Goal: Task Accomplishment & Management: Manage account settings

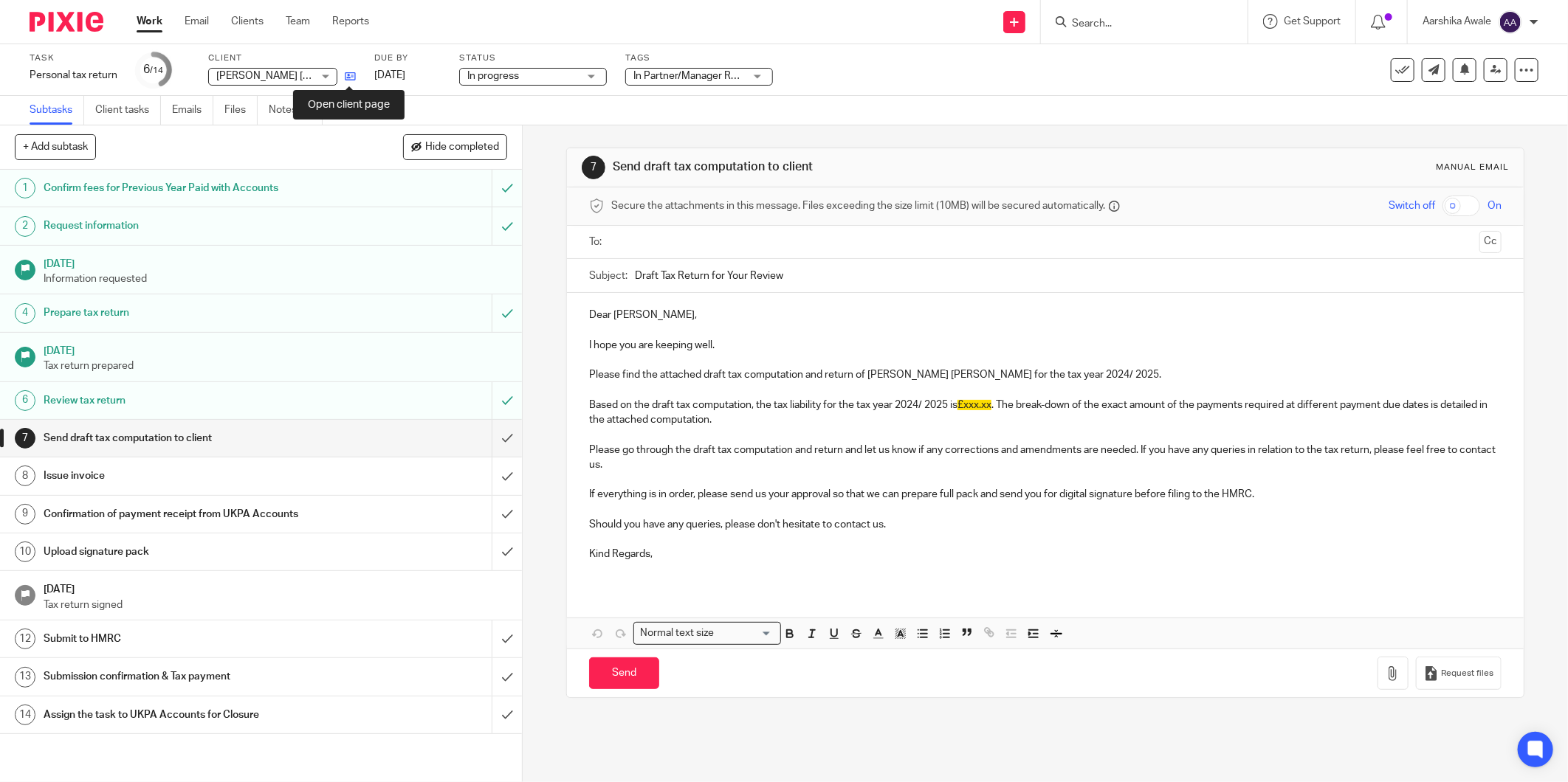
click at [345, 79] on icon at bounding box center [350, 76] width 11 height 11
click at [594, 344] on p "I hope you are keeping well." at bounding box center [1046, 345] width 913 height 15
click at [611, 378] on p "Please find the attached draft tax computation and return of Thomas David Reffe…" at bounding box center [1046, 375] width 913 height 15
drag, startPoint x: 591, startPoint y: 374, endPoint x: 887, endPoint y: 369, distance: 296.0
click at [887, 369] on p "Please find the attached draft tax computation and return of Thomas David Reffe…" at bounding box center [1046, 375] width 913 height 15
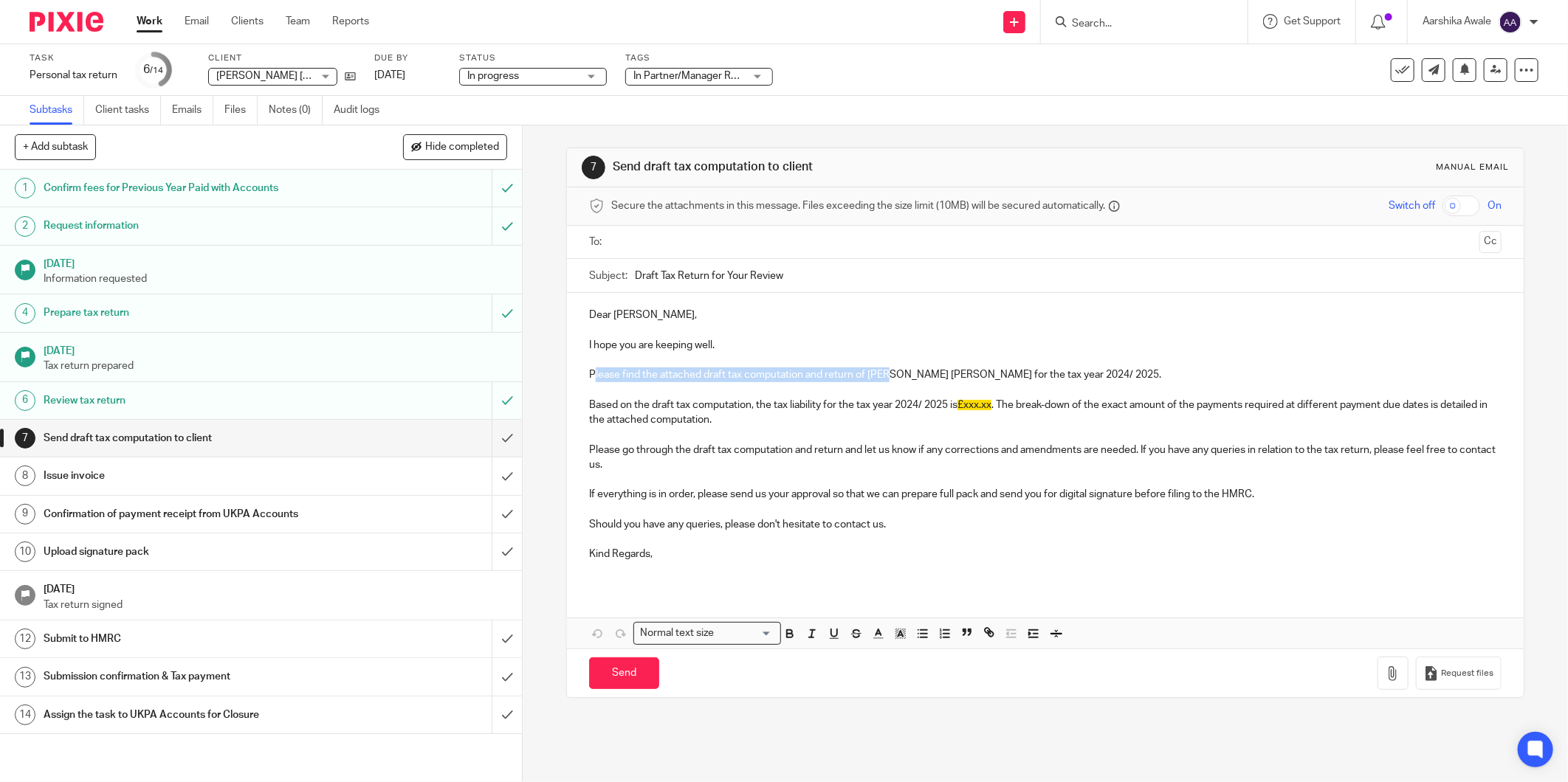
click at [594, 370] on p "Please find the attached draft tax computation and return of Thomas David Reffe…" at bounding box center [1046, 375] width 913 height 15
drag, startPoint x: 578, startPoint y: 378, endPoint x: 1133, endPoint y: 370, distance: 555.1
click at [1133, 370] on div "Dear Thomas David Reffeldt, I hope you are keeping well. Please find the attach…" at bounding box center [1045, 440] width 957 height 295
copy p "Please find the attached draft tax computation and return of Thomas David Reffe…"
click at [776, 427] on p at bounding box center [1046, 435] width 913 height 15
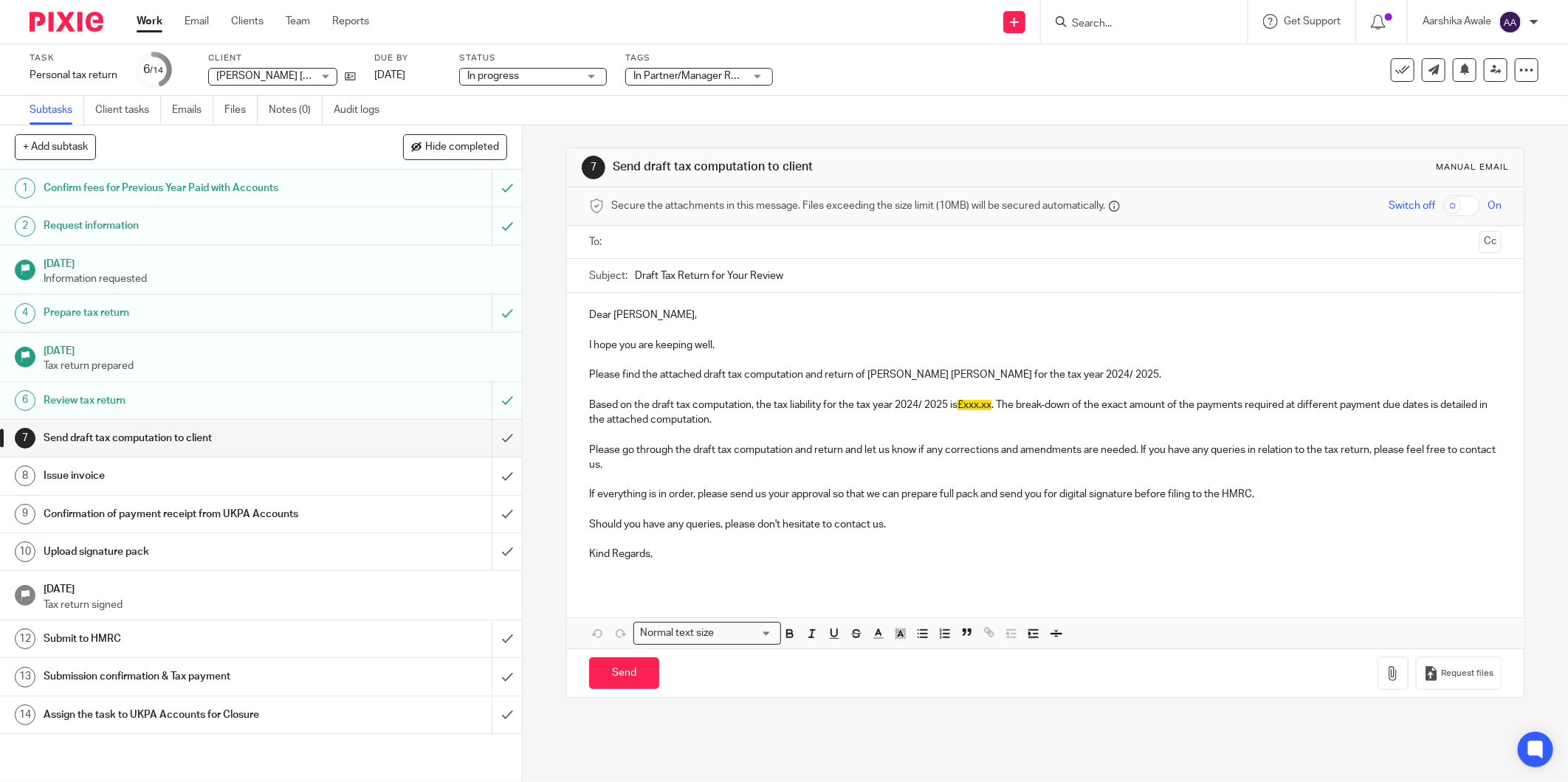
click at [603, 407] on p "Based on the draft tax computation, the tax liability for the tax year 2024/ 20…" at bounding box center [1046, 413] width 913 height 30
drag, startPoint x: 581, startPoint y: 397, endPoint x: 998, endPoint y: 409, distance: 417.2
click at [998, 409] on div "Dear Thomas David Reffeldt, I hope you are keeping well. Please find the attach…" at bounding box center [1045, 440] width 957 height 295
copy div "Based on the draft tax computation, the tax liability for the tax year 2024/ 20…"
drag, startPoint x: 584, startPoint y: 495, endPoint x: 614, endPoint y: 488, distance: 30.8
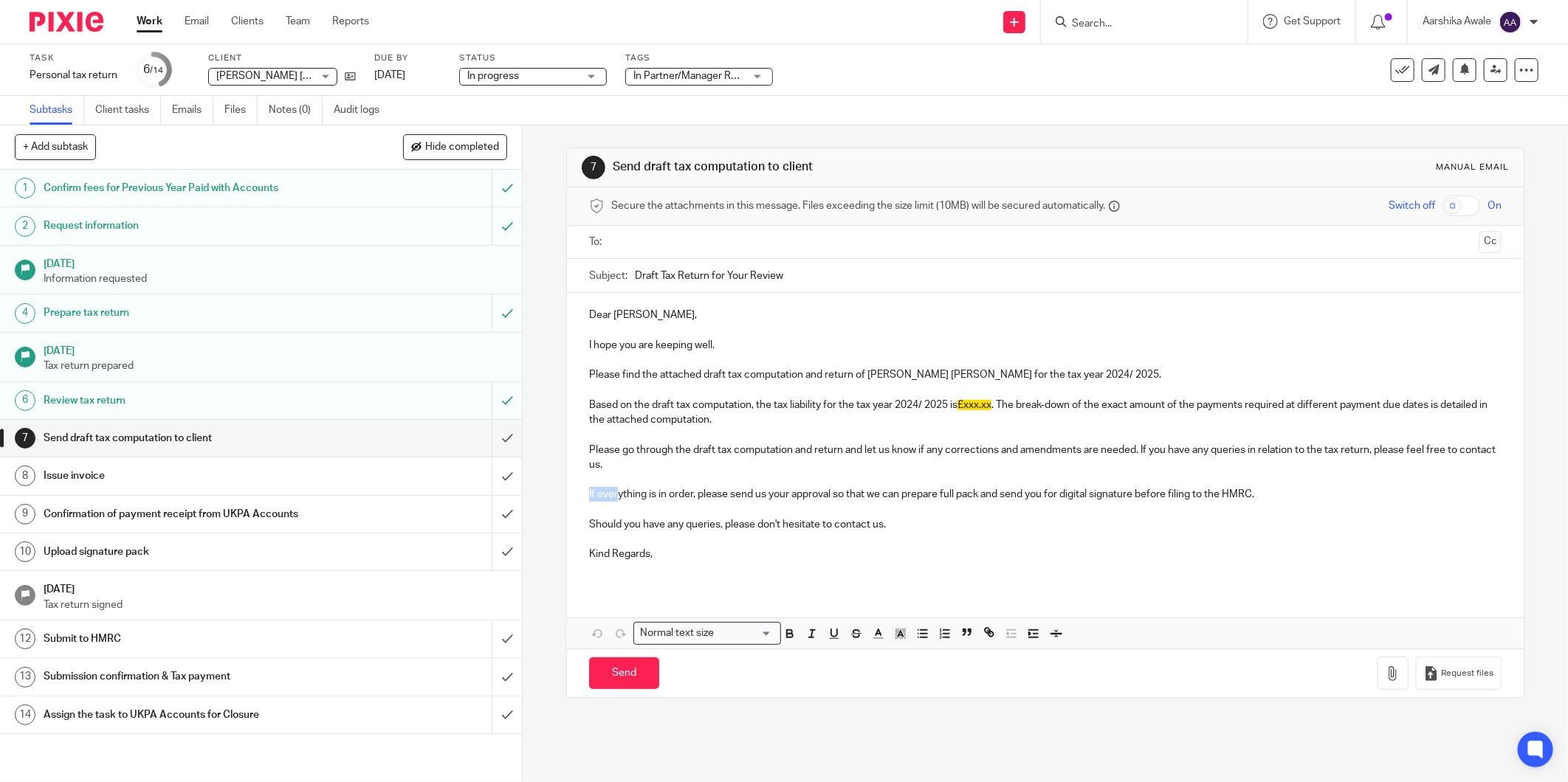
click at [614, 488] on p "If everything is in order, please send us your approval so that we can prepare …" at bounding box center [1046, 495] width 913 height 15
click at [577, 431] on div "Dear Thomas David Reffeldt, I hope you are keeping well. Please find the attach…" at bounding box center [1045, 440] width 957 height 295
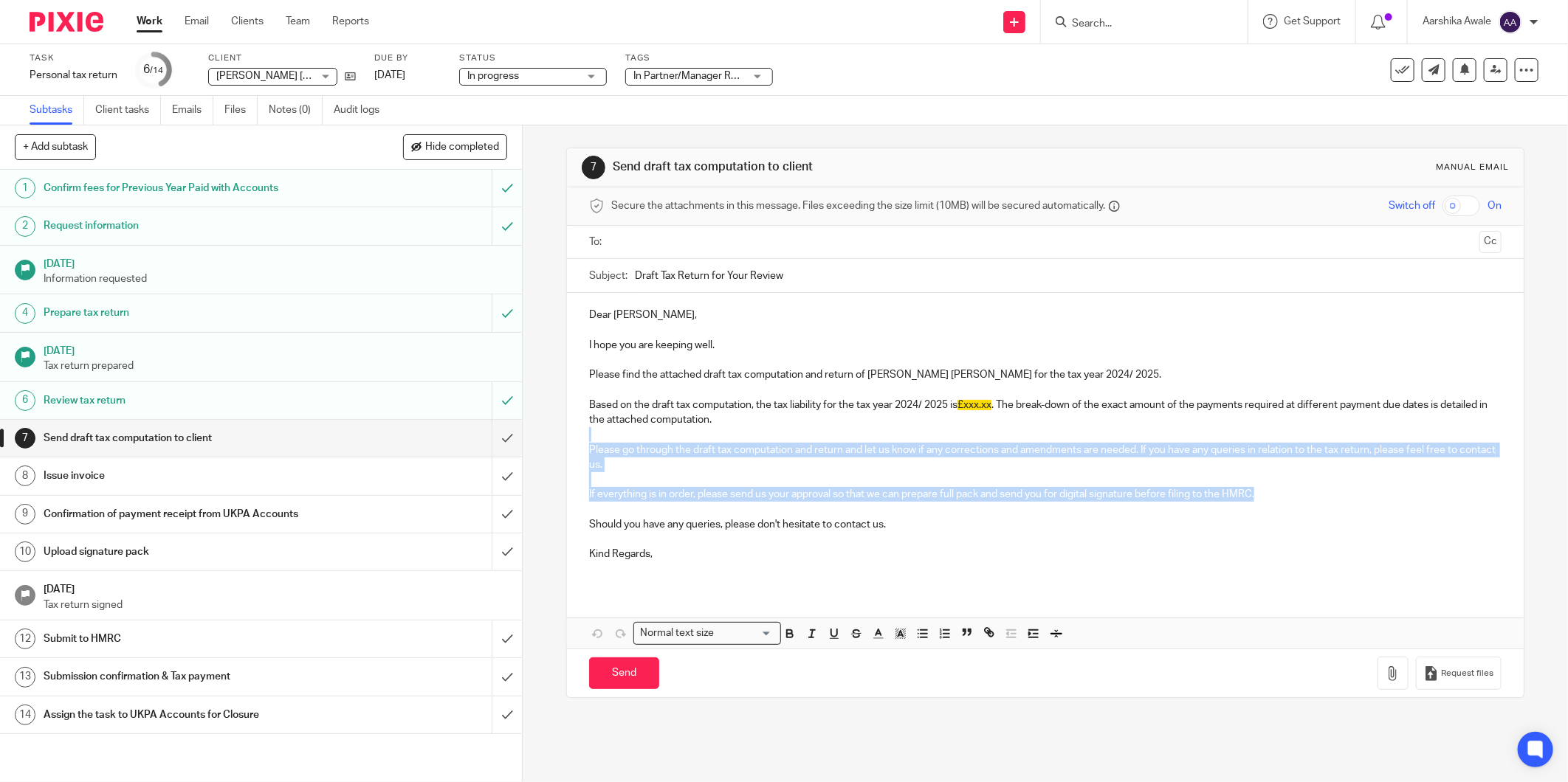
drag, startPoint x: 585, startPoint y: 441, endPoint x: 1273, endPoint y: 486, distance: 689.5
click at [1275, 489] on div "Dear Thomas David Reffeldt, I hope you are keeping well. Please find the attach…" at bounding box center [1045, 440] width 957 height 295
copy div "Please go through the draft tax computation and return and let us know if any c…"
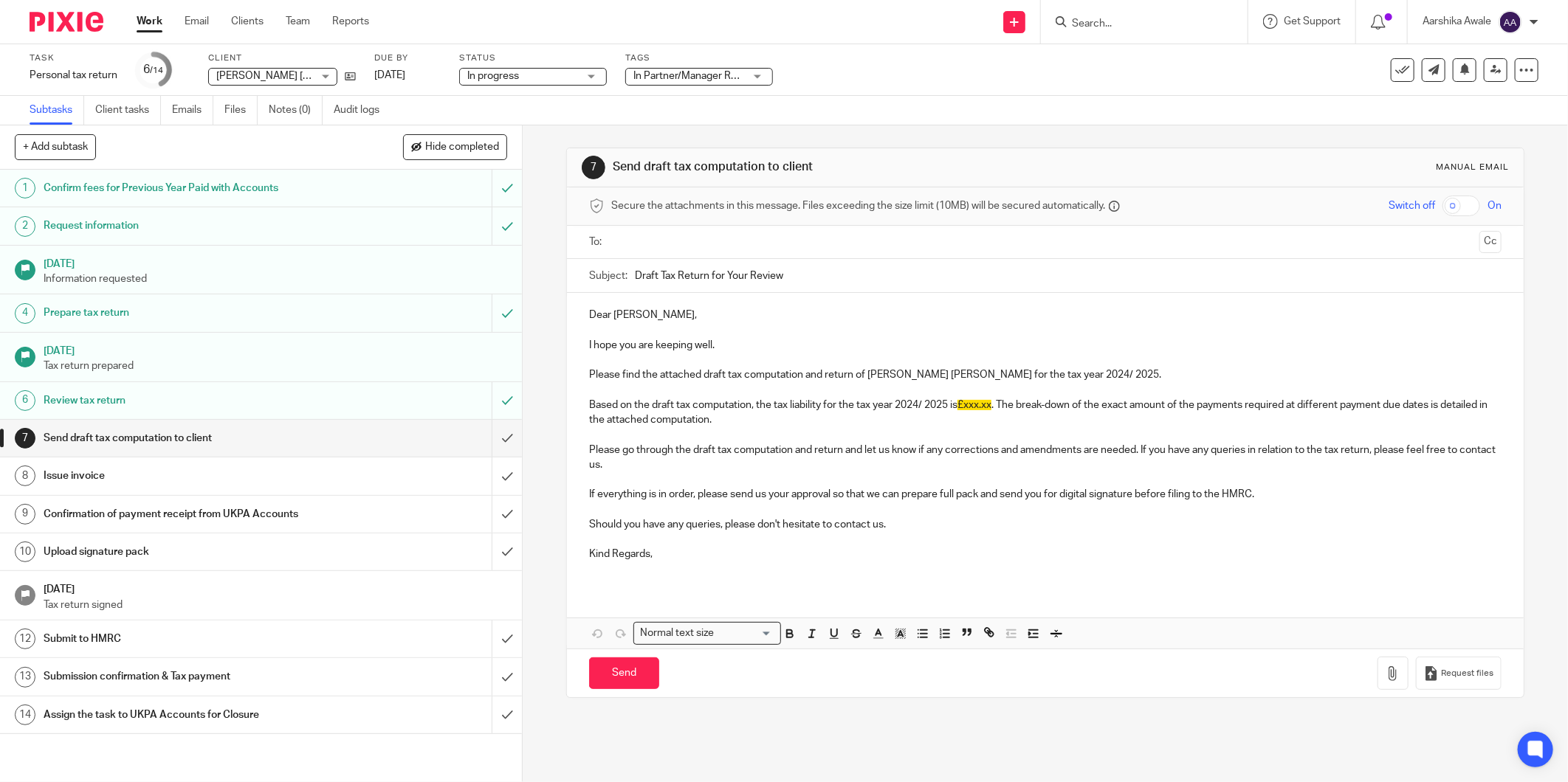
click at [543, 238] on div "7 Send draft tax computation to client Manual email Secure the attachments in t…" at bounding box center [1045, 454] width 1046 height 657
click at [57, 12] on img at bounding box center [66, 22] width 73 height 20
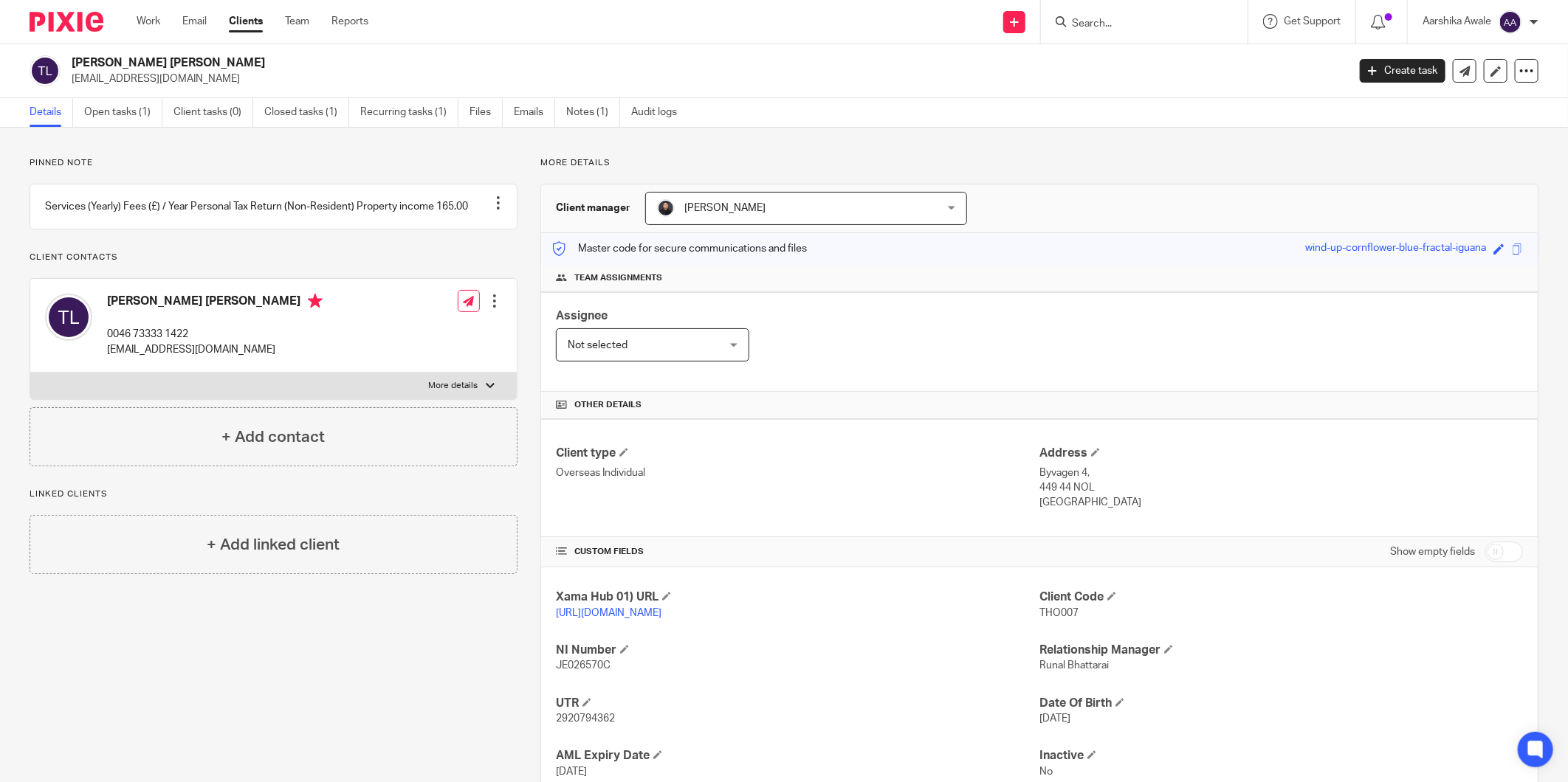
click at [64, 18] on img at bounding box center [66, 22] width 73 height 20
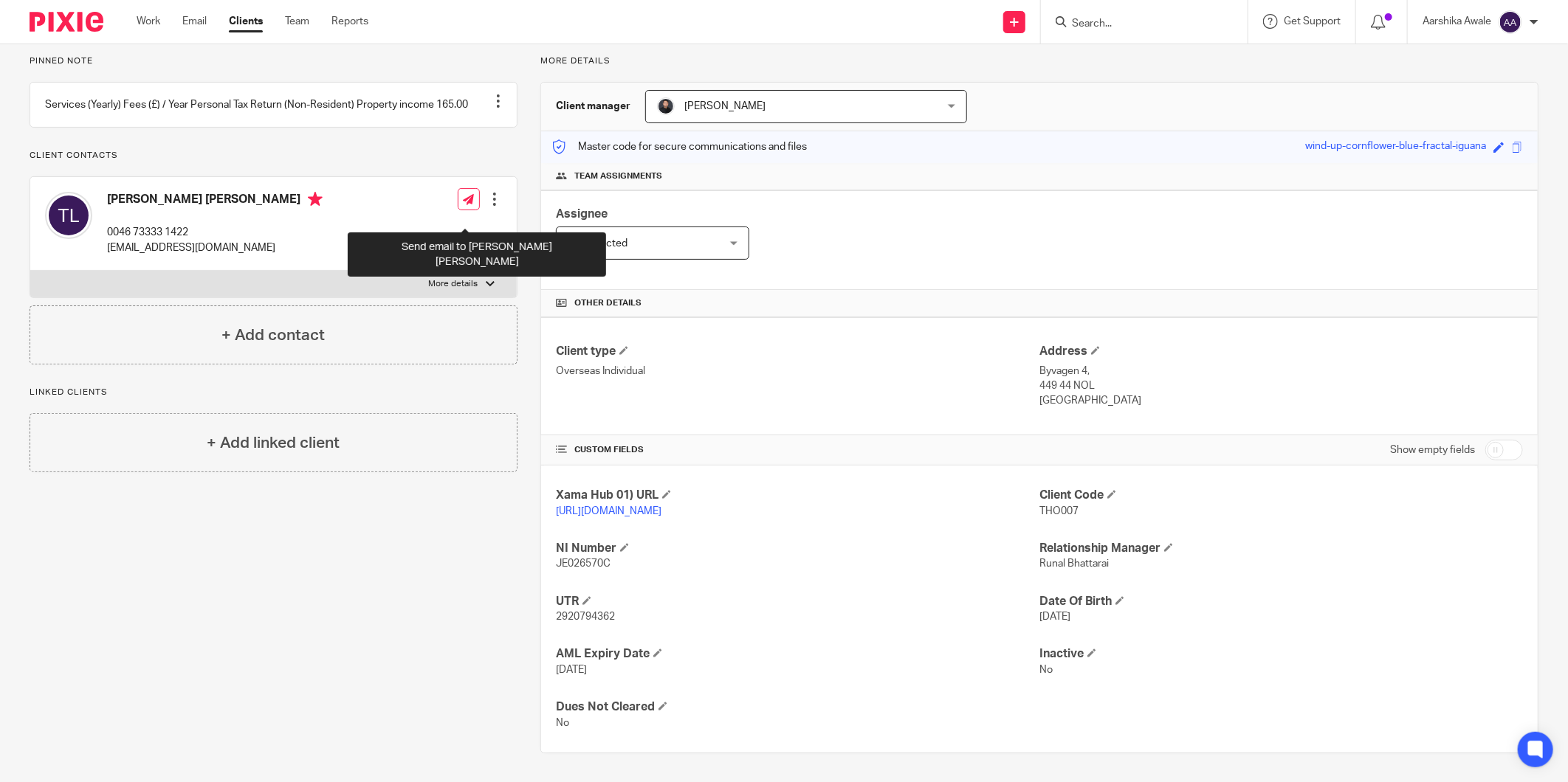
scroll to position [104, 0]
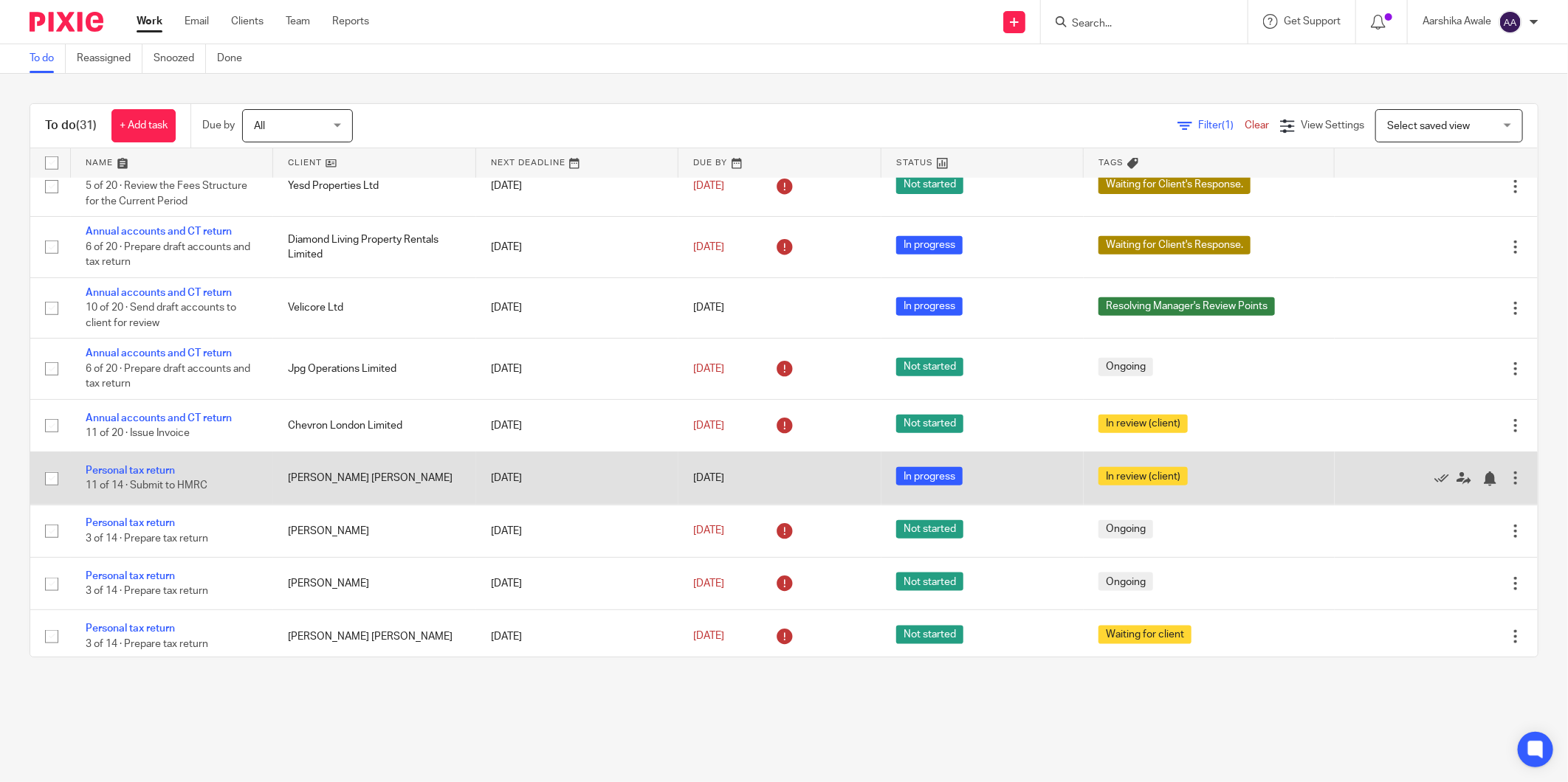
scroll to position [895, 0]
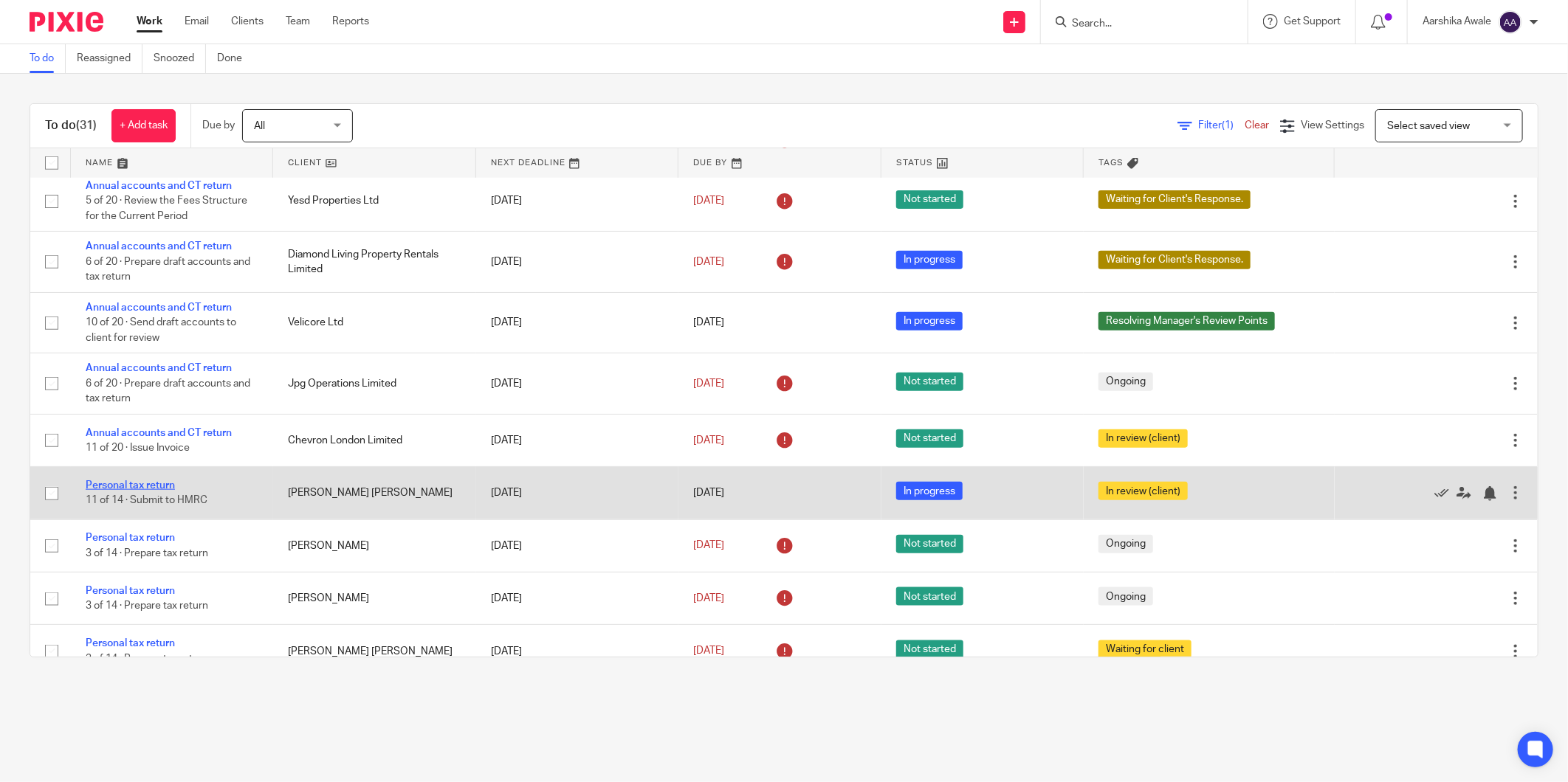
click at [146, 491] on link "Personal tax return" at bounding box center [130, 486] width 89 height 10
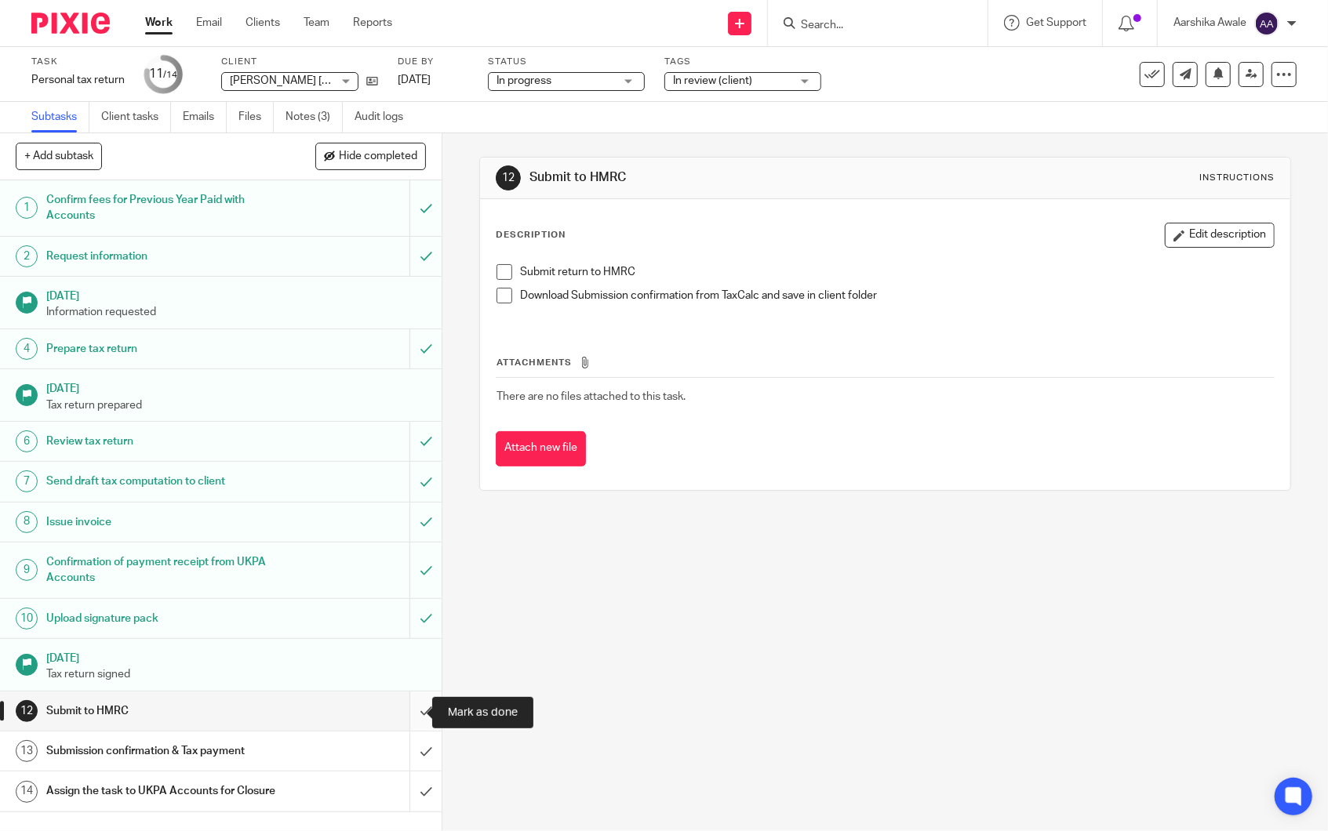
click at [416, 708] on input "submit" at bounding box center [221, 711] width 442 height 39
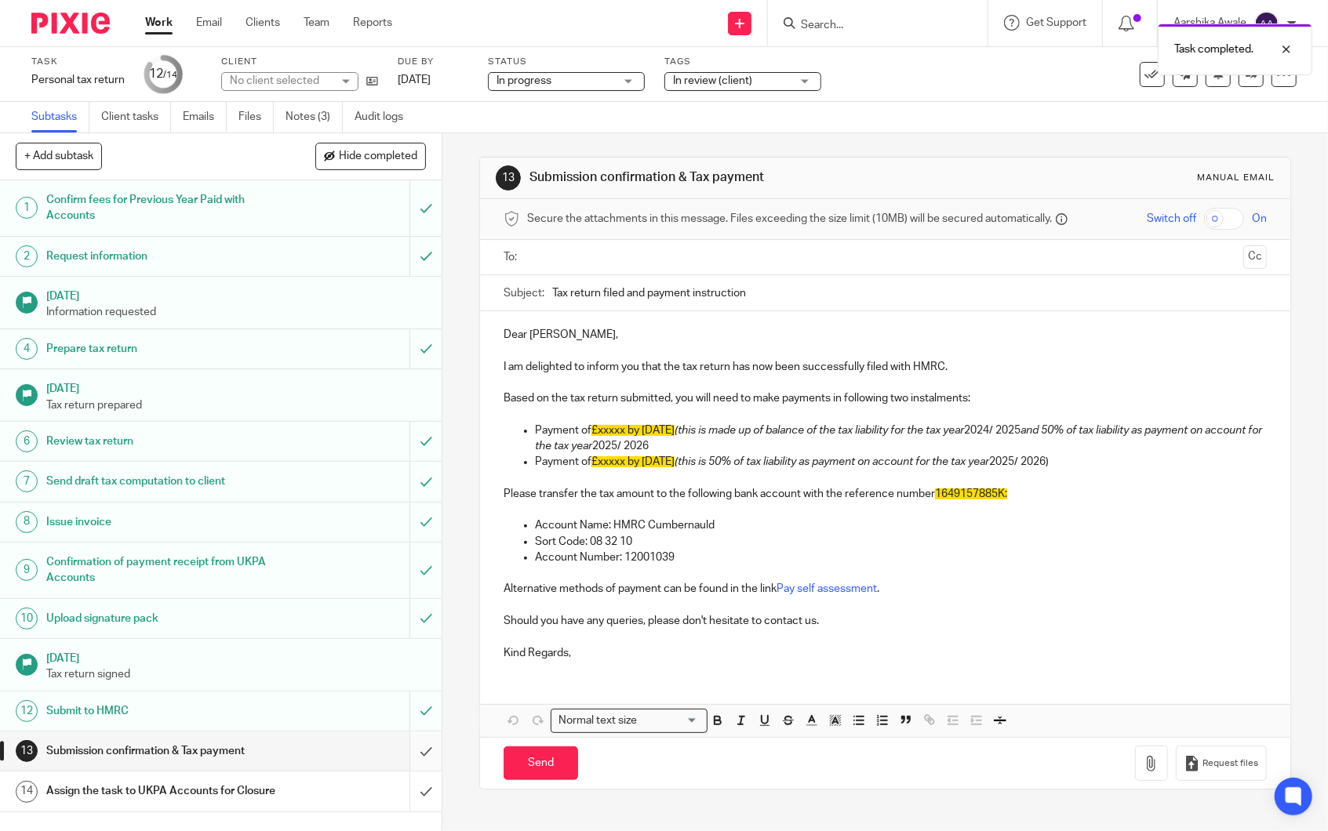
click at [413, 749] on input "submit" at bounding box center [221, 751] width 442 height 39
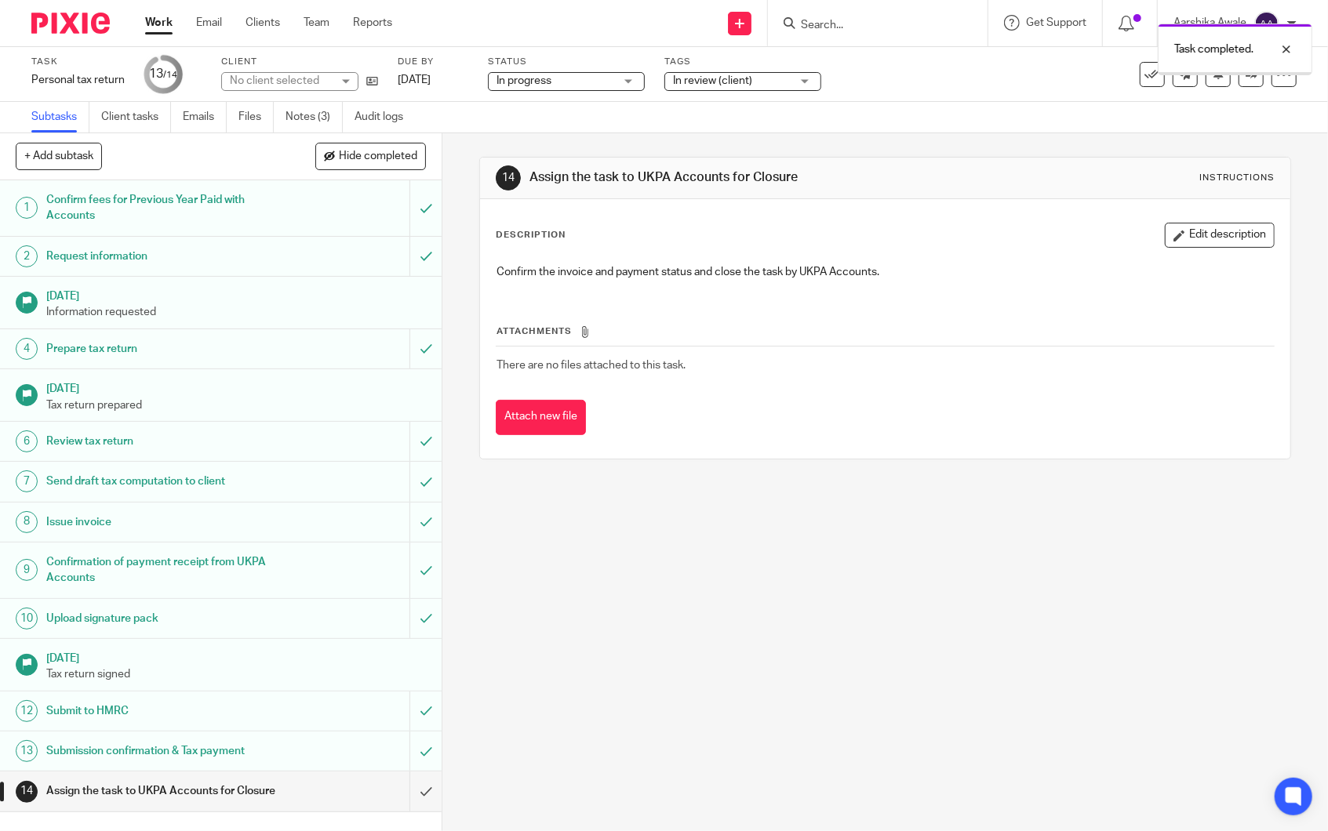
click at [738, 79] on span "In review (client)" at bounding box center [712, 80] width 79 height 11
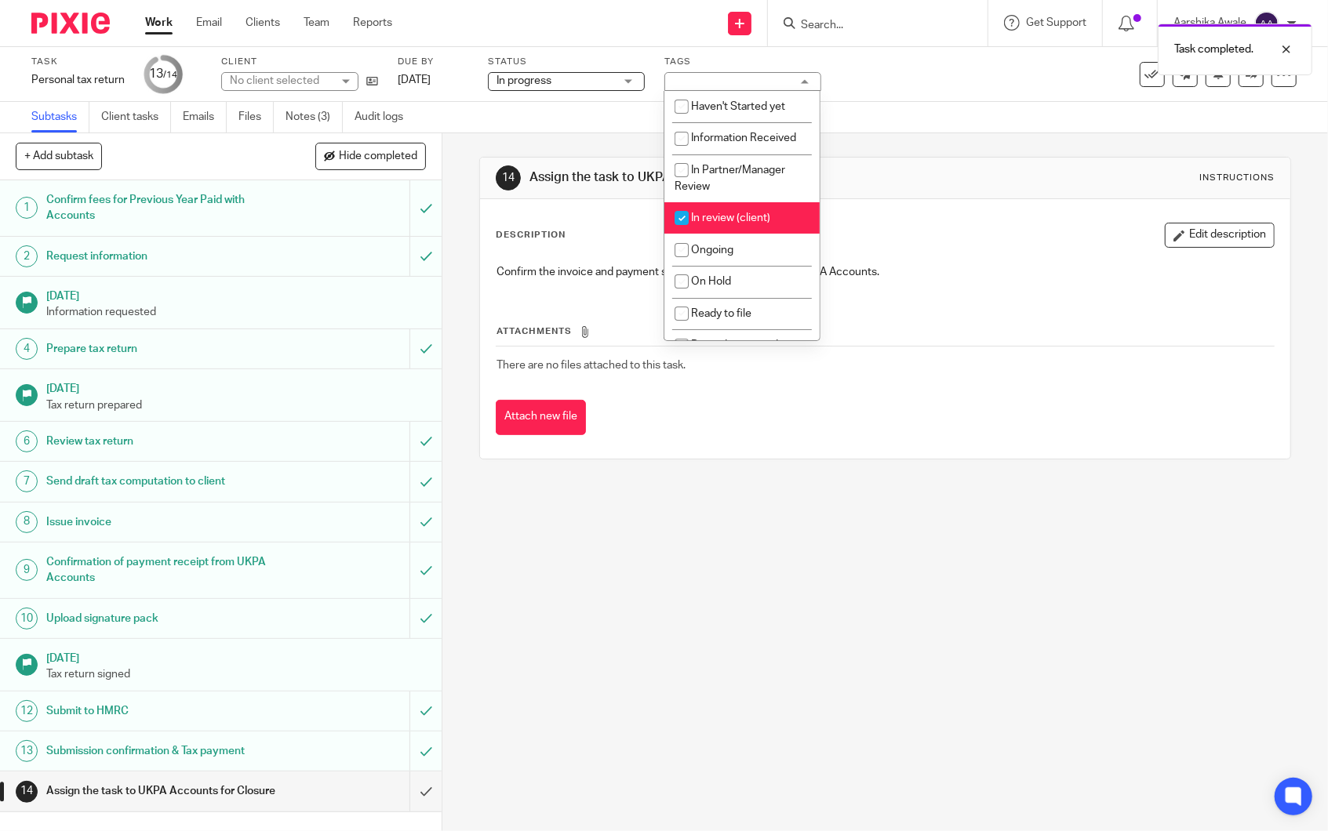
click at [706, 223] on span "In review (client)" at bounding box center [730, 218] width 79 height 11
checkbox input "false"
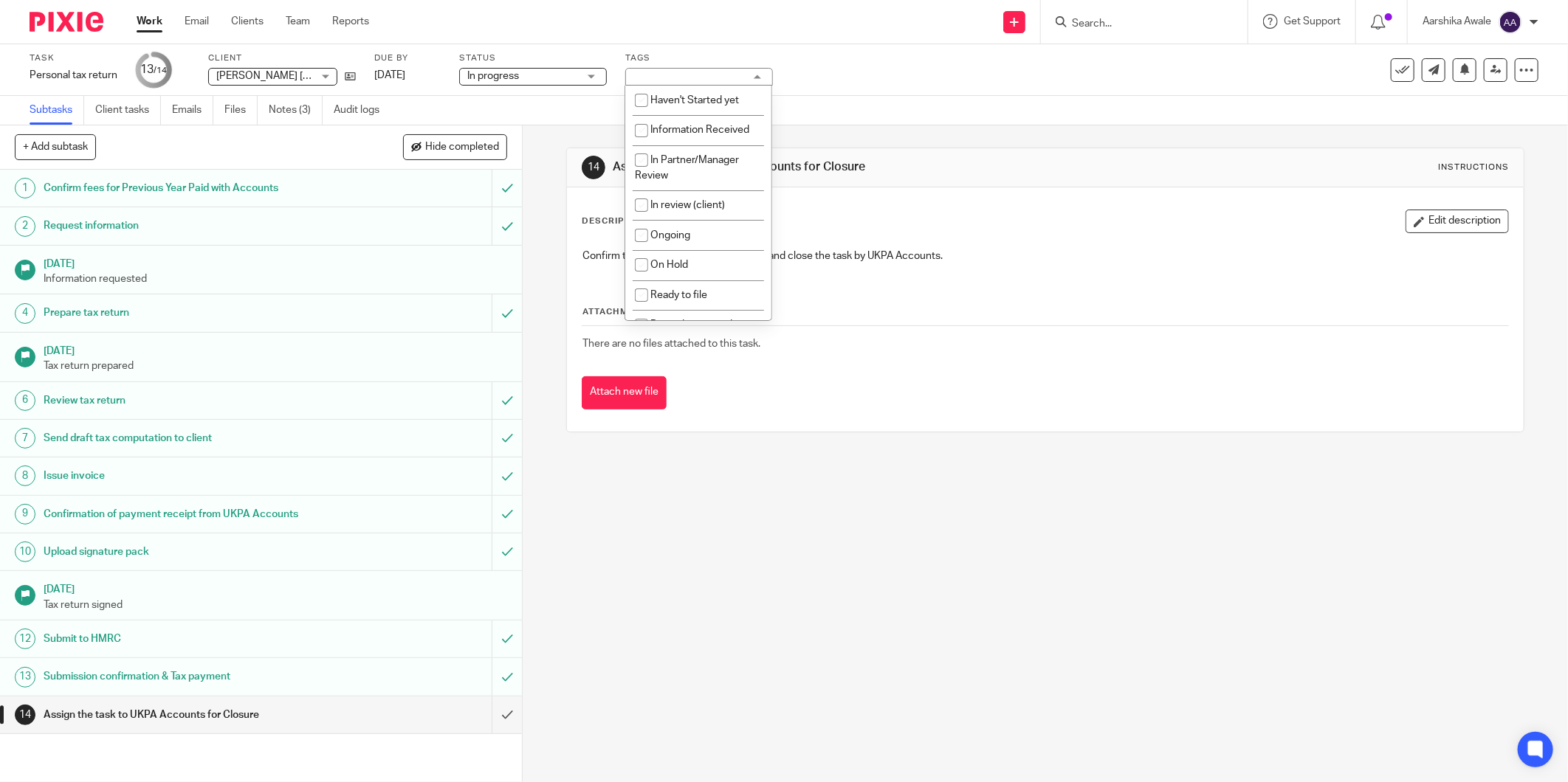
click at [59, 681] on h1 "Submission confirmation & Tax payment" at bounding box center [187, 678] width 289 height 23
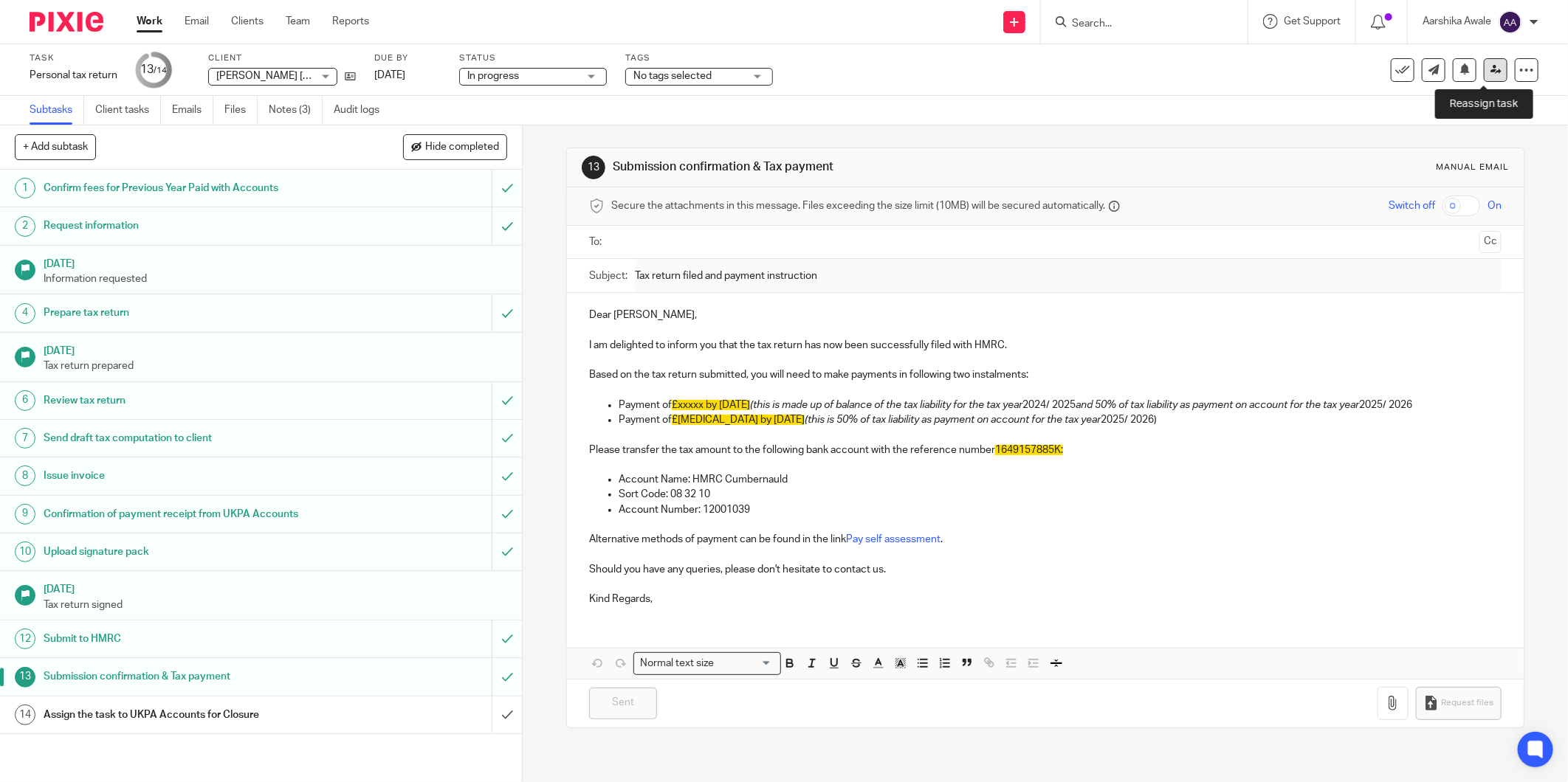
click at [1484, 61] on link at bounding box center [1496, 70] width 24 height 24
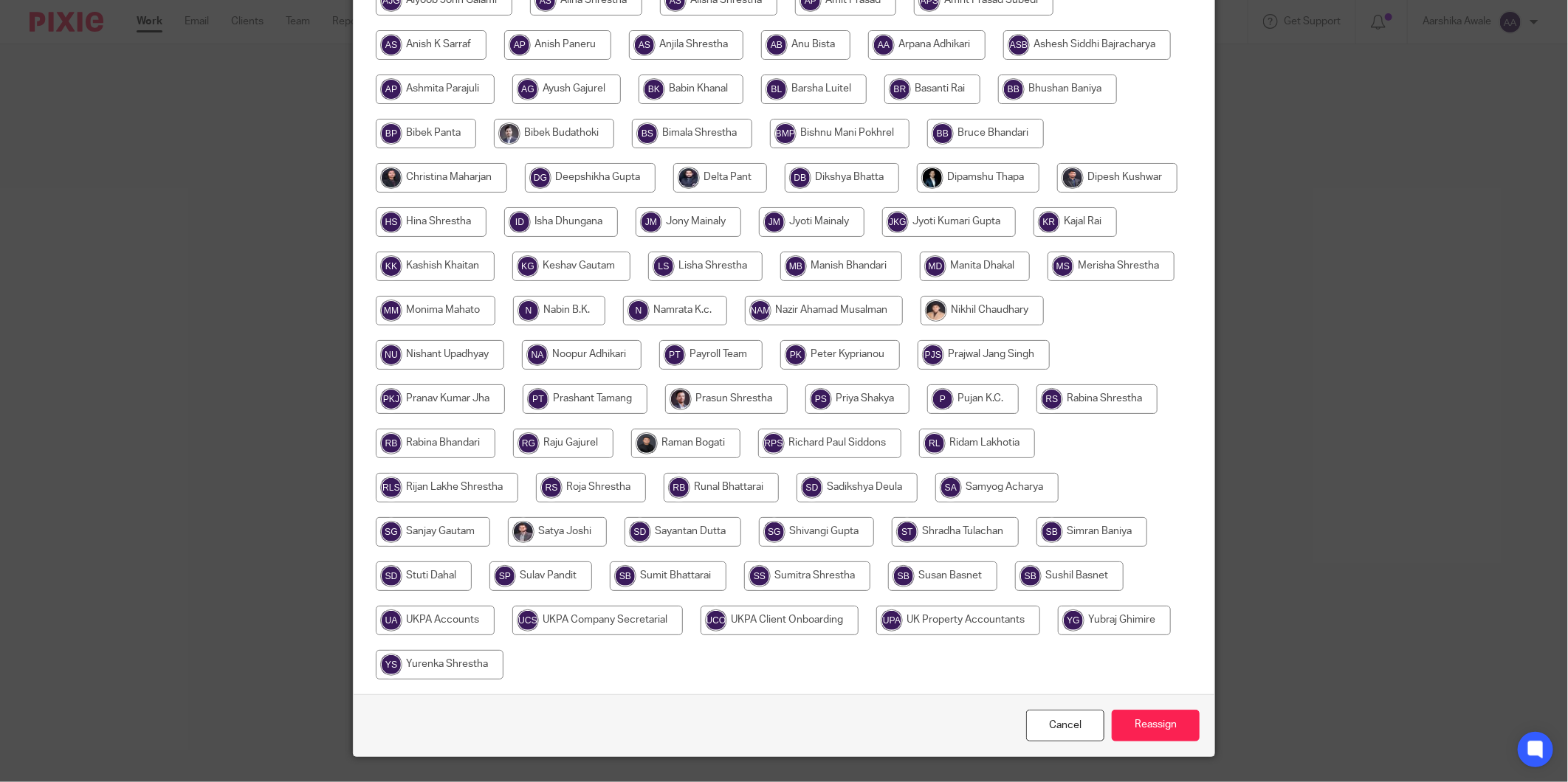
scroll to position [316, 0]
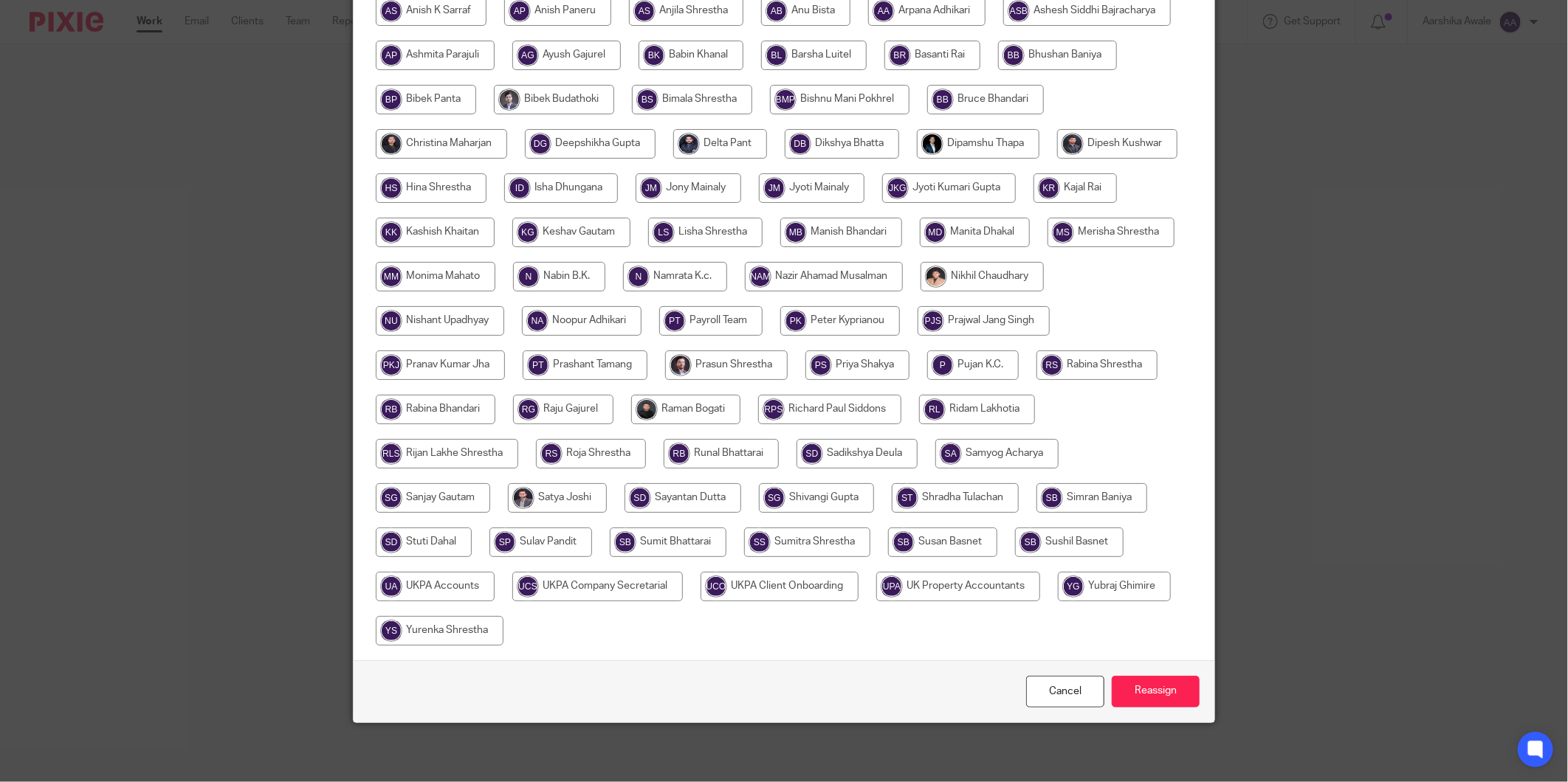
click at [495, 577] on input "radio" at bounding box center [435, 586] width 119 height 29
radio input "true"
click at [1149, 698] on input "Reassign" at bounding box center [1155, 693] width 88 height 32
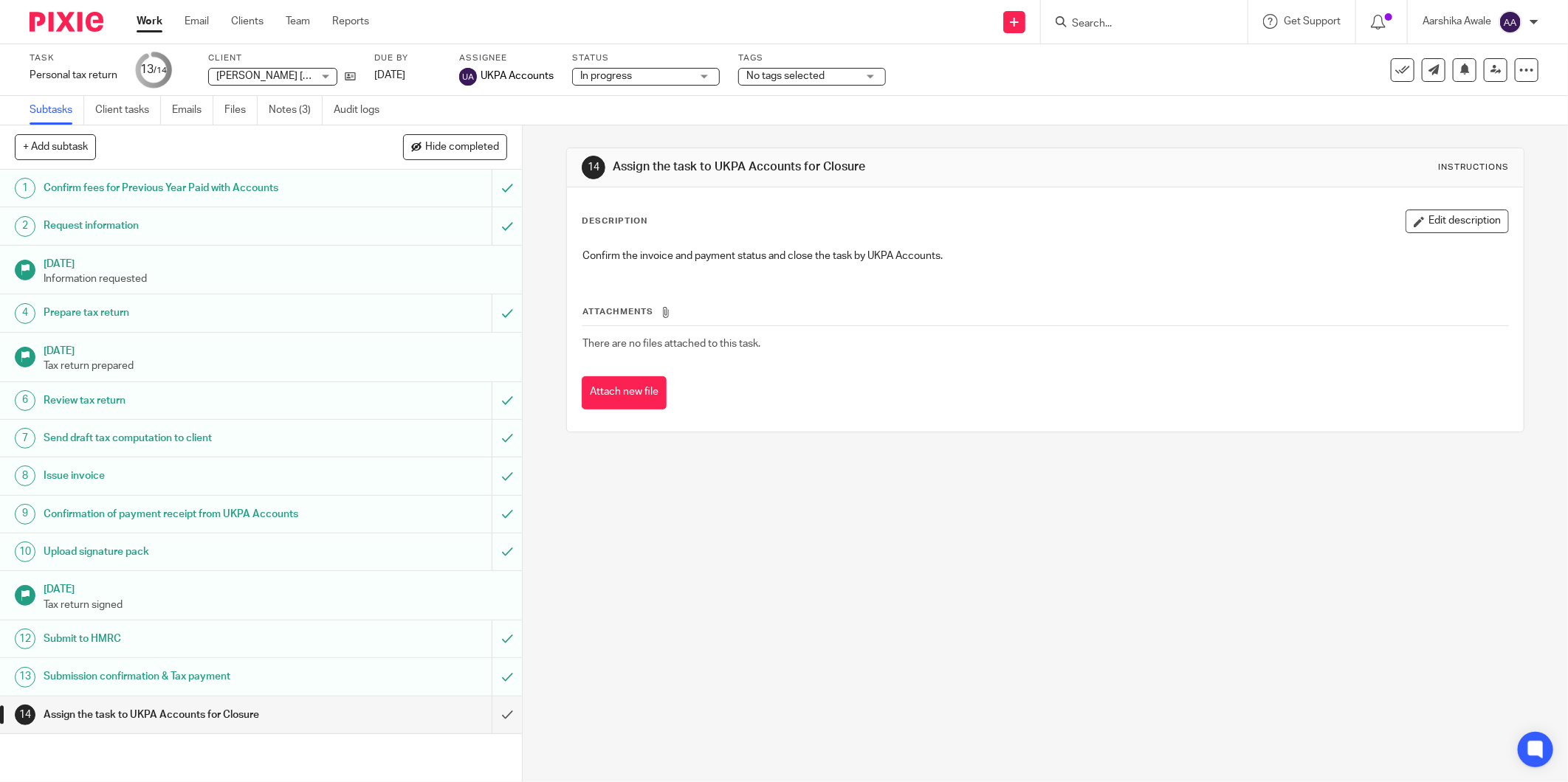
click at [56, 25] on img at bounding box center [66, 22] width 73 height 20
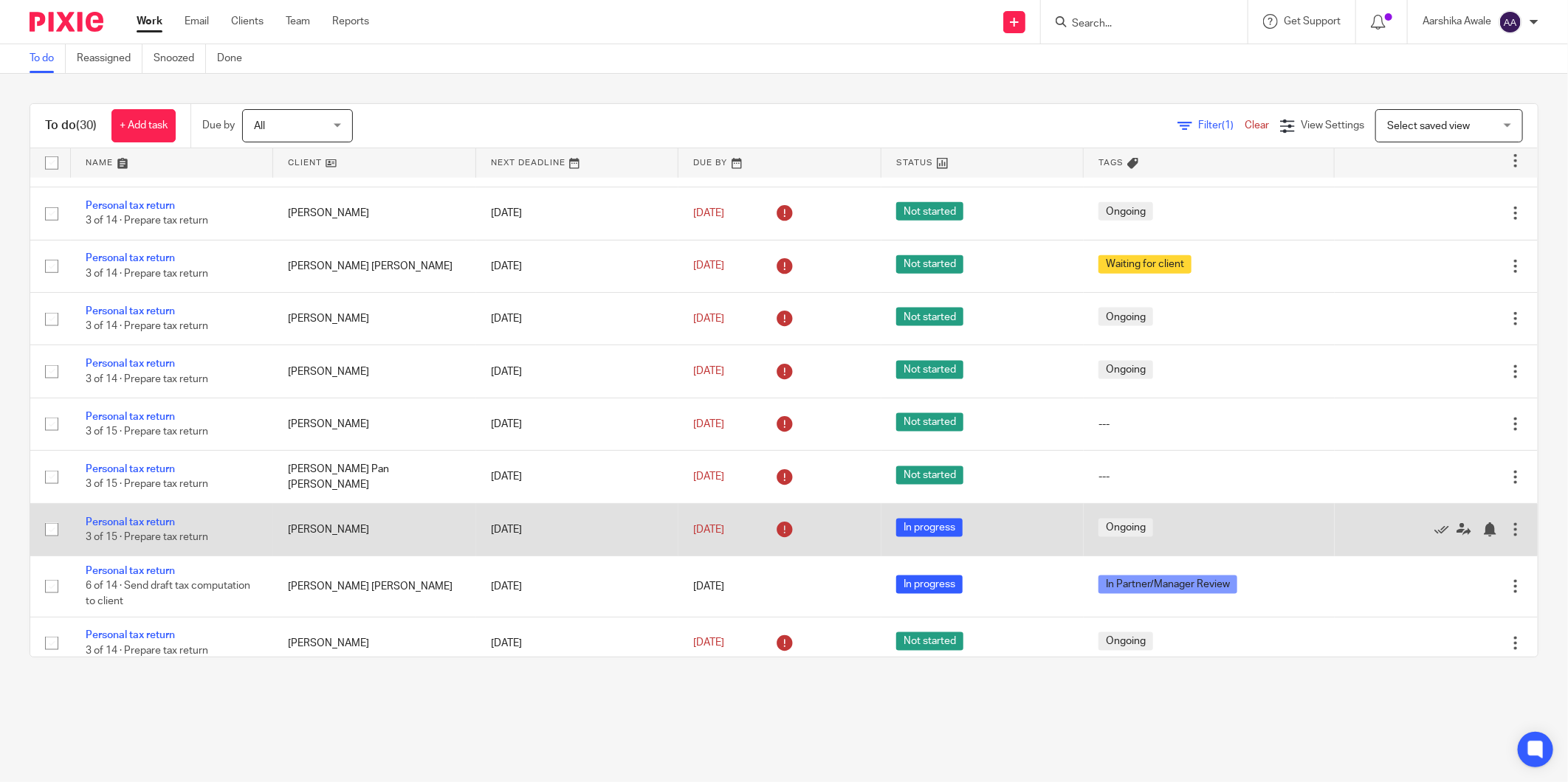
scroll to position [1312, 0]
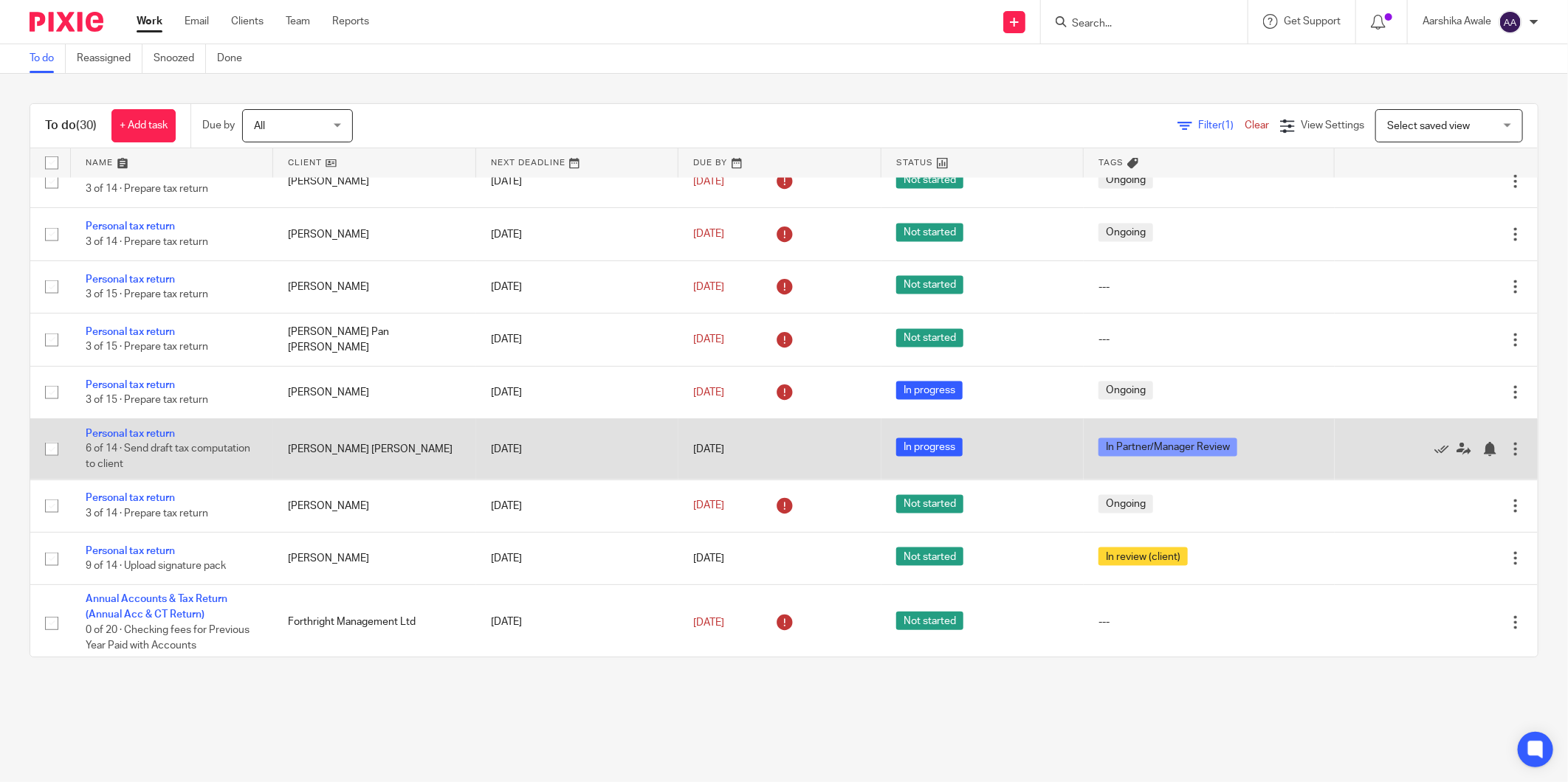
click at [106, 441] on td "Personal tax return 6 of 14 · Send draft tax computation to client" at bounding box center [171, 450] width 202 height 60
click at [105, 439] on link "Personal tax return" at bounding box center [130, 434] width 89 height 10
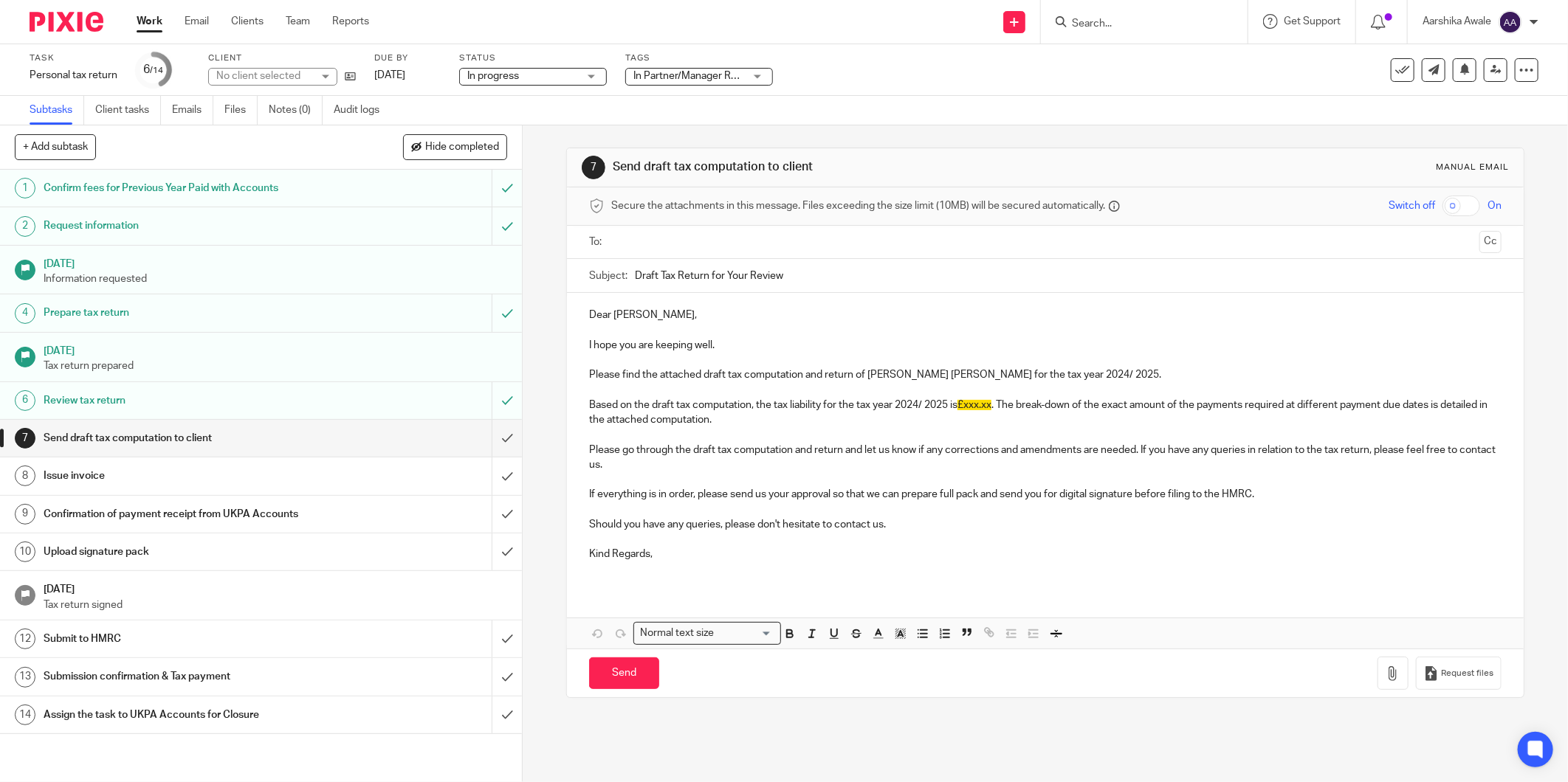
click at [636, 64] on div "Tags In Partner/Manager Review Haven't Started yet Information Received In Part…" at bounding box center [698, 71] width 148 height 36
click at [646, 80] on span "In Partner/Manager Review" at bounding box center [696, 75] width 124 height 10
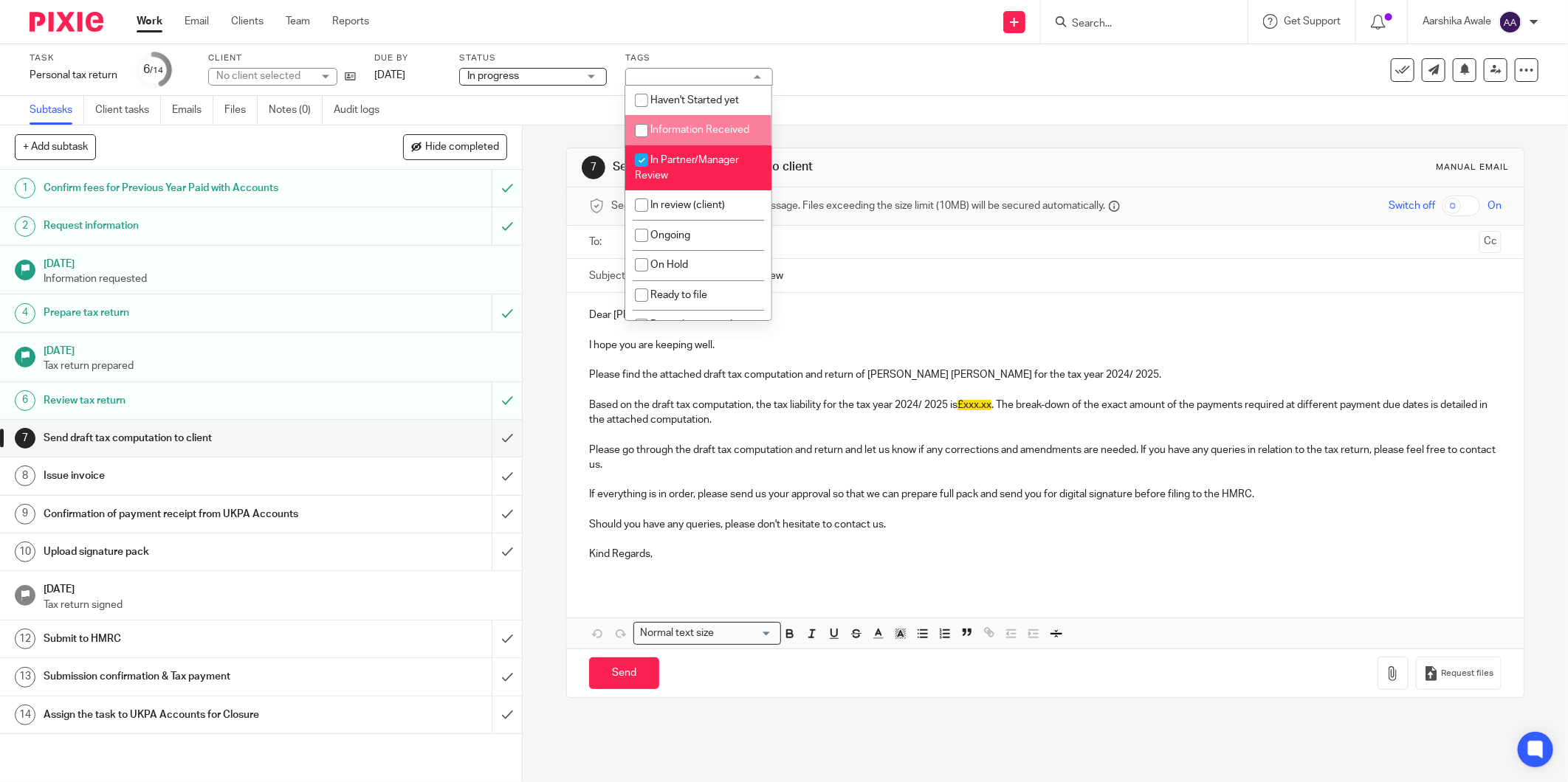
click at [662, 138] on li "Information Received" at bounding box center [697, 130] width 146 height 30
checkbox input "true"
drag, startPoint x: 663, startPoint y: 171, endPoint x: 680, endPoint y: 152, distance: 25.5
click at [663, 170] on li "In Partner/Manager Review" at bounding box center [697, 168] width 146 height 45
checkbox input "false"
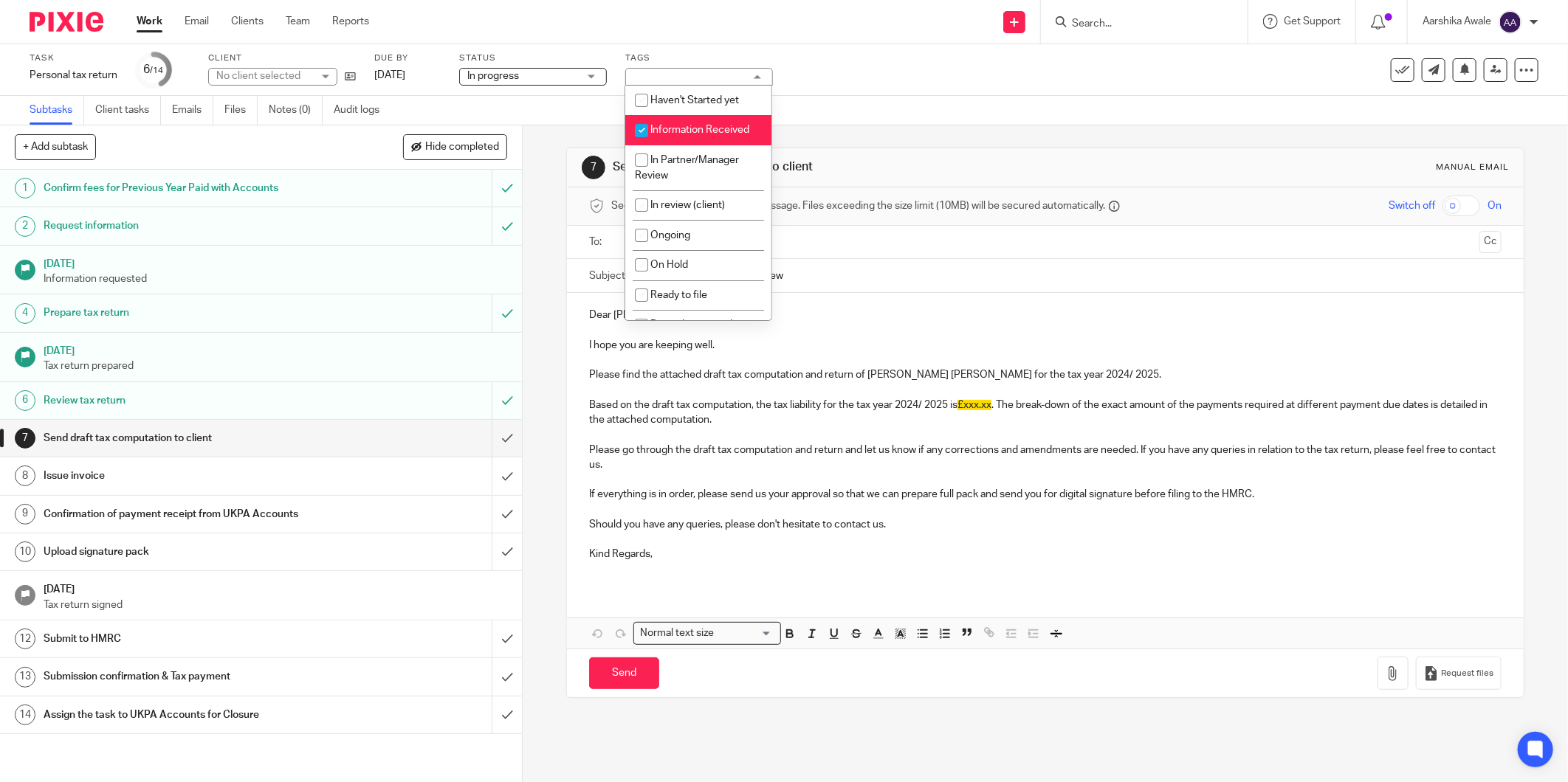
click at [696, 131] on span "Information Received" at bounding box center [699, 130] width 99 height 10
checkbox input "false"
click at [691, 217] on li "In review (client)" at bounding box center [697, 205] width 146 height 30
checkbox input "true"
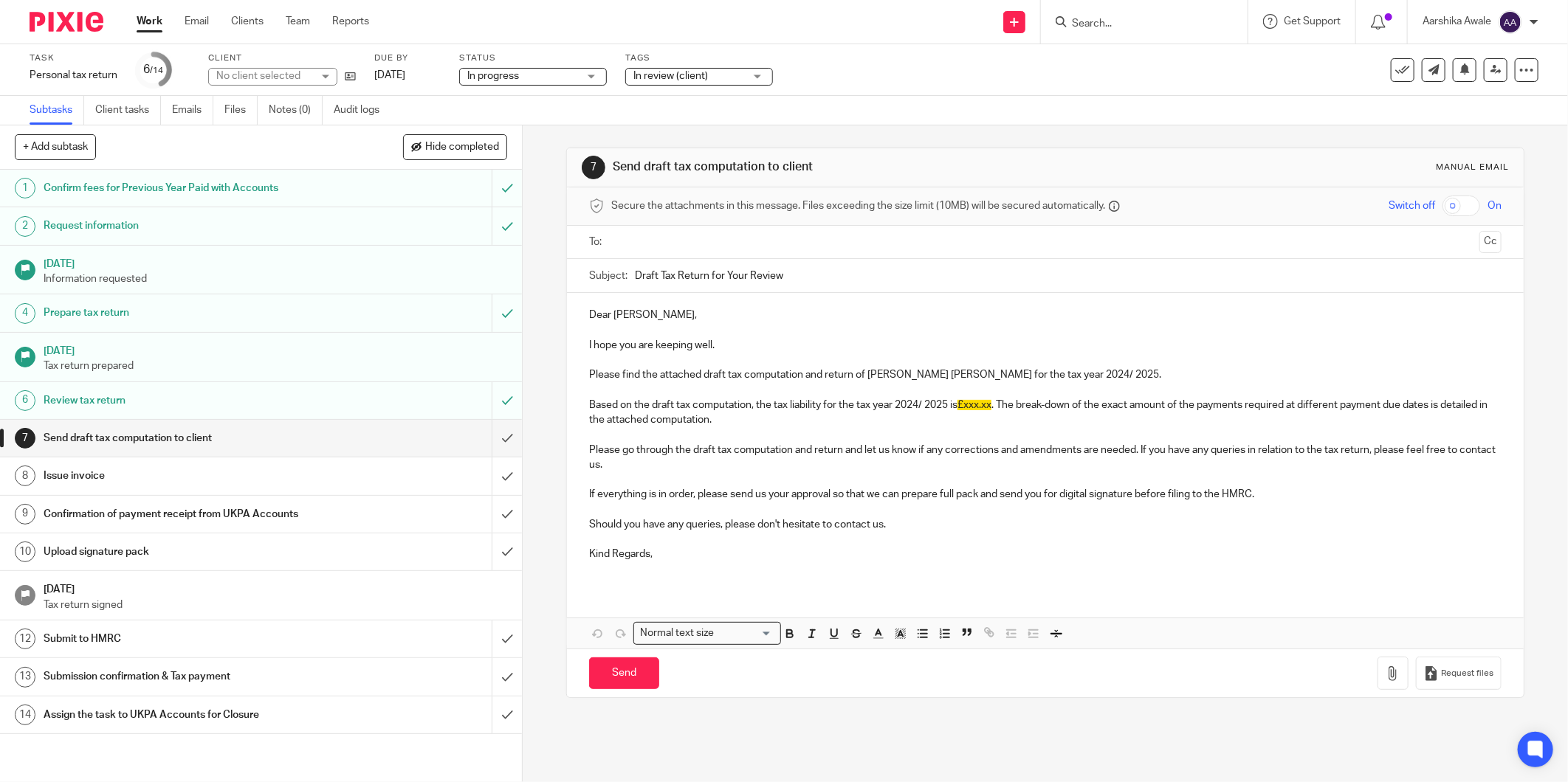
click at [525, 203] on div "7 Send draft tax computation to client Manual email Secure the attachments in t…" at bounding box center [1045, 454] width 1046 height 657
click at [40, 28] on img at bounding box center [66, 22] width 73 height 20
click at [491, 434] on input "submit" at bounding box center [261, 438] width 522 height 37
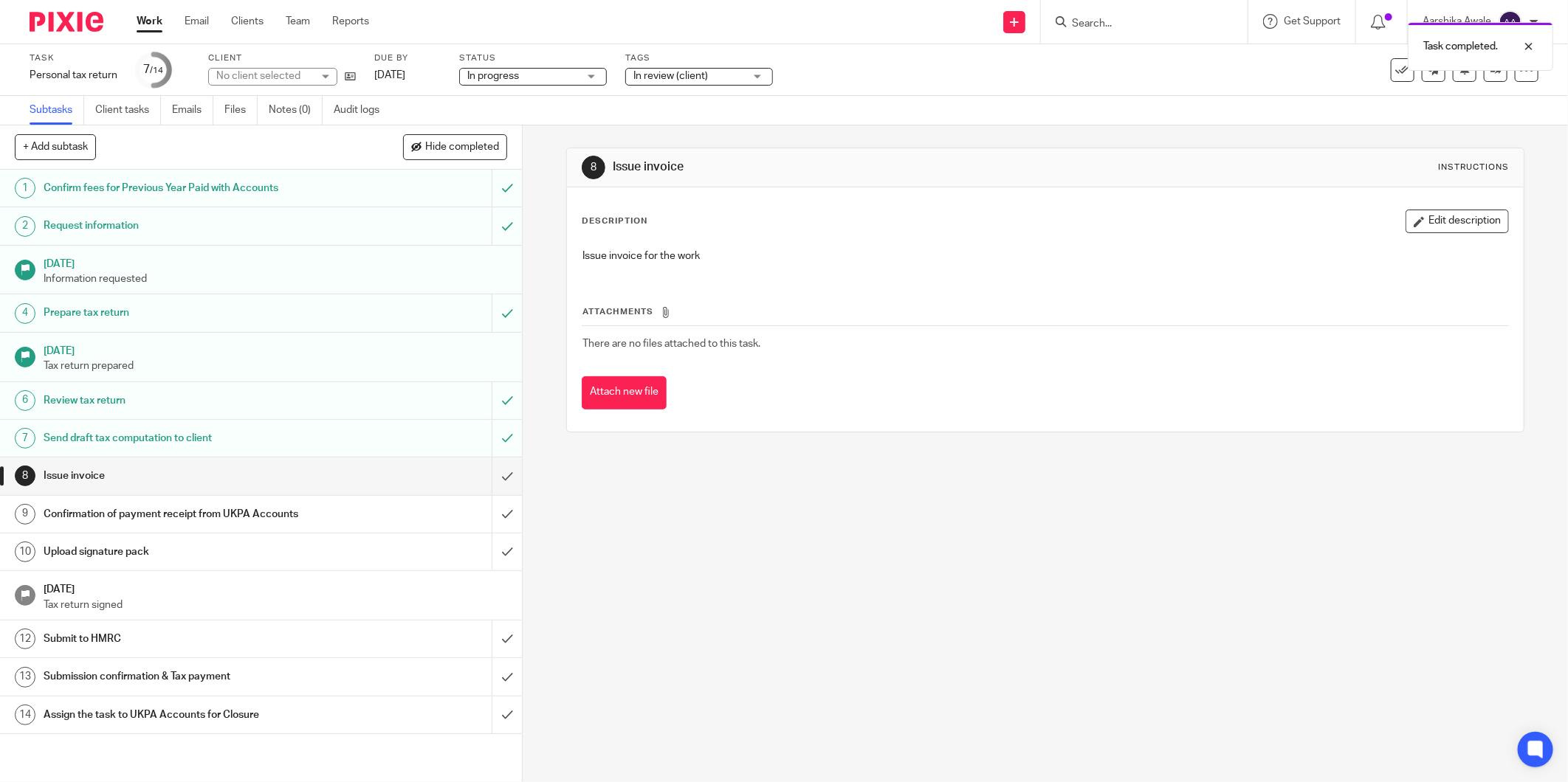
click at [79, 21] on img at bounding box center [66, 22] width 73 height 20
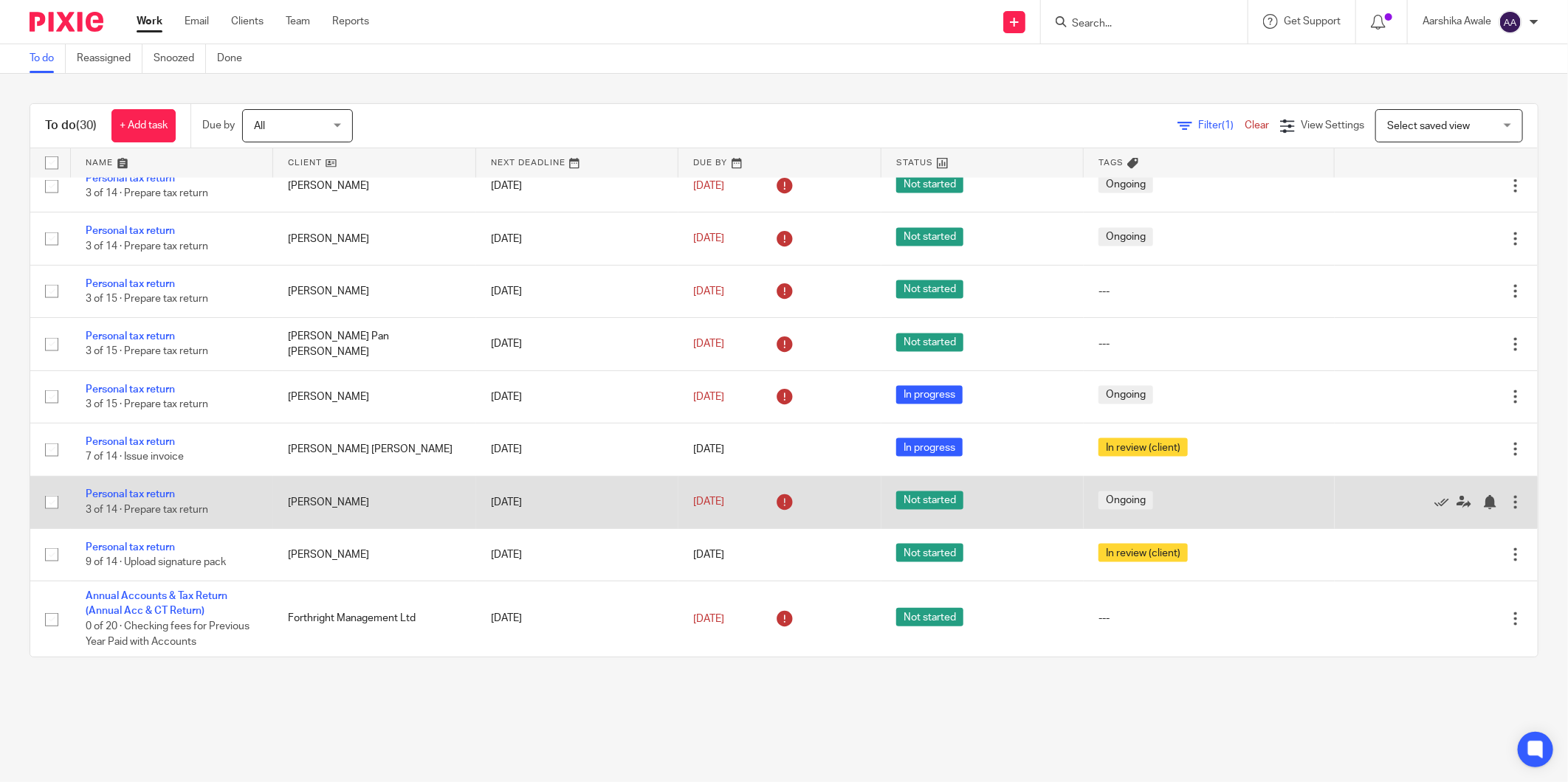
scroll to position [1325, 0]
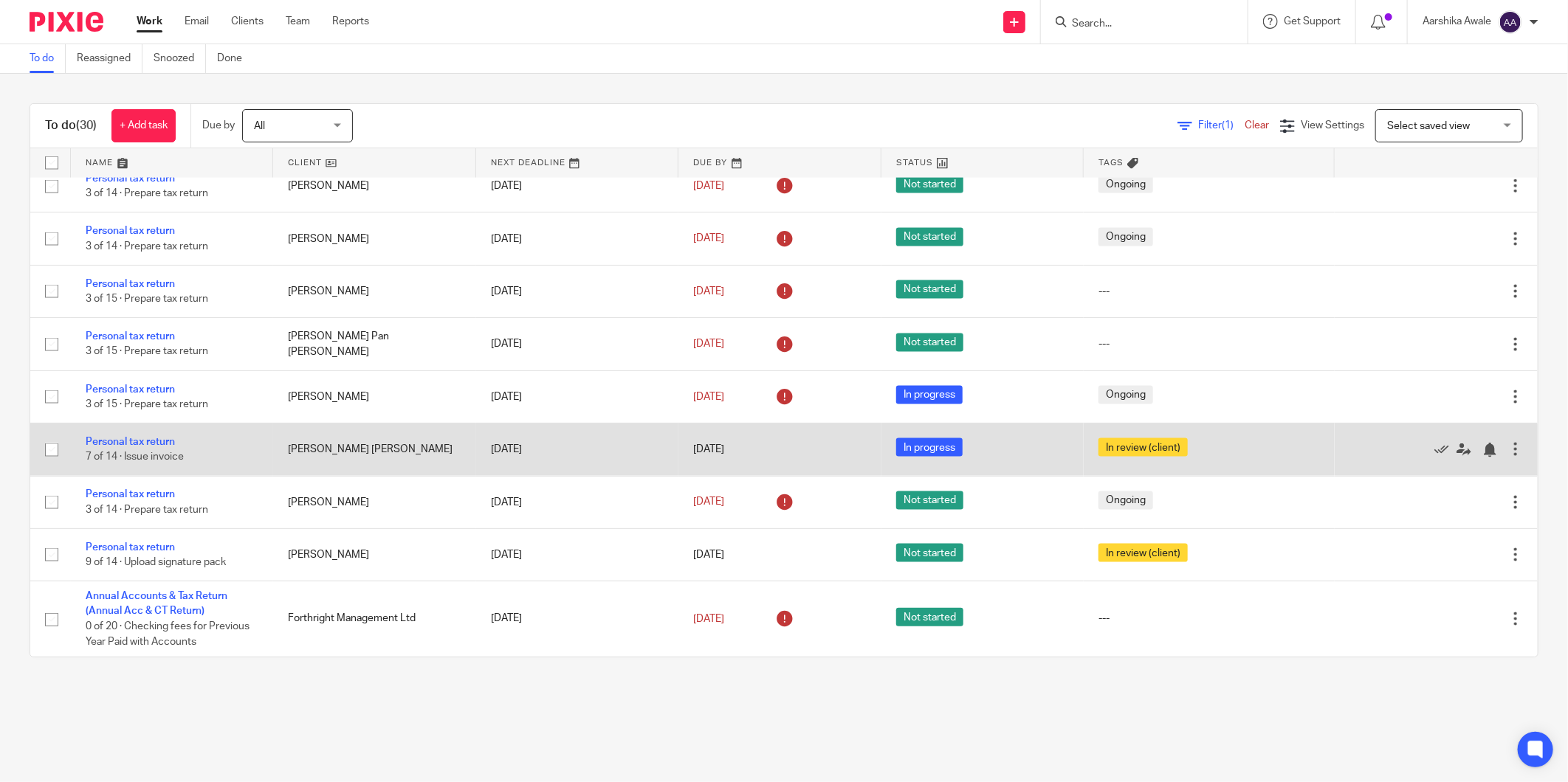
click at [141, 432] on td "Personal tax return 7 of 14 · Issue invoice" at bounding box center [171, 450] width 202 height 53
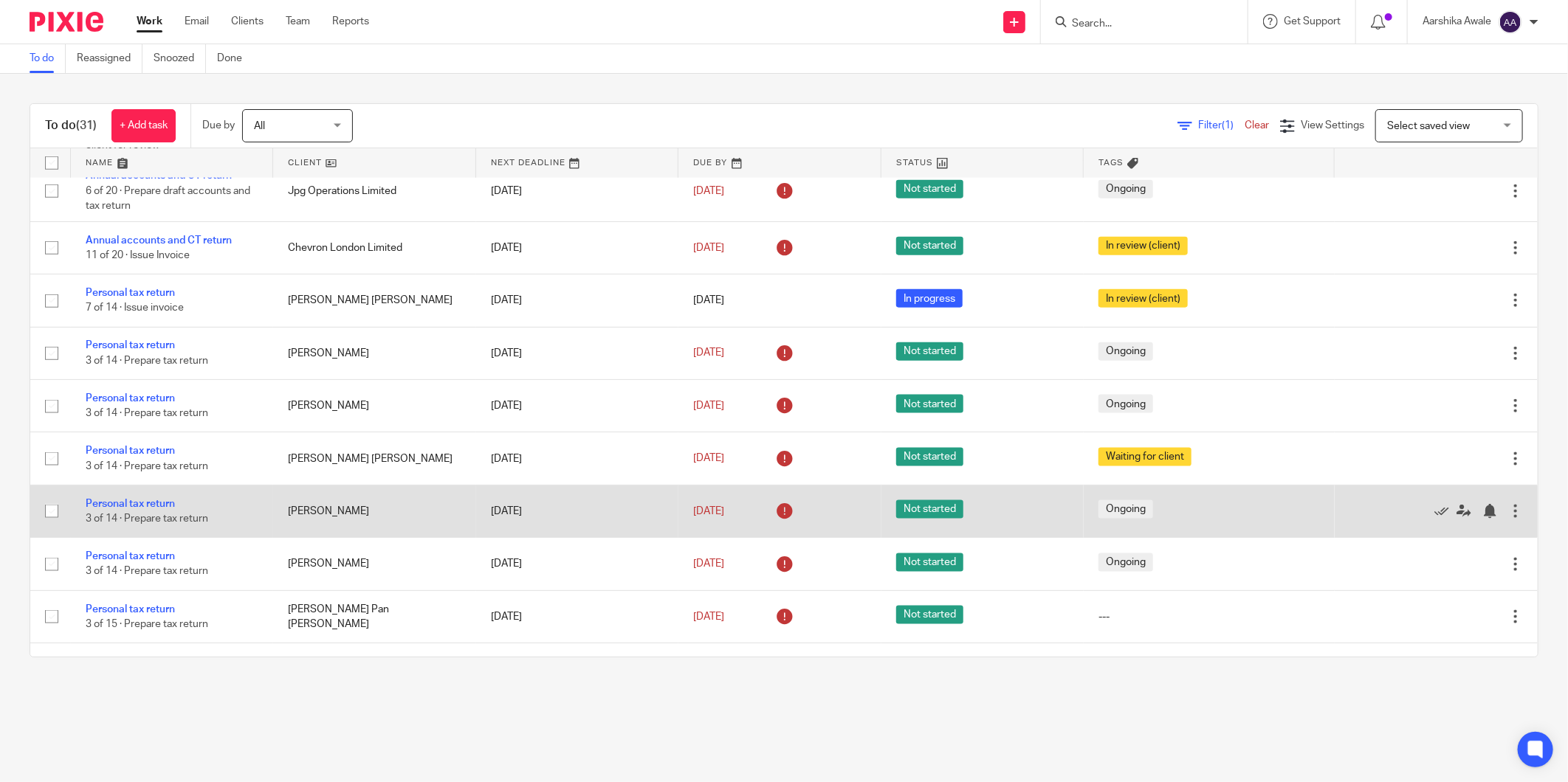
scroll to position [1059, 0]
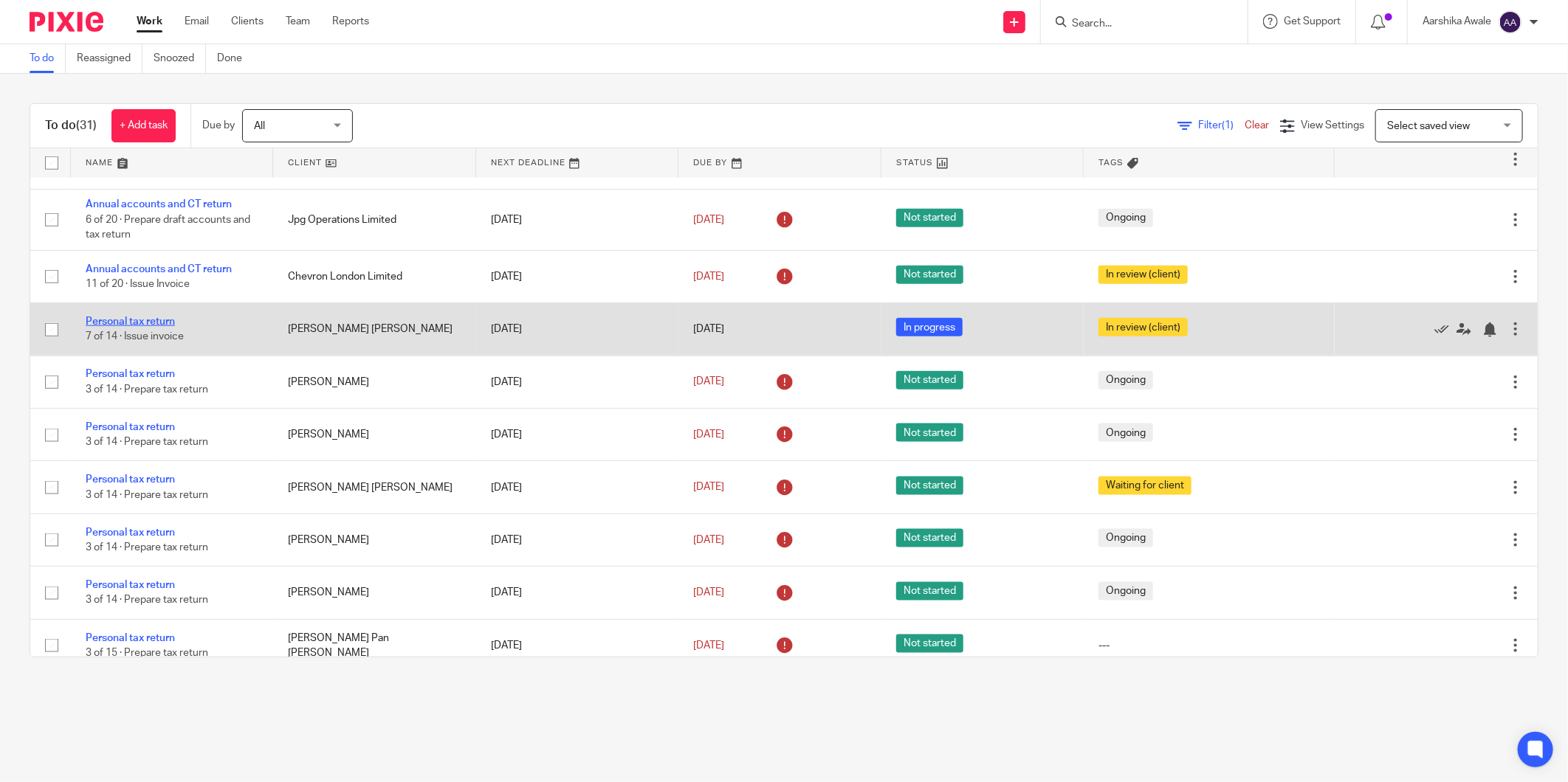
click at [129, 327] on link "Personal tax return" at bounding box center [130, 322] width 89 height 10
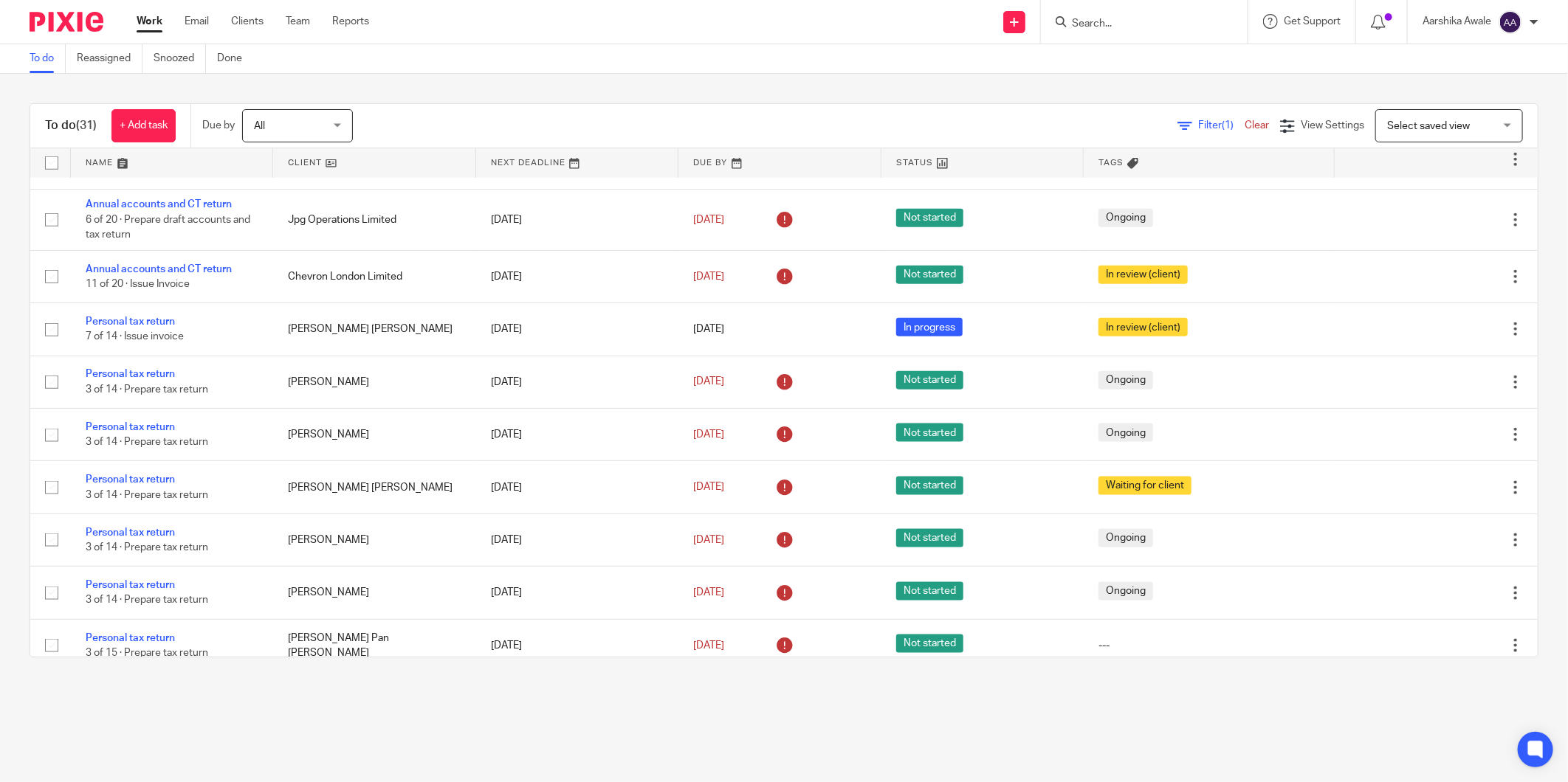
click at [1082, 19] on input "Search" at bounding box center [1136, 24] width 133 height 13
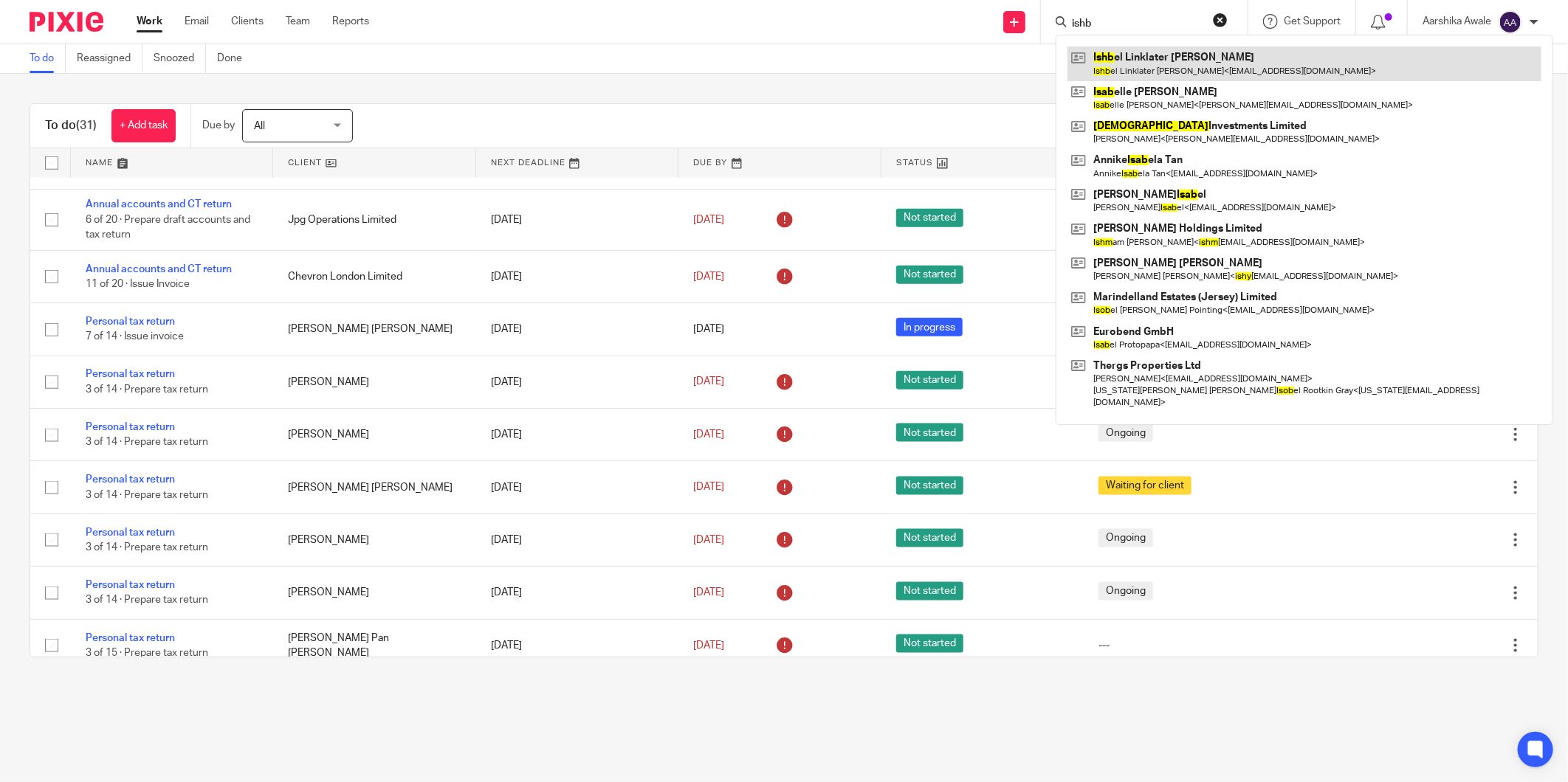
type input "ishb"
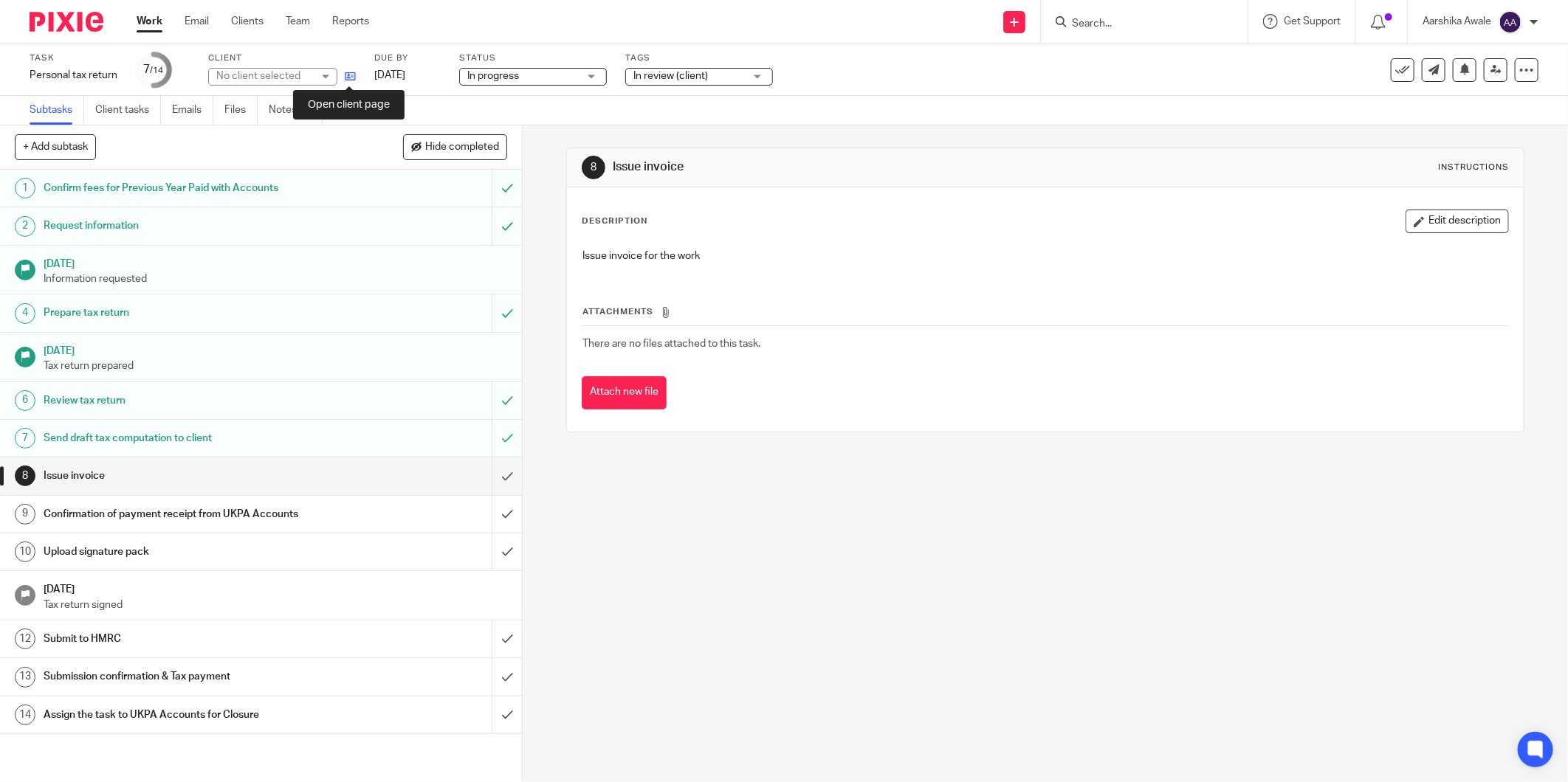
click at [347, 78] on icon at bounding box center [350, 76] width 11 height 11
click at [307, 99] on link "Notes (0)" at bounding box center [296, 110] width 54 height 29
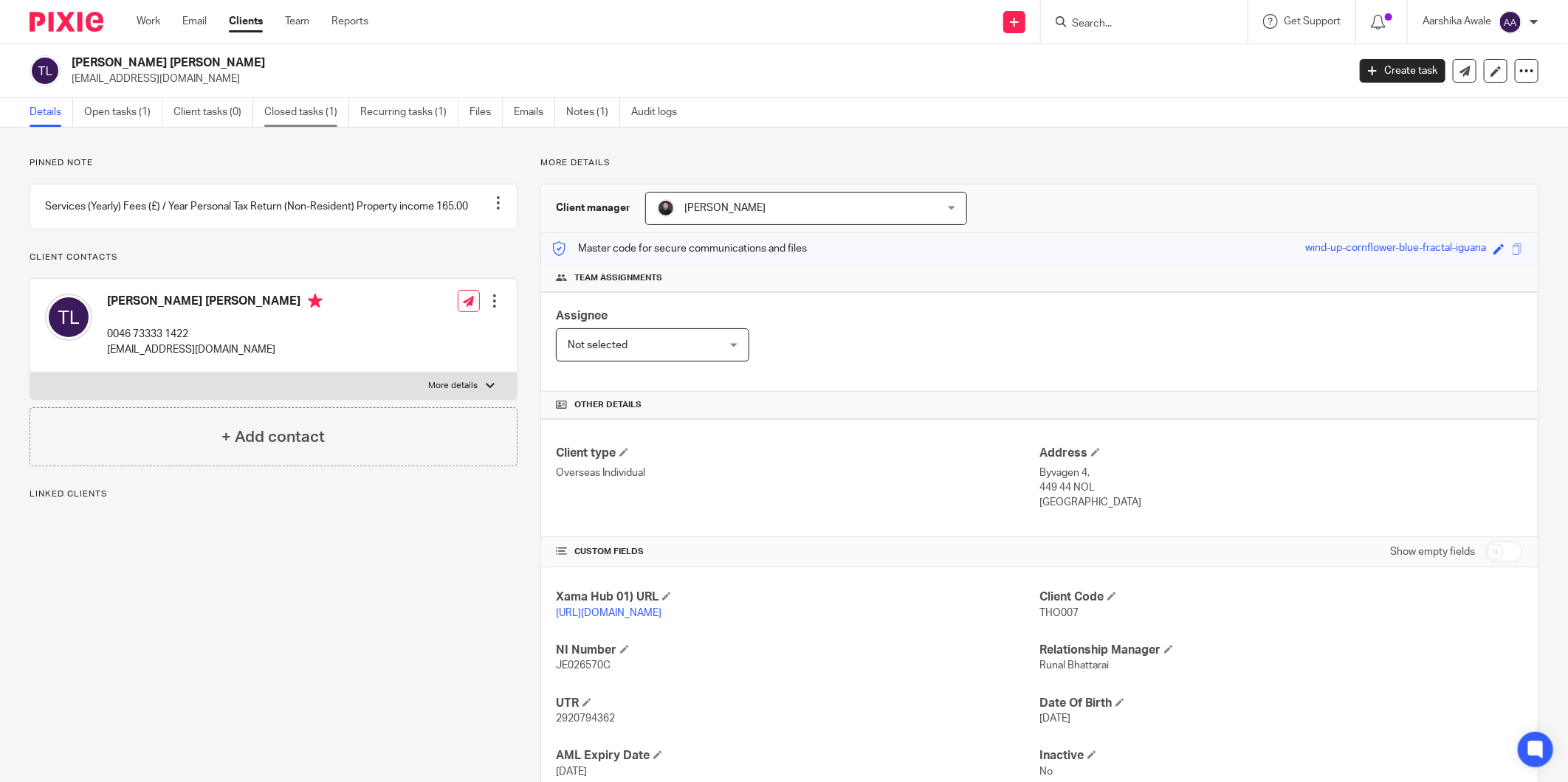
click at [311, 120] on link "Closed tasks (1)" at bounding box center [307, 112] width 85 height 29
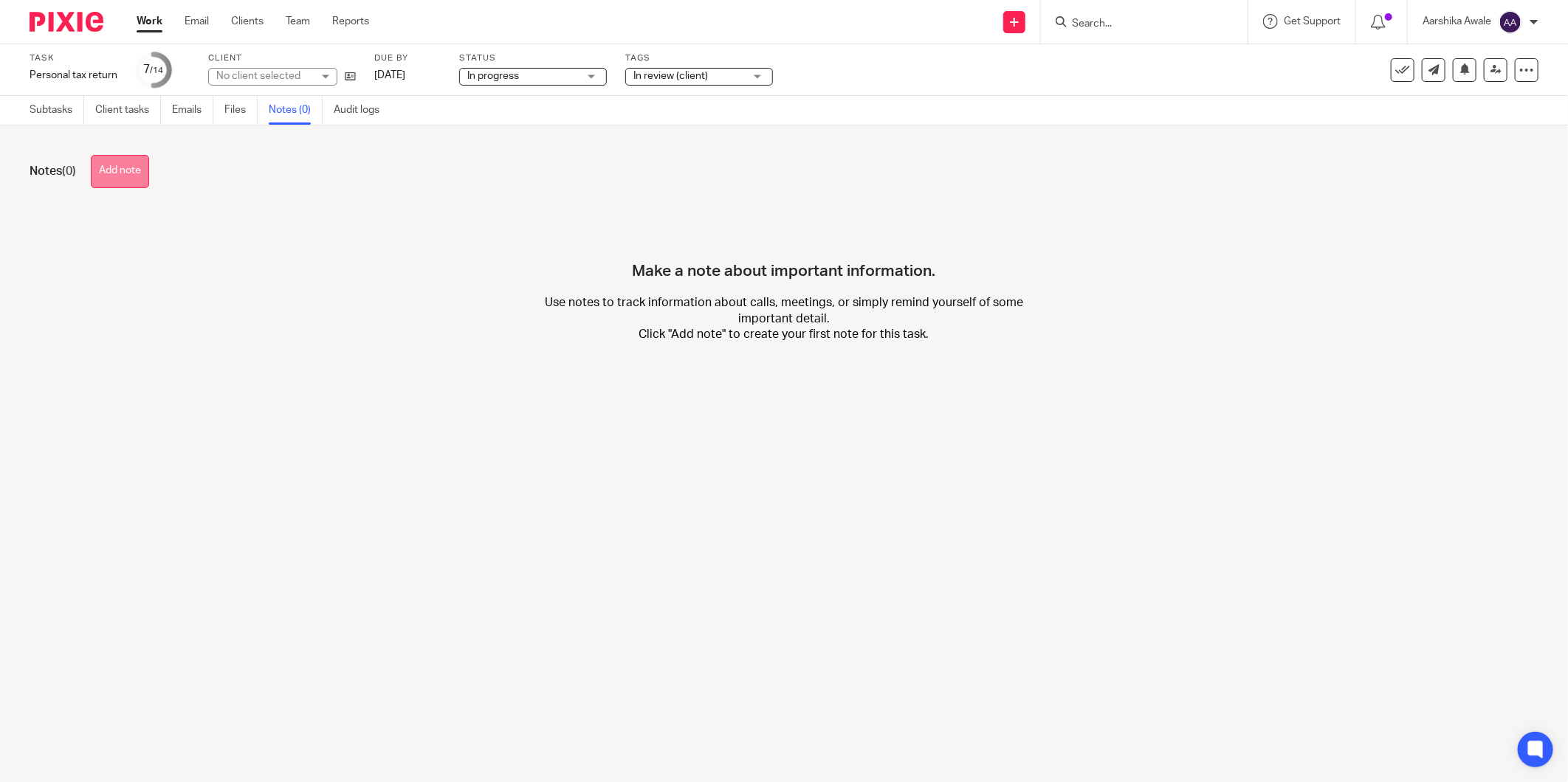
click at [131, 163] on button "Add note" at bounding box center [120, 171] width 58 height 33
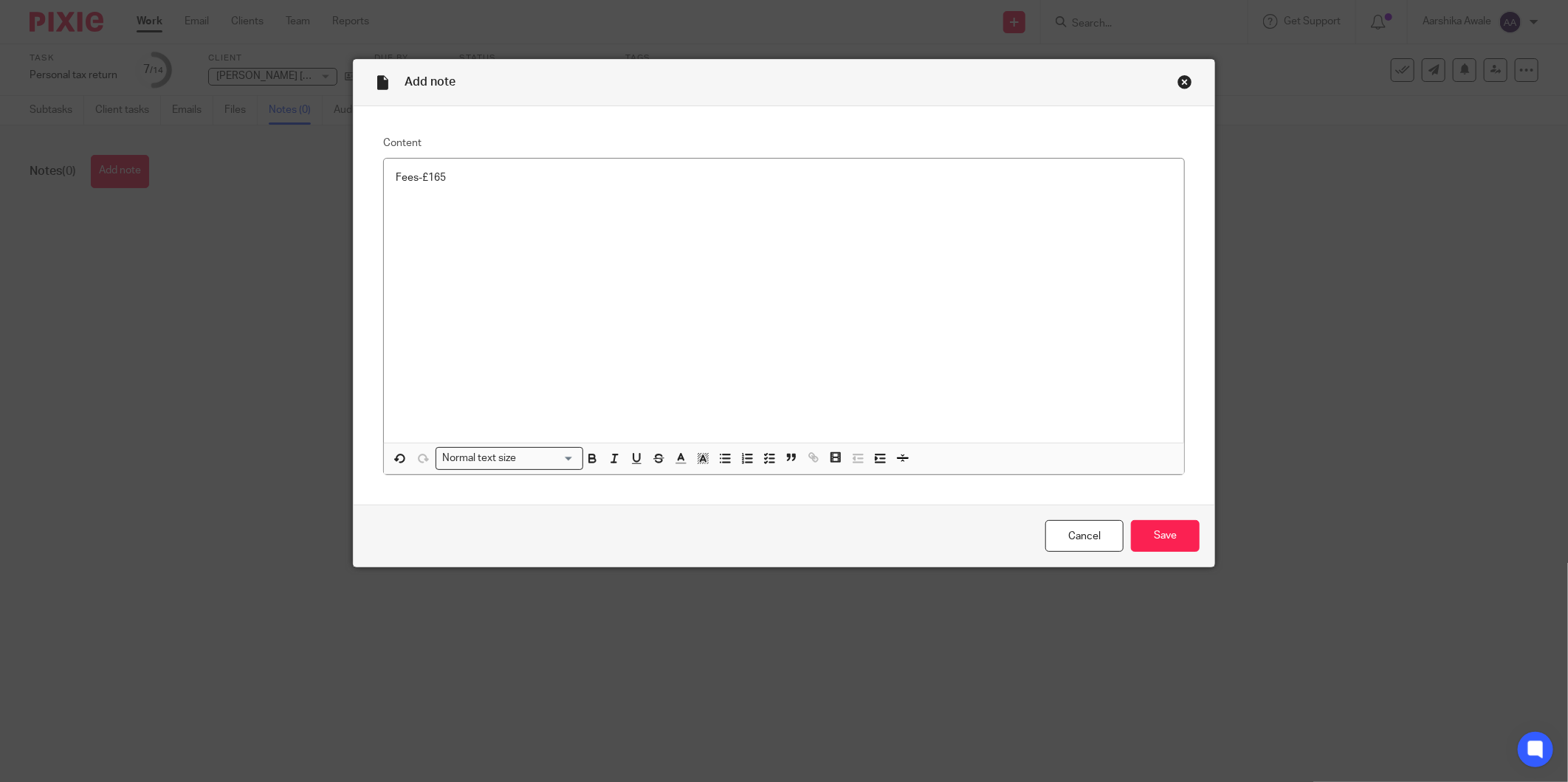
click at [1201, 535] on div "Cancel Save" at bounding box center [784, 536] width 861 height 62
click at [1171, 533] on input "Save" at bounding box center [1165, 536] width 69 height 32
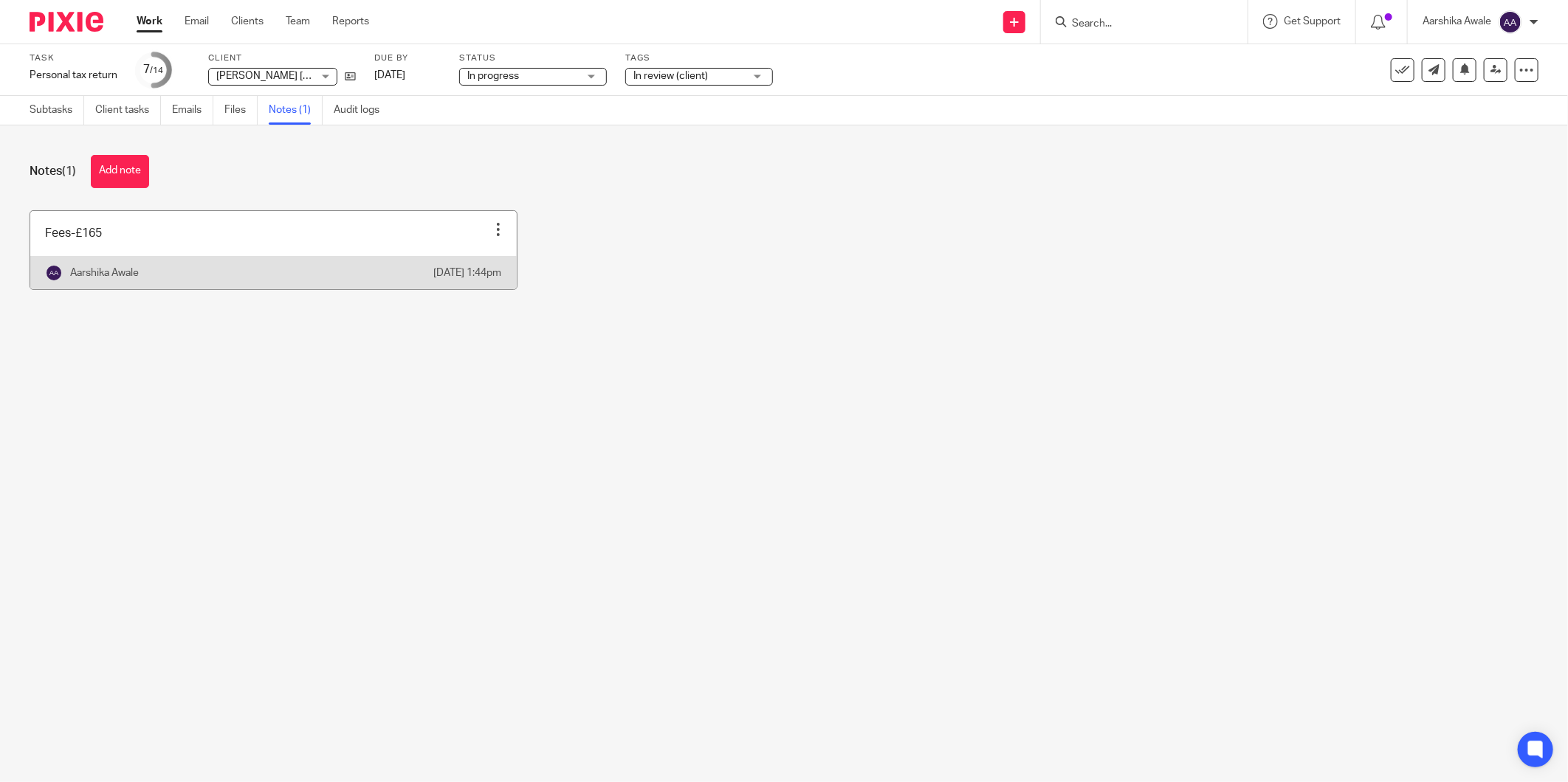
click at [491, 231] on div at bounding box center [499, 230] width 15 height 15
click at [483, 263] on li "Edit note" at bounding box center [456, 266] width 75 height 23
click at [458, 261] on span "Edit note" at bounding box center [460, 265] width 41 height 10
click at [255, 231] on link at bounding box center [273, 249] width 487 height 78
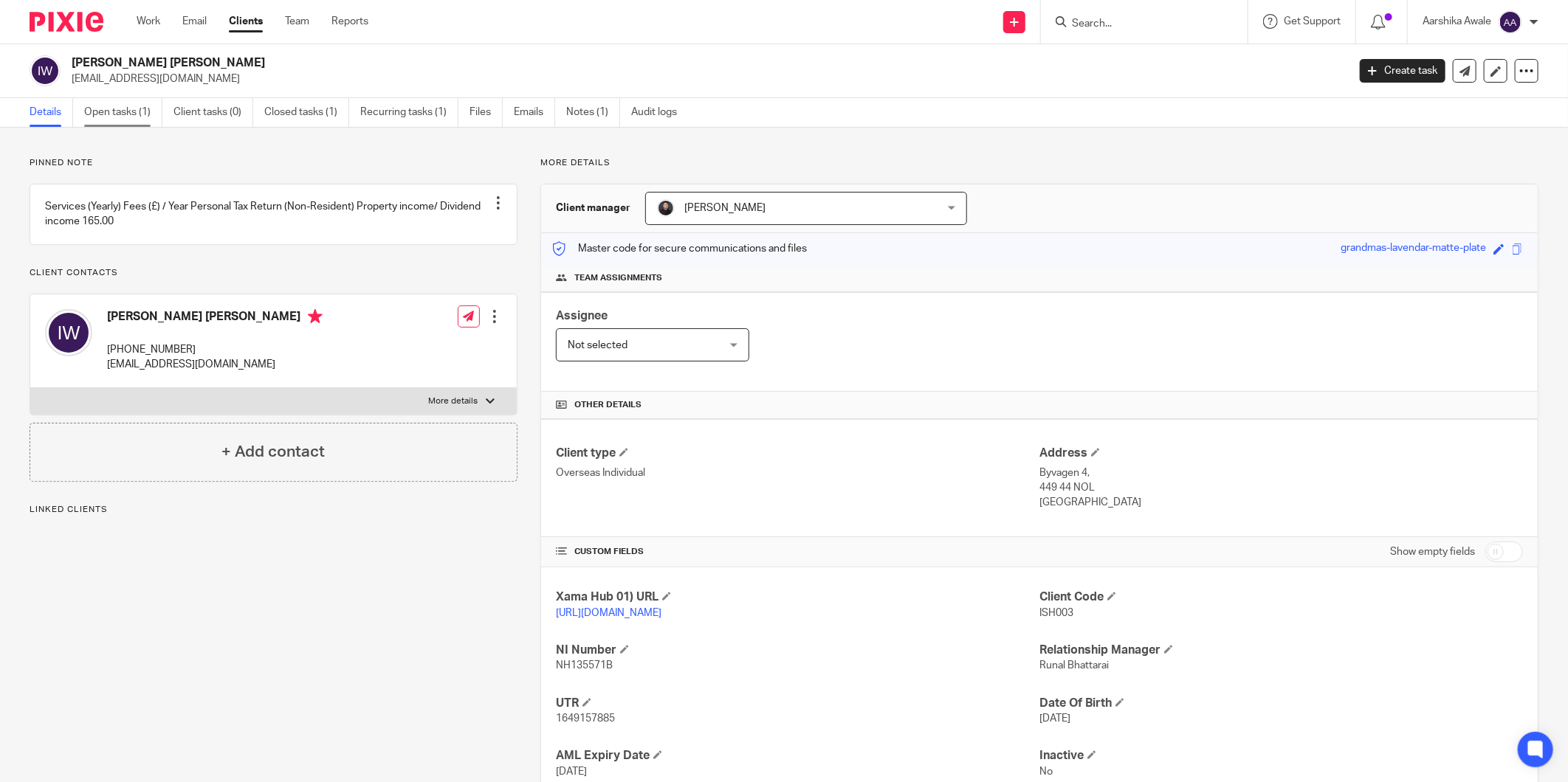
click at [121, 109] on link "Open tasks (1)" at bounding box center [122, 112] width 78 height 29
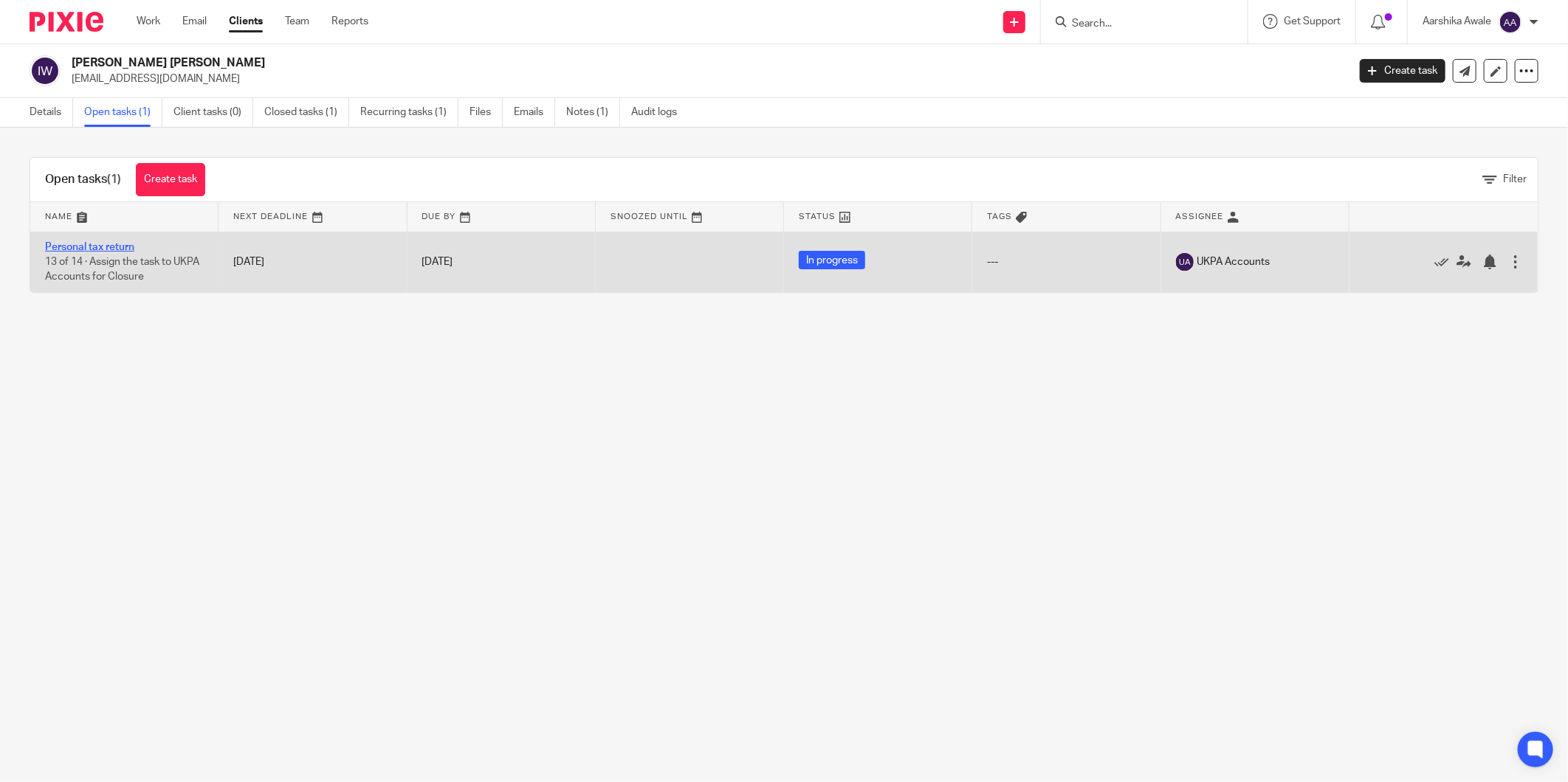
click at [93, 247] on link "Personal tax return" at bounding box center [89, 247] width 89 height 10
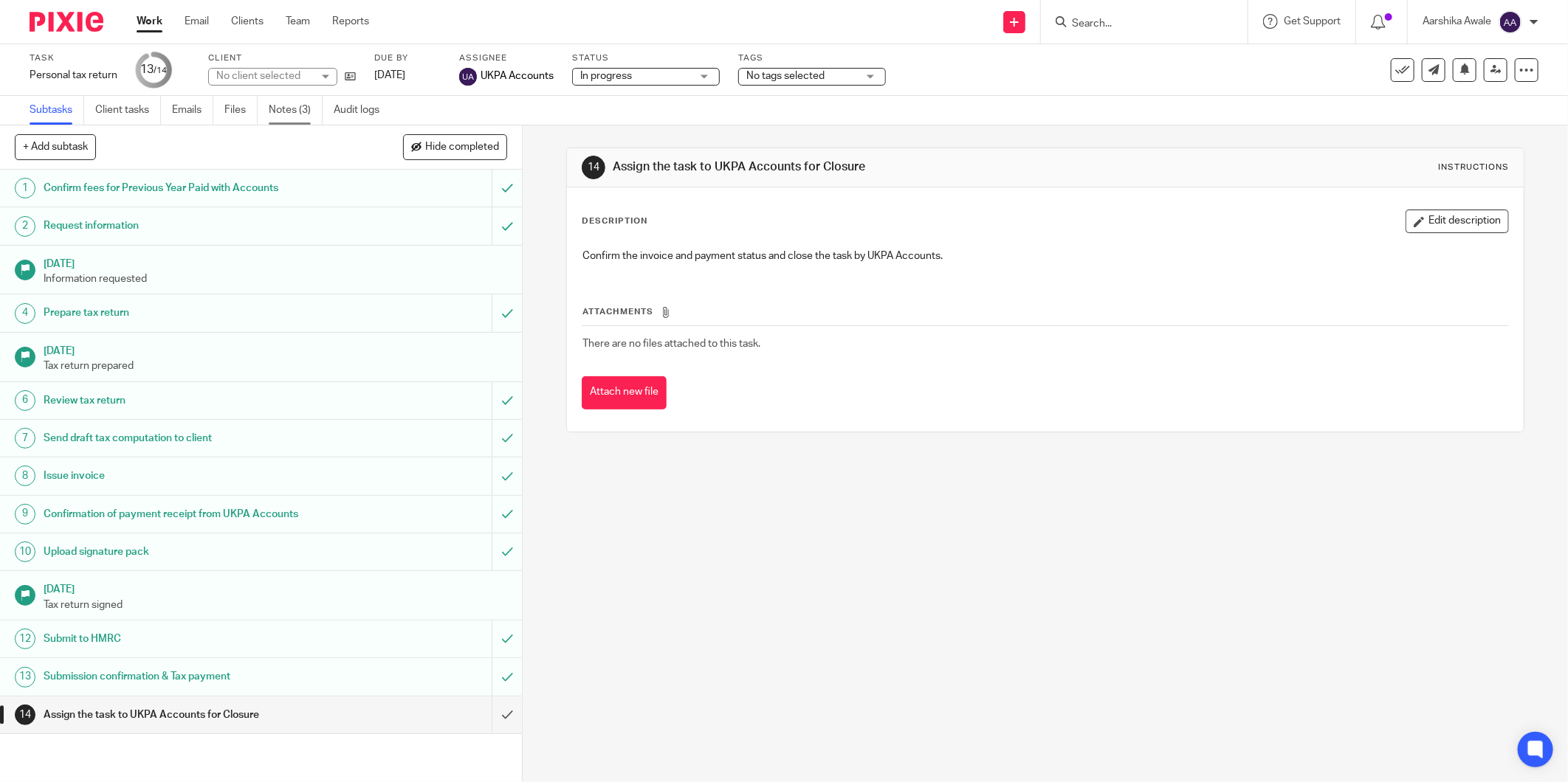
click at [284, 101] on link "Notes (3)" at bounding box center [296, 110] width 54 height 29
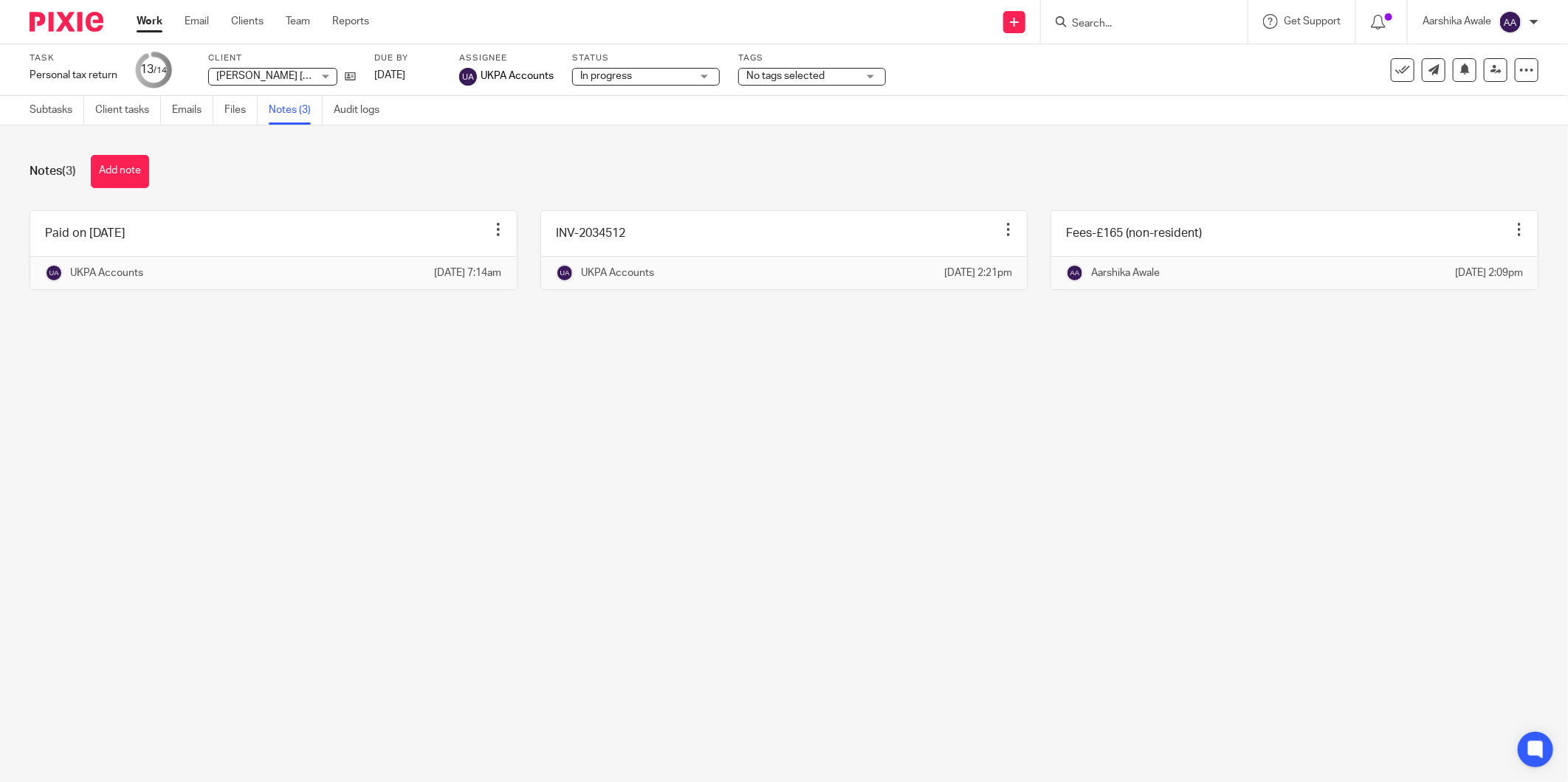
click at [67, 20] on img at bounding box center [66, 22] width 73 height 20
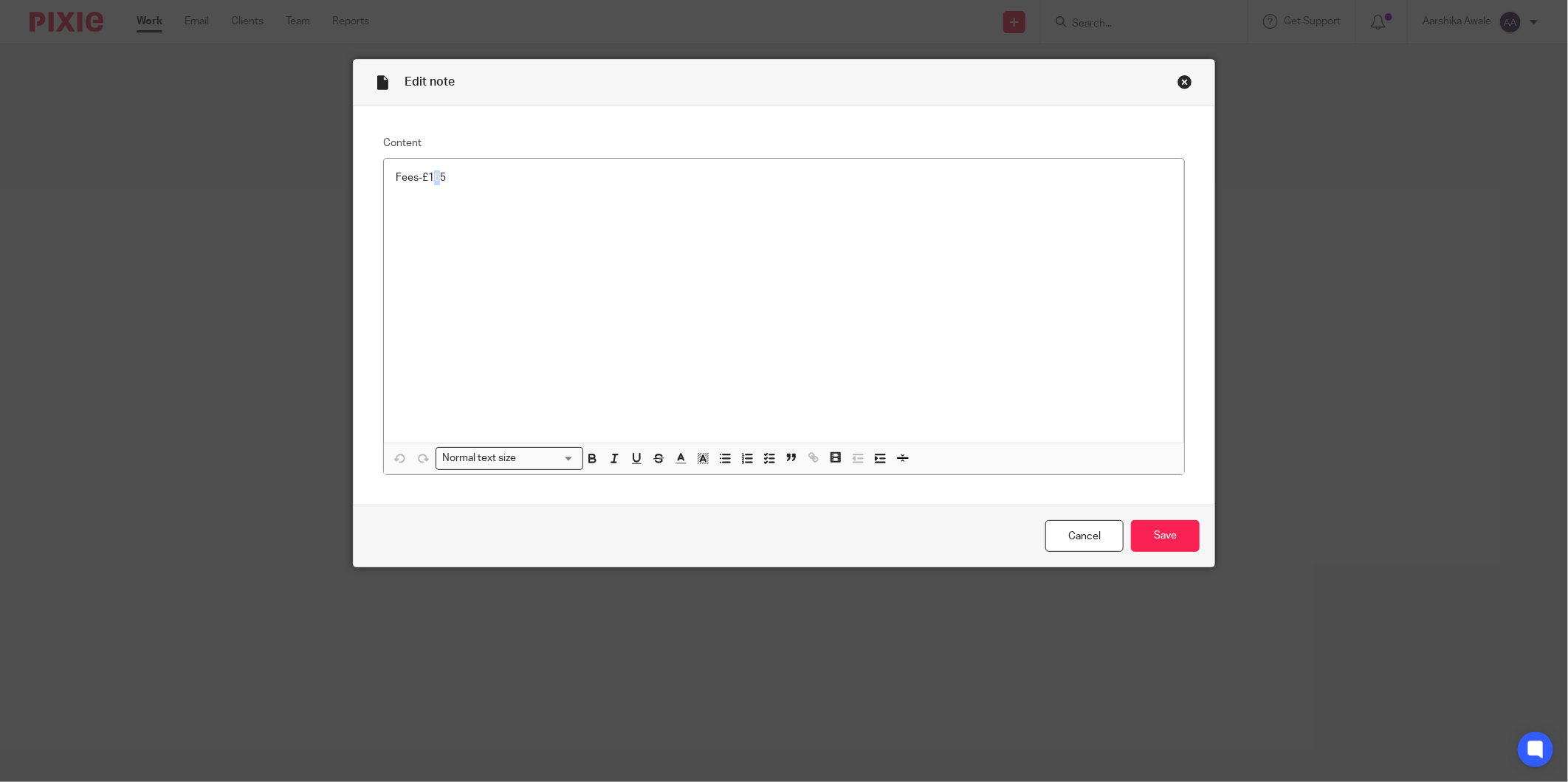
click at [433, 175] on p "Fees-£165" at bounding box center [783, 178] width 776 height 15
click at [440, 173] on p "Fees-£165" at bounding box center [783, 178] width 776 height 15
click at [1167, 525] on input "Save" at bounding box center [1165, 536] width 69 height 32
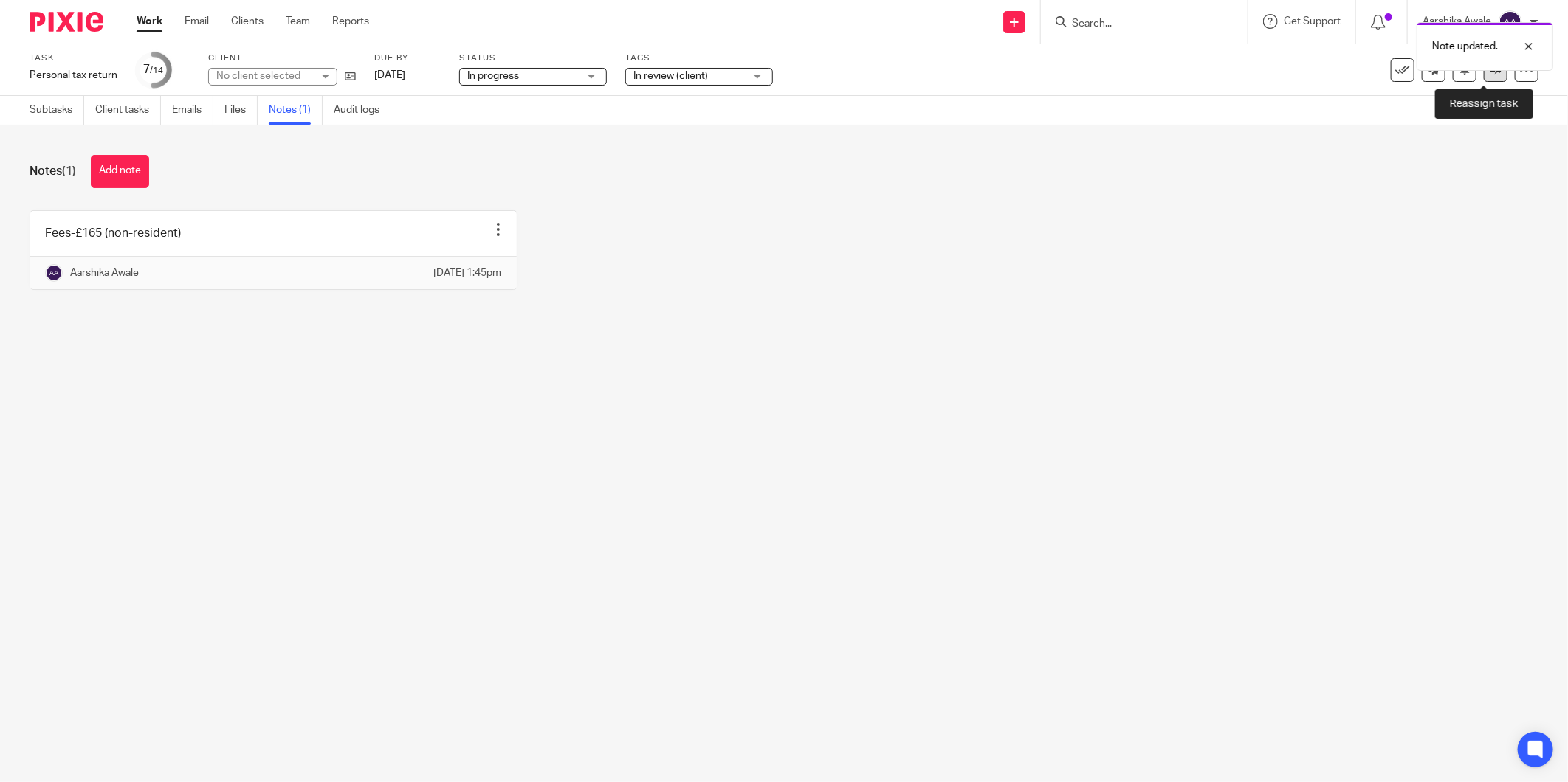
click at [1493, 76] on link at bounding box center [1496, 70] width 24 height 24
click at [1528, 44] on div at bounding box center [1518, 46] width 40 height 18
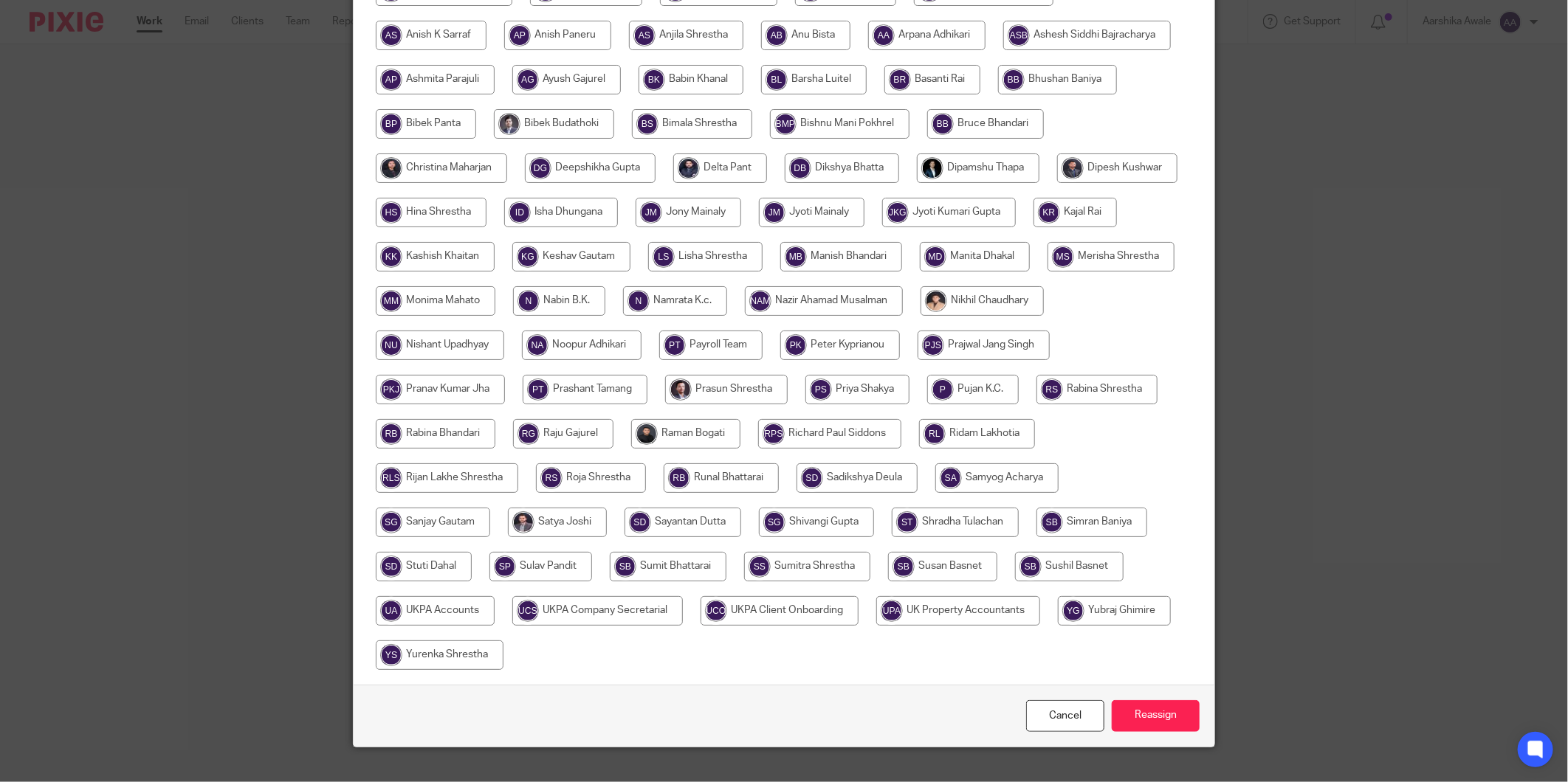
scroll to position [316, 0]
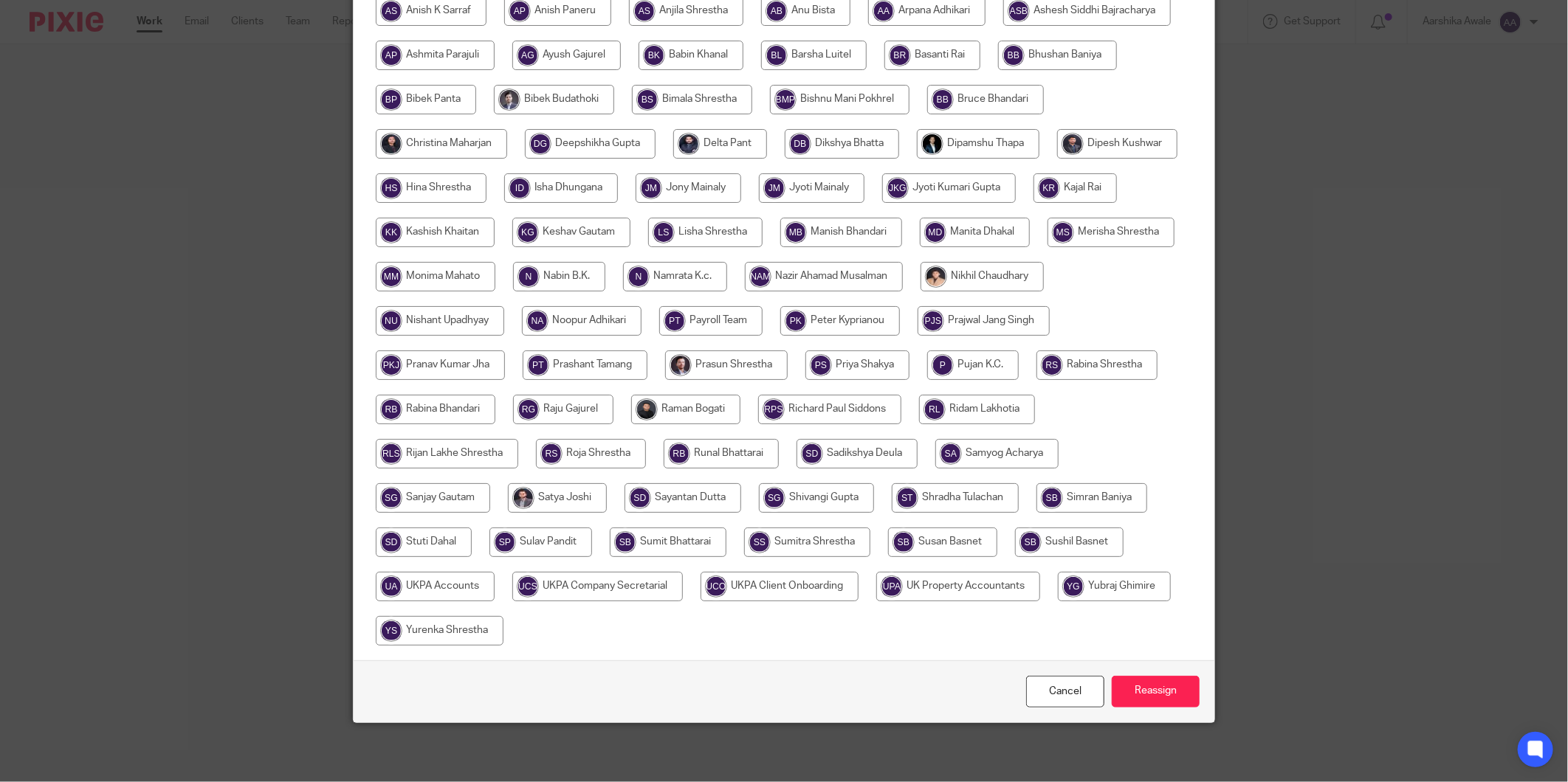
click at [495, 587] on input "radio" at bounding box center [435, 586] width 119 height 29
radio input "true"
click at [1116, 689] on input "Reassign" at bounding box center [1155, 693] width 88 height 32
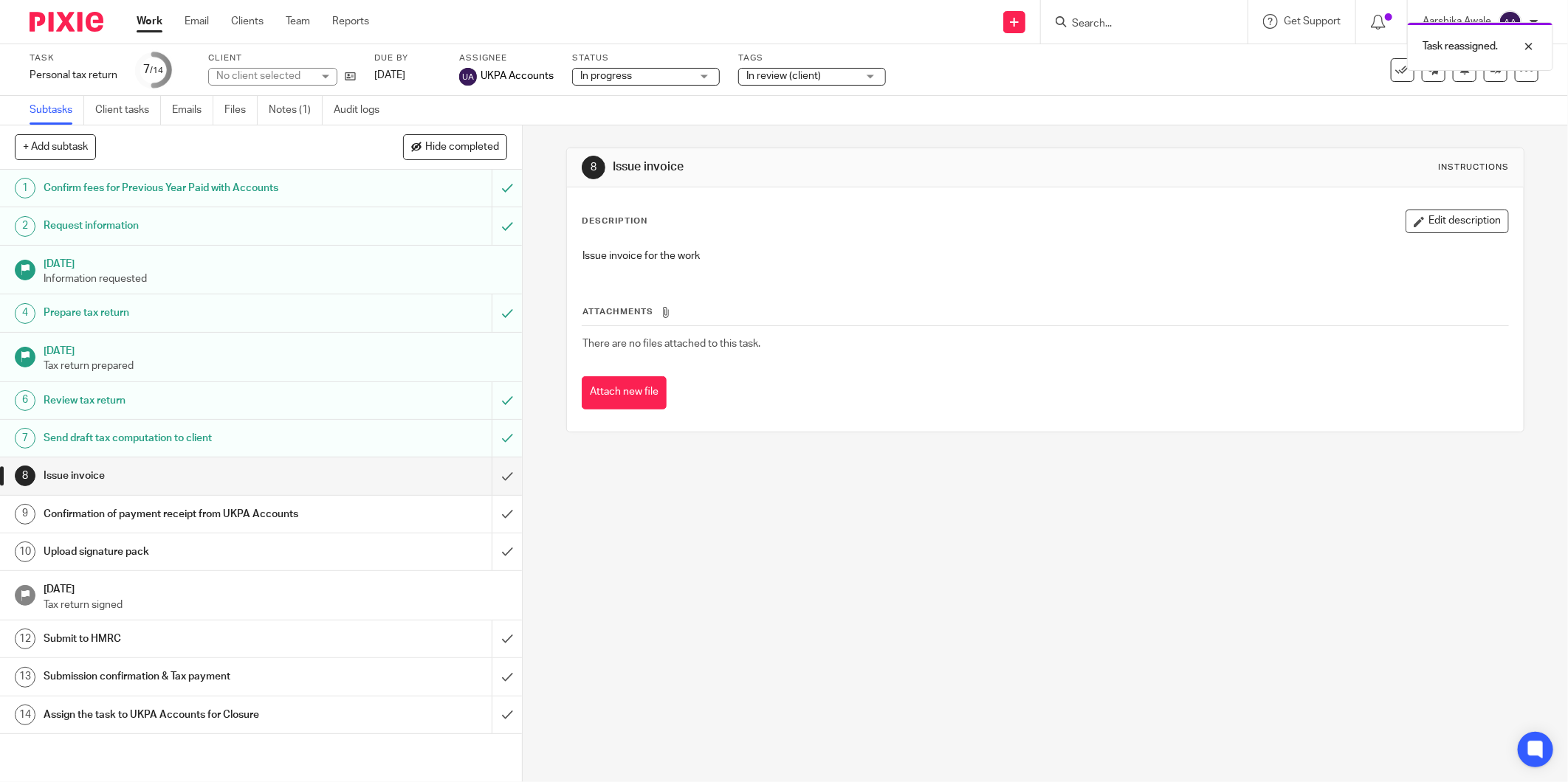
click at [40, 23] on img at bounding box center [66, 22] width 73 height 20
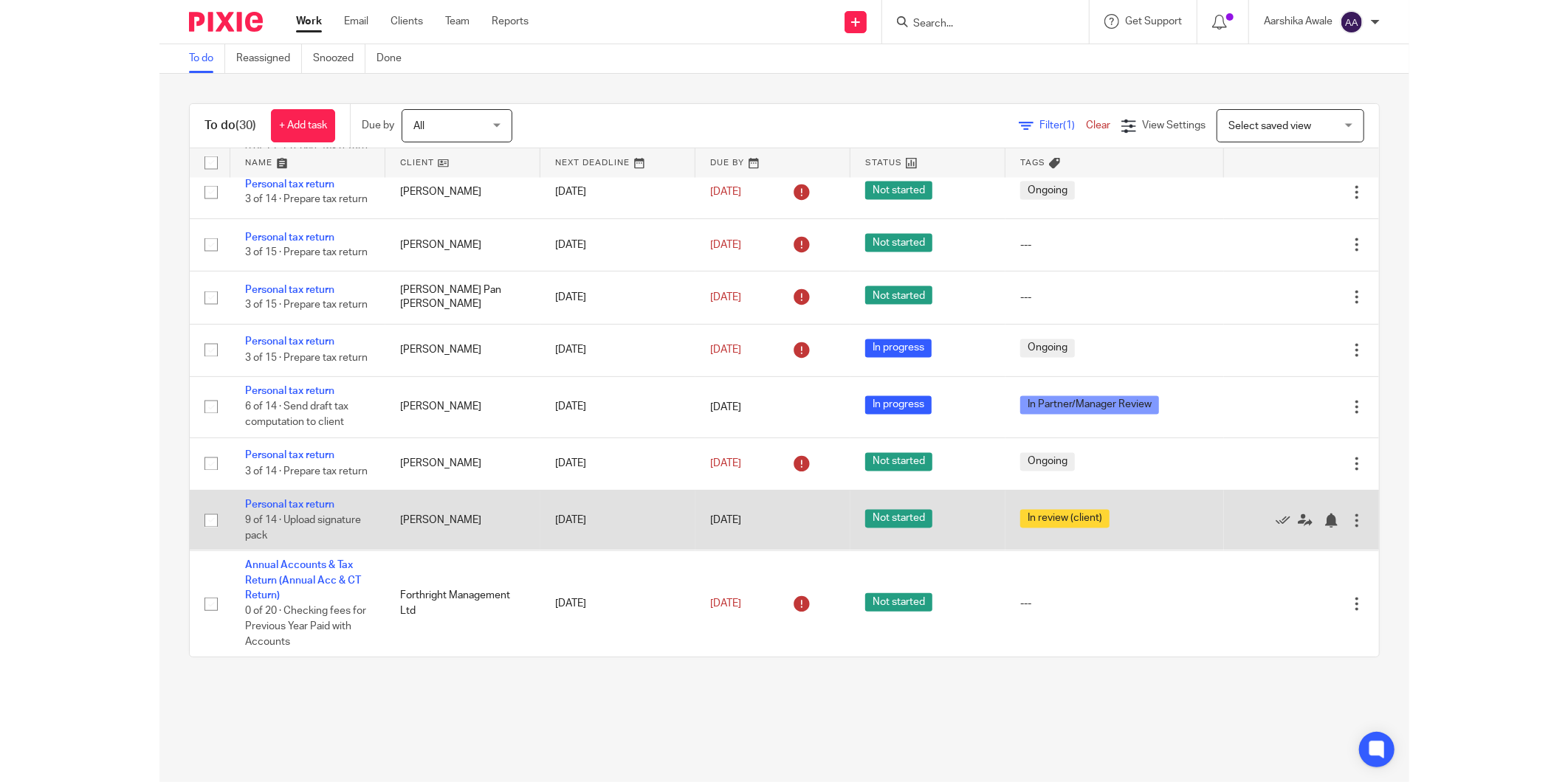
scroll to position [1835, 0]
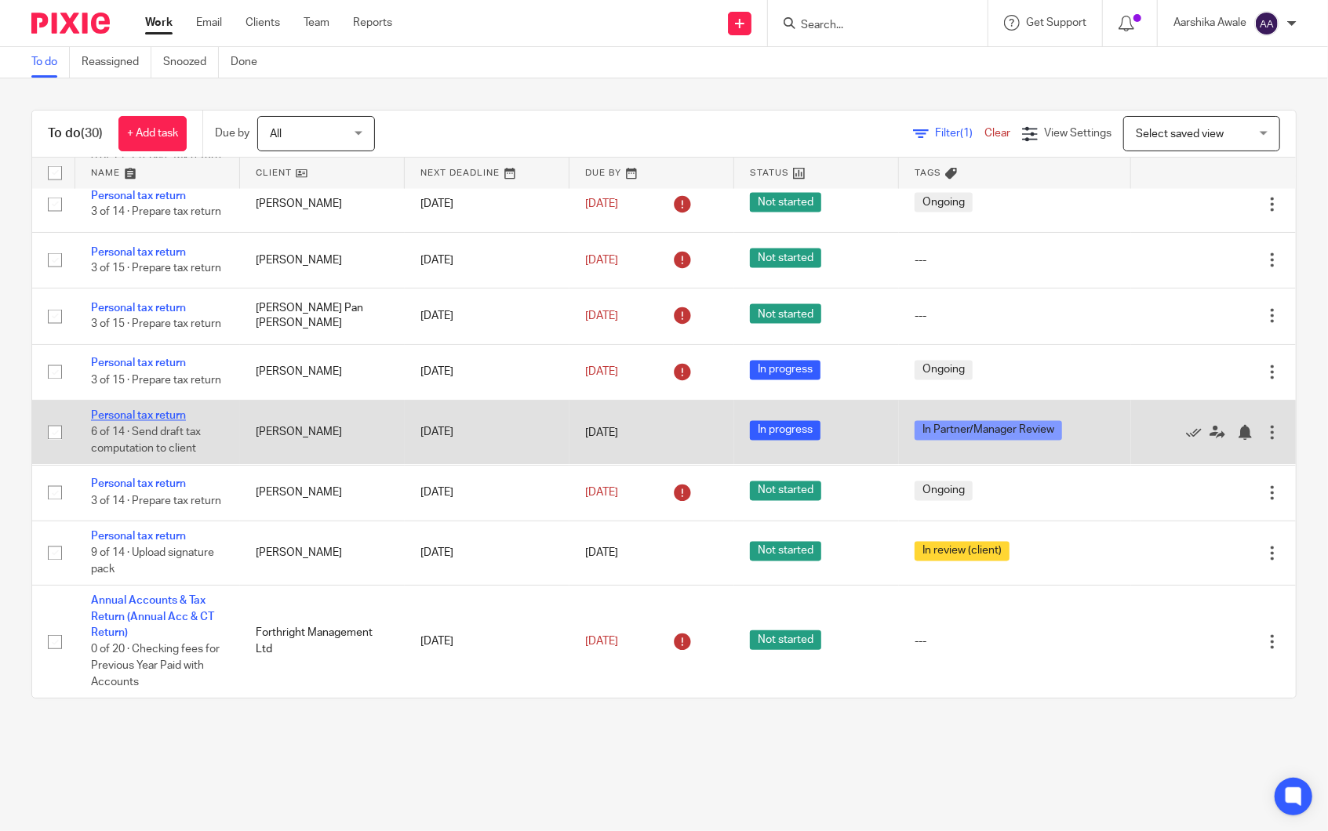
click at [124, 411] on link "Personal tax return" at bounding box center [138, 416] width 95 height 11
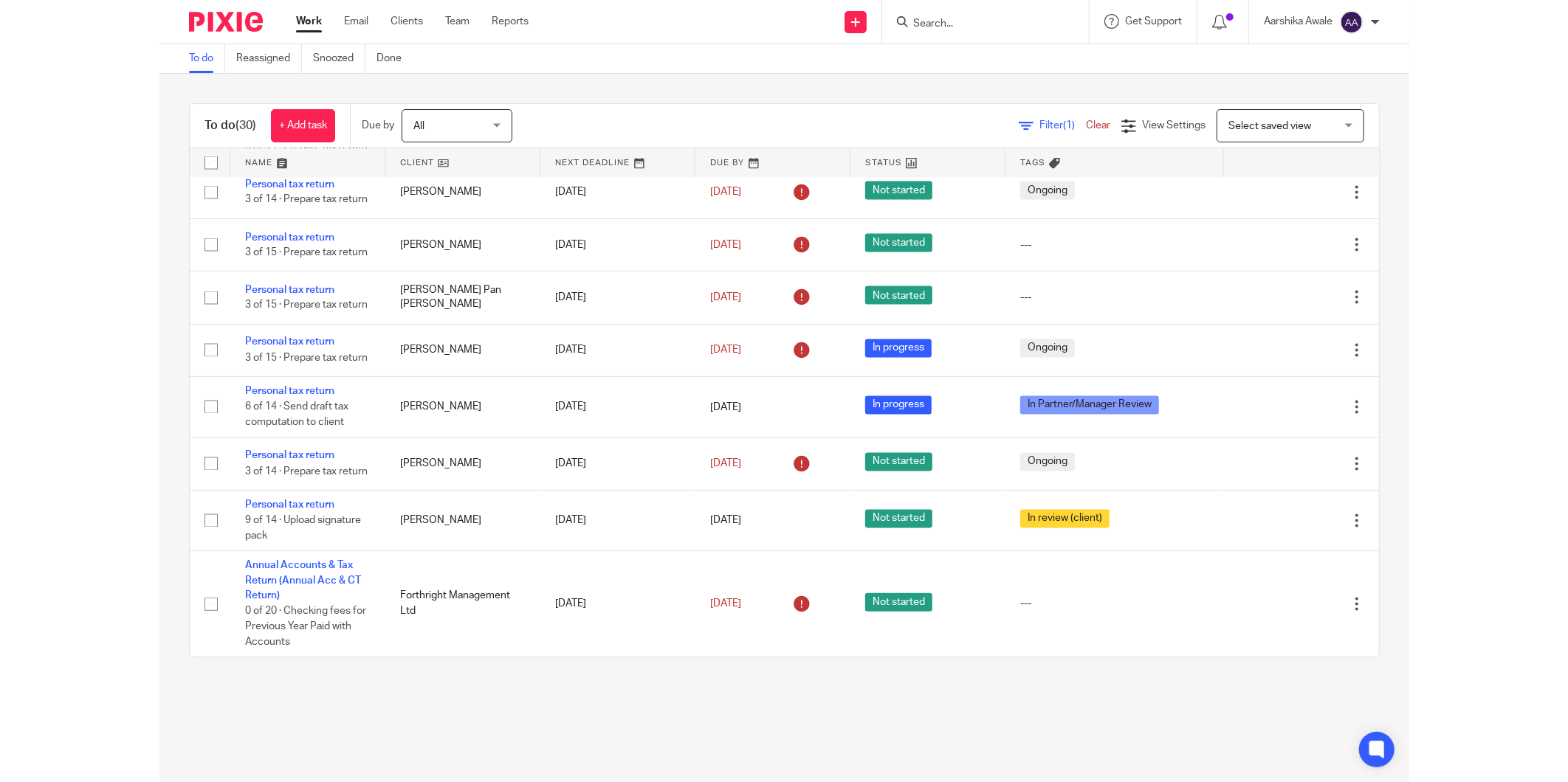
scroll to position [1333, 0]
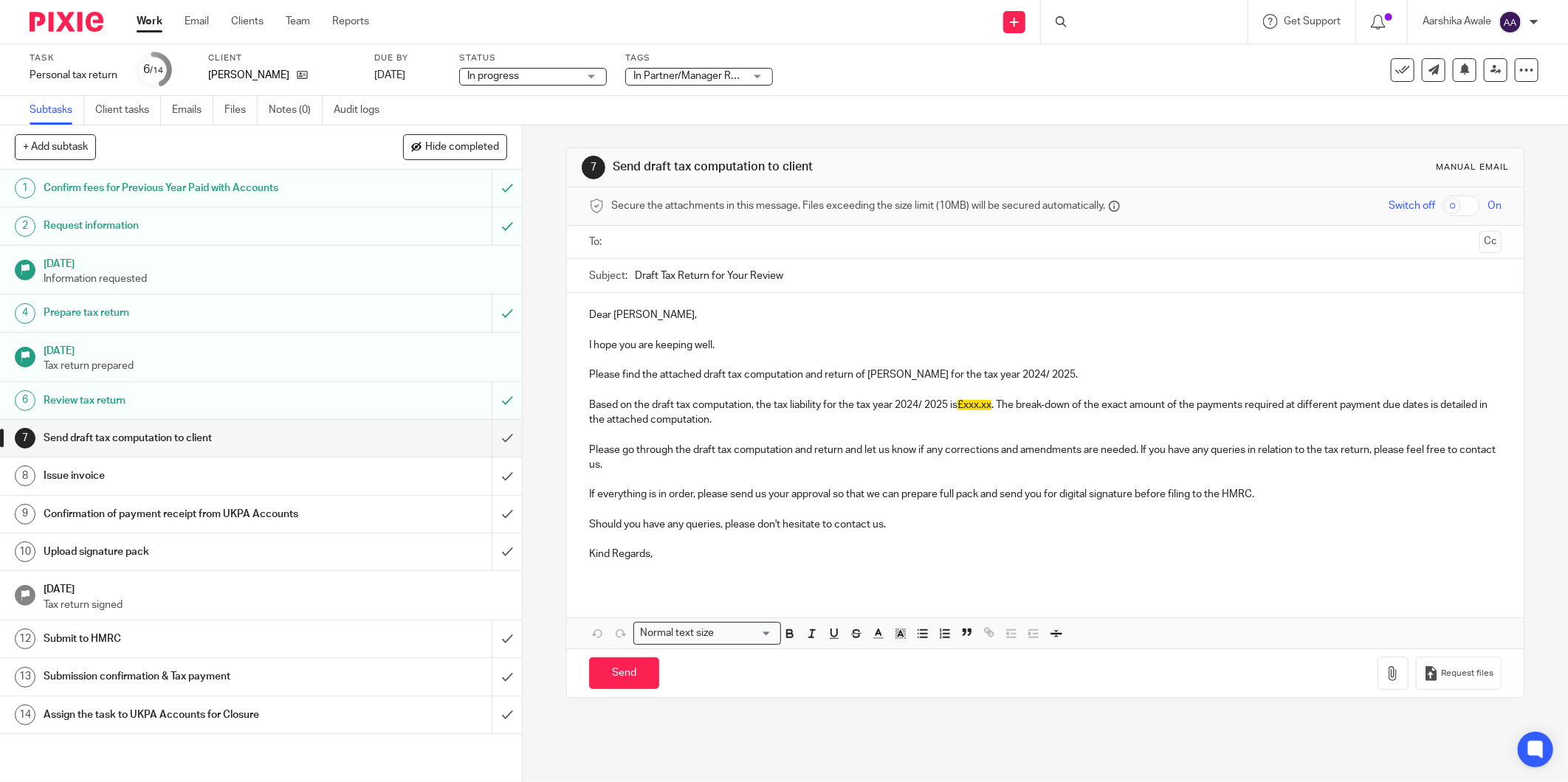
click at [709, 81] on span "In Partner/Manager Review" at bounding box center [689, 76] width 111 height 15
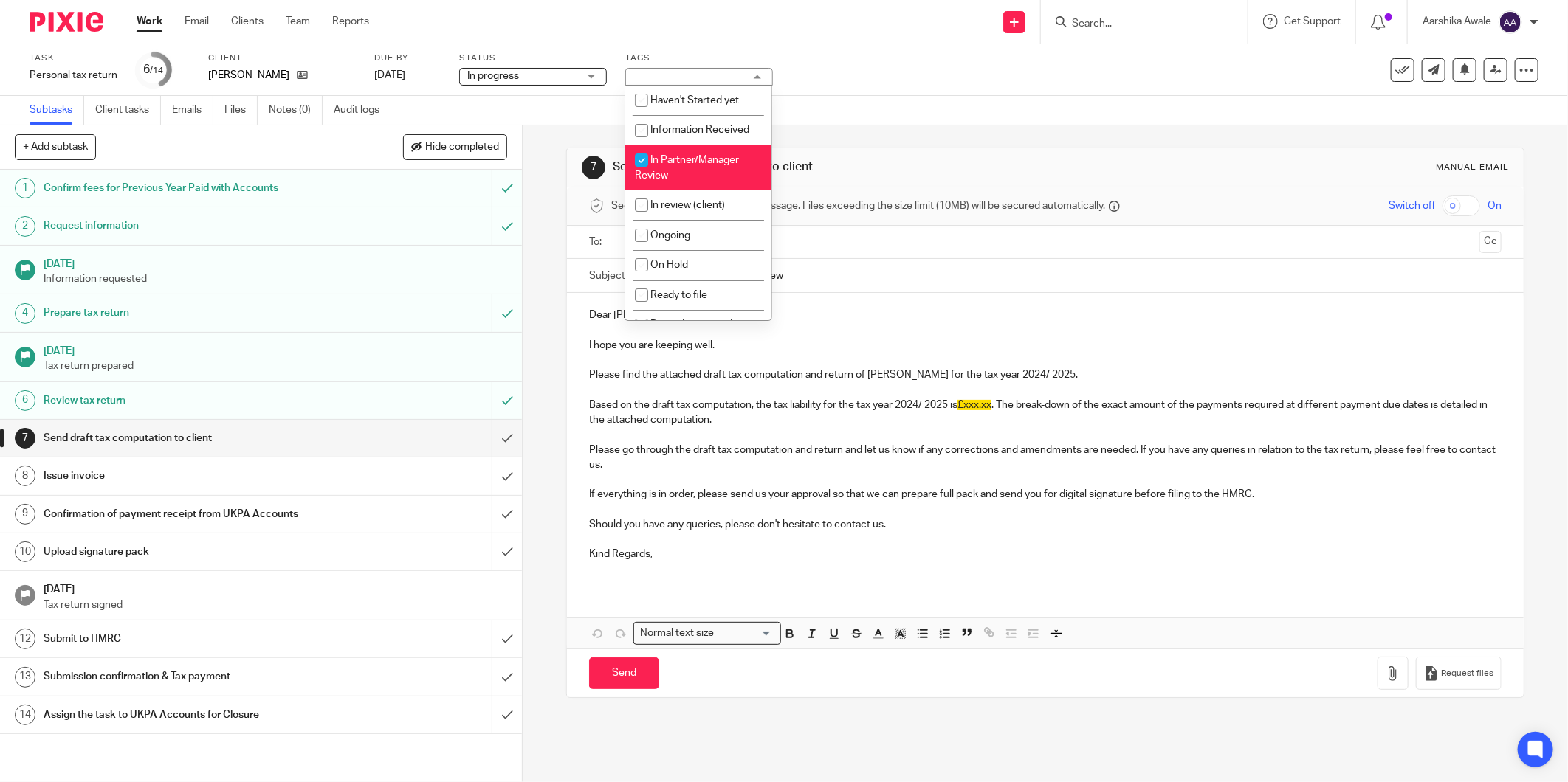
click at [713, 172] on li "In Partner/Manager Review" at bounding box center [697, 168] width 146 height 45
checkbox input "false"
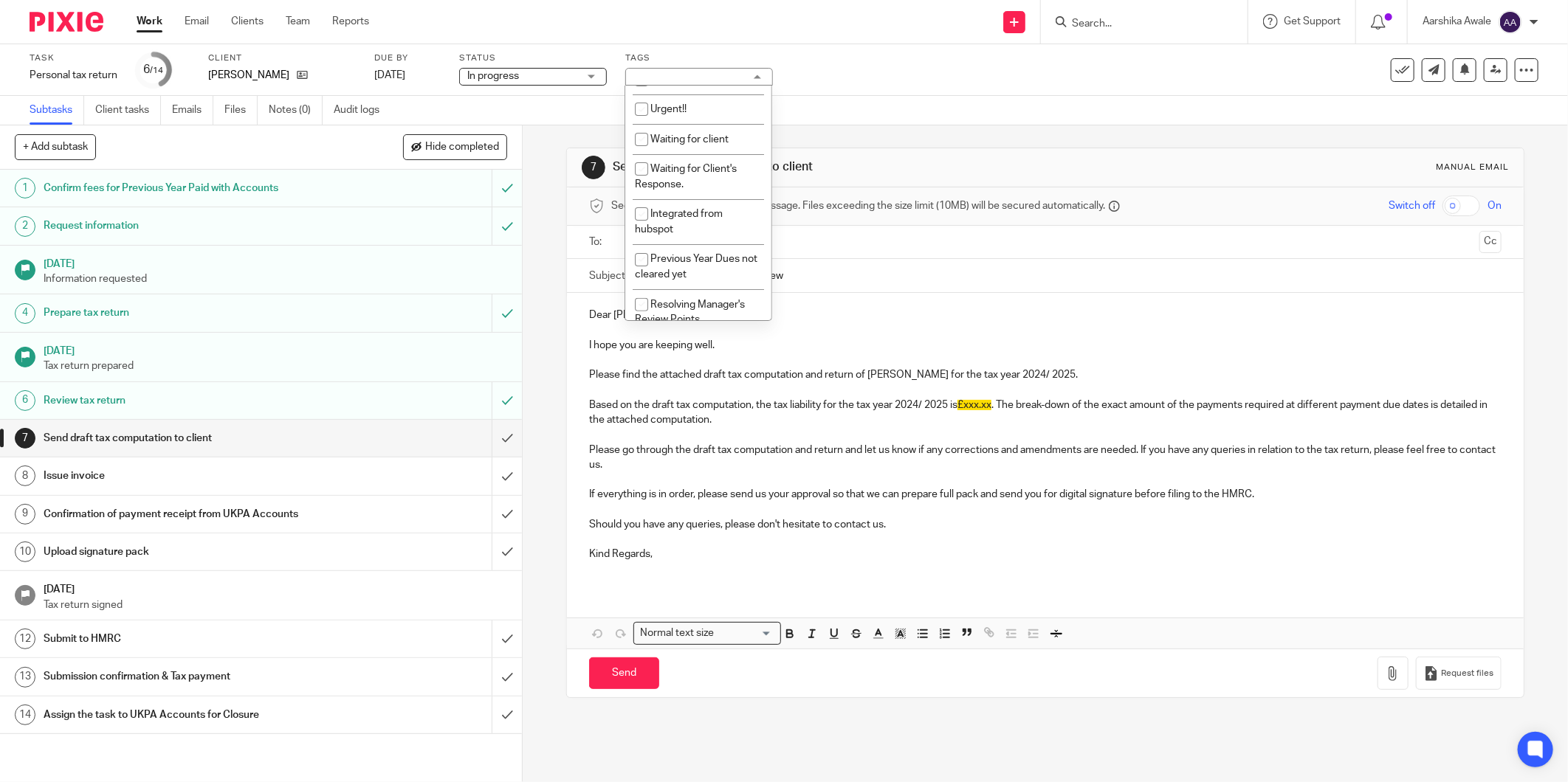
scroll to position [312, 0]
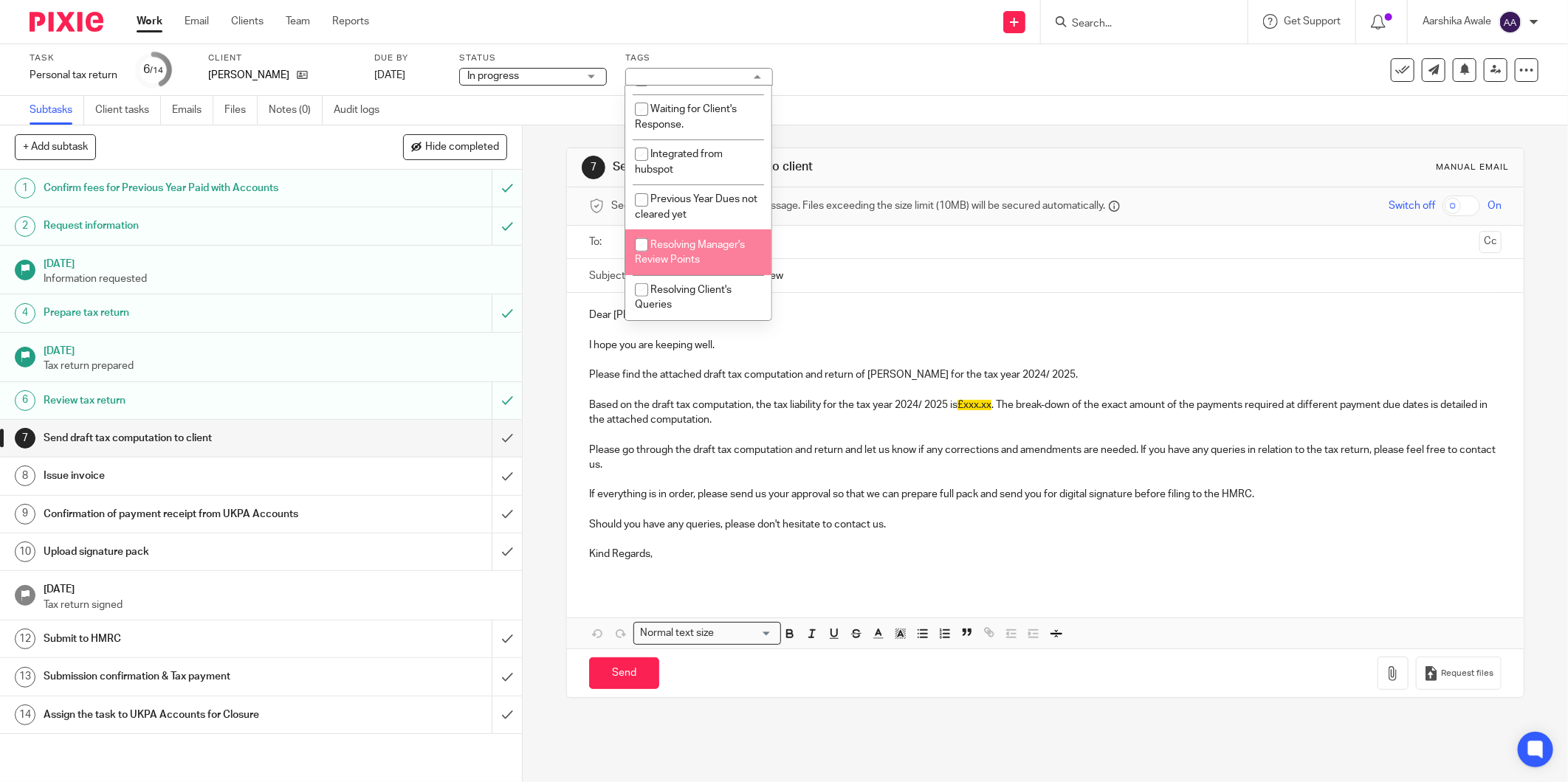
click at [717, 236] on li "Resolving Manager's Review Points" at bounding box center [697, 252] width 146 height 45
checkbox input "true"
click at [923, 115] on div "Subtasks Client tasks Emails Files Notes (0) Audit logs" at bounding box center [784, 110] width 1568 height 29
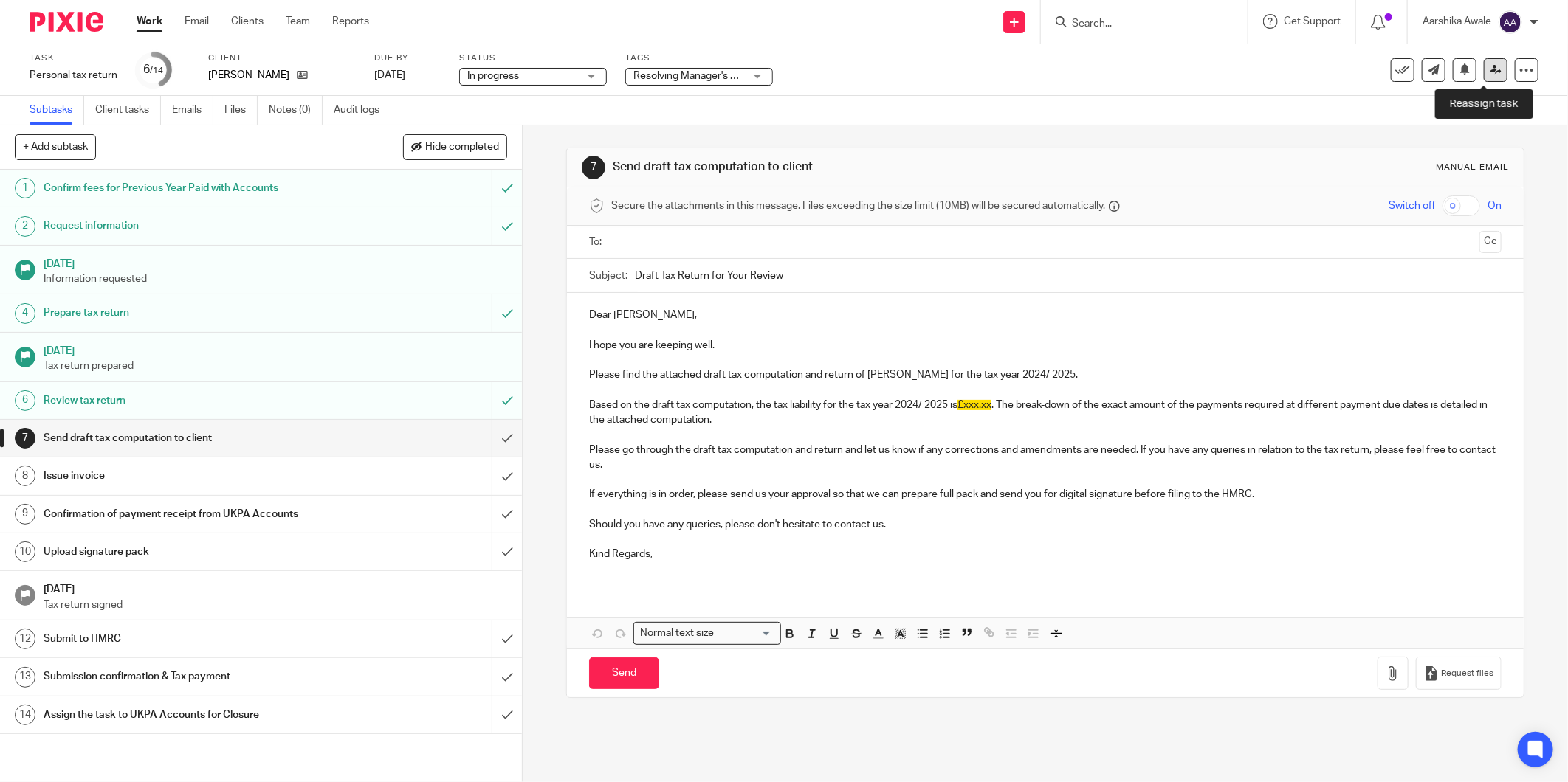
click at [1490, 68] on link at bounding box center [1496, 70] width 24 height 24
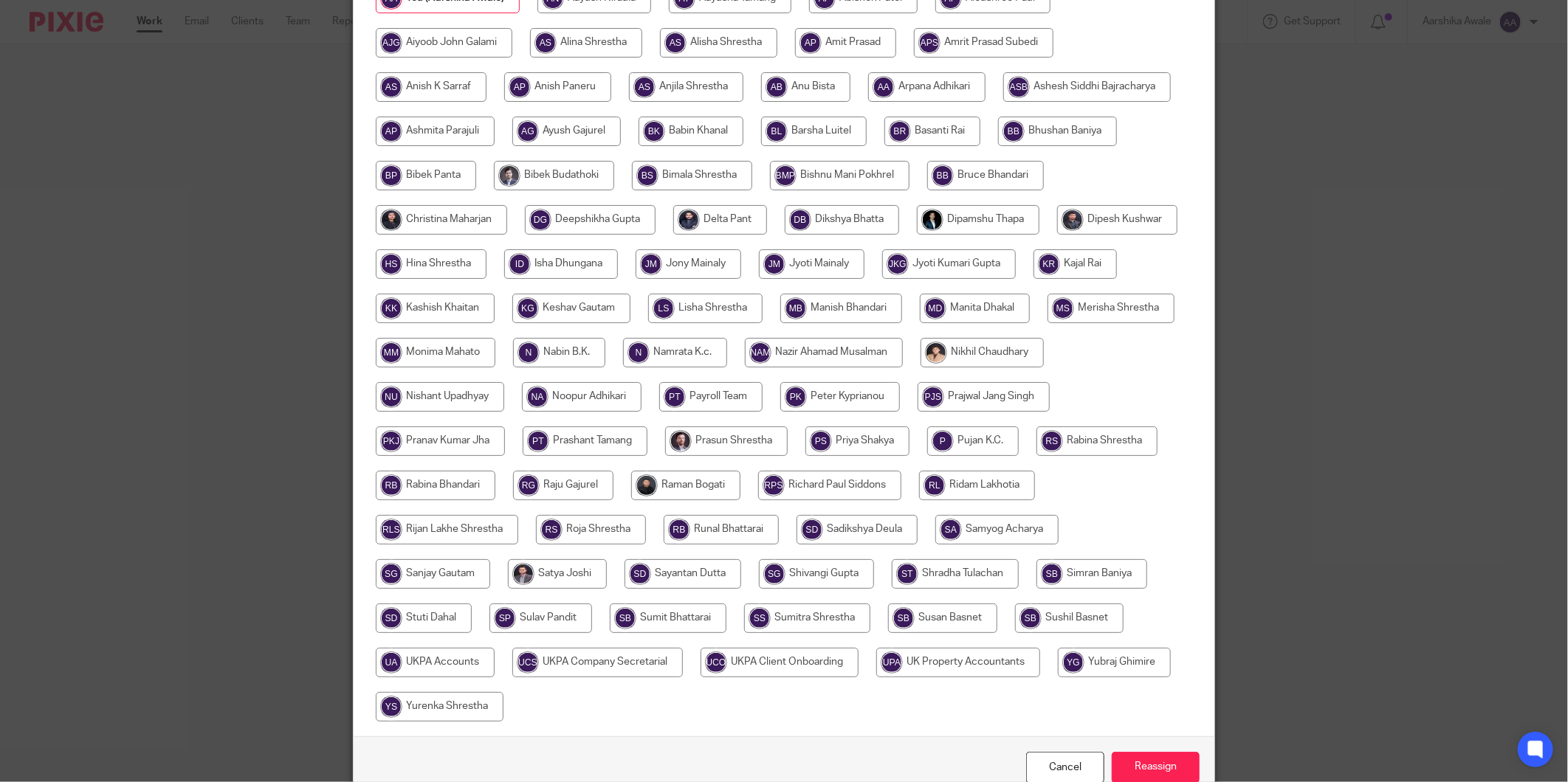
scroll to position [152, 0]
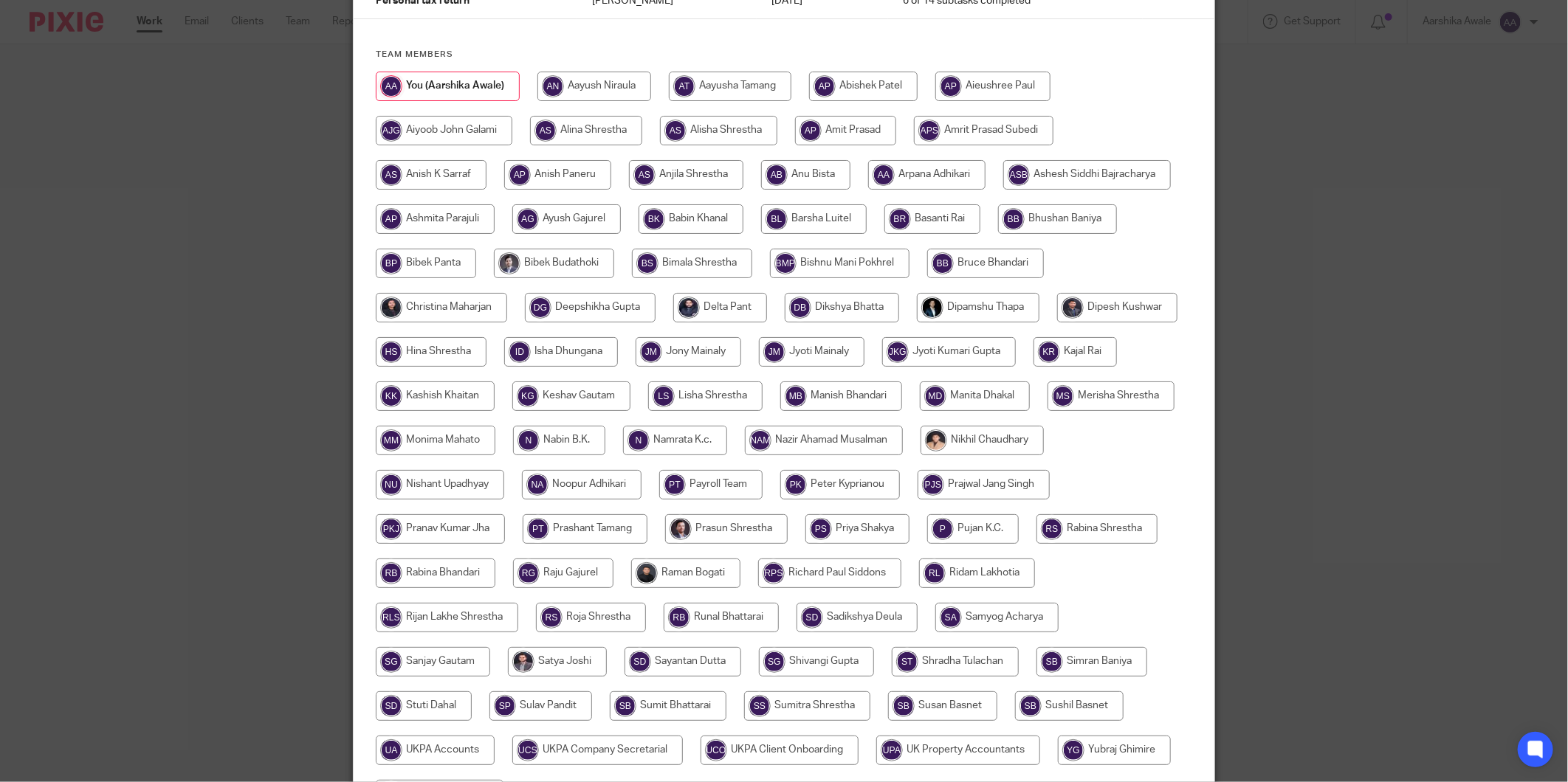
click at [416, 299] on input "radio" at bounding box center [441, 307] width 132 height 29
radio input "true"
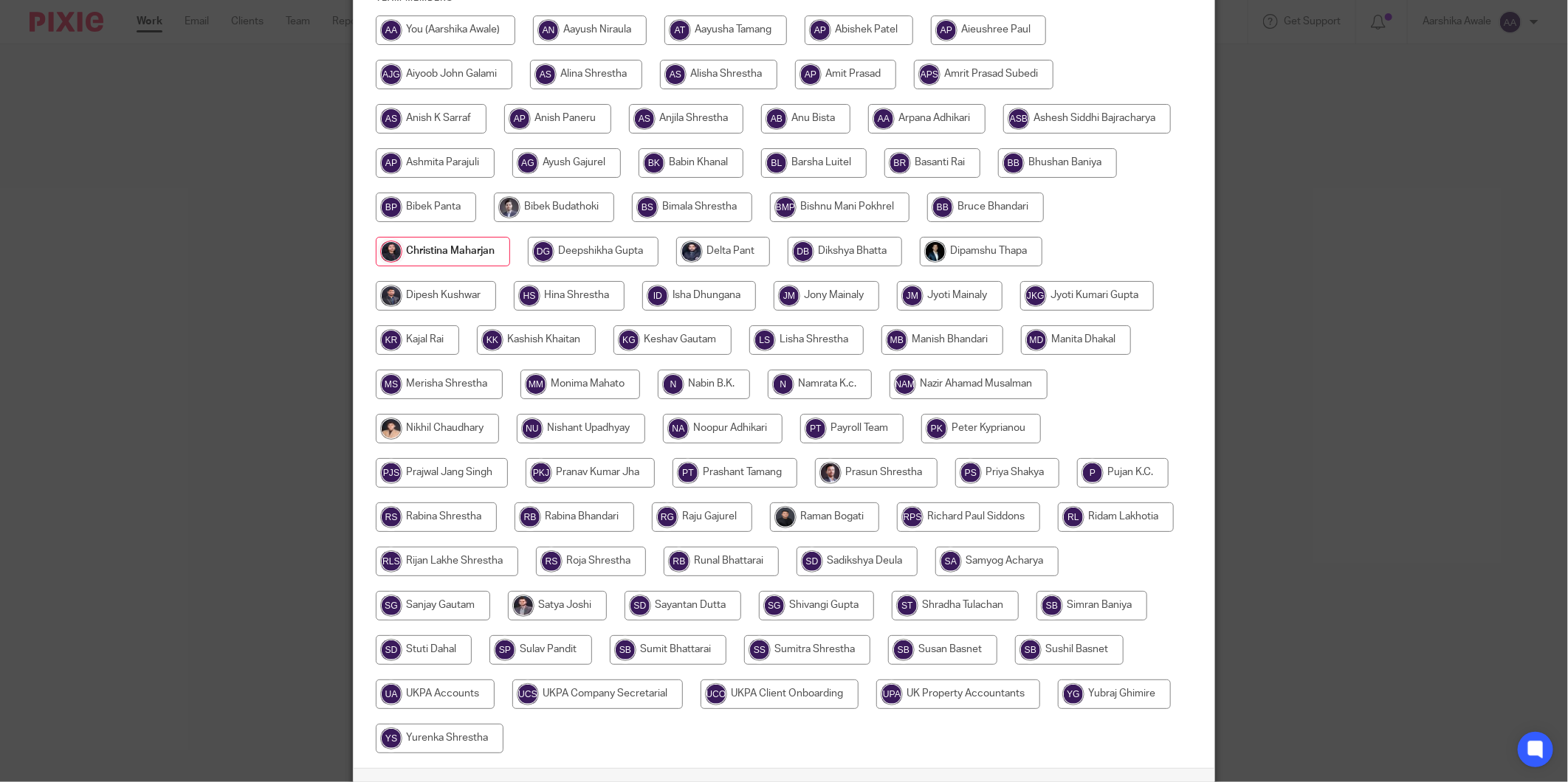
scroll to position [316, 0]
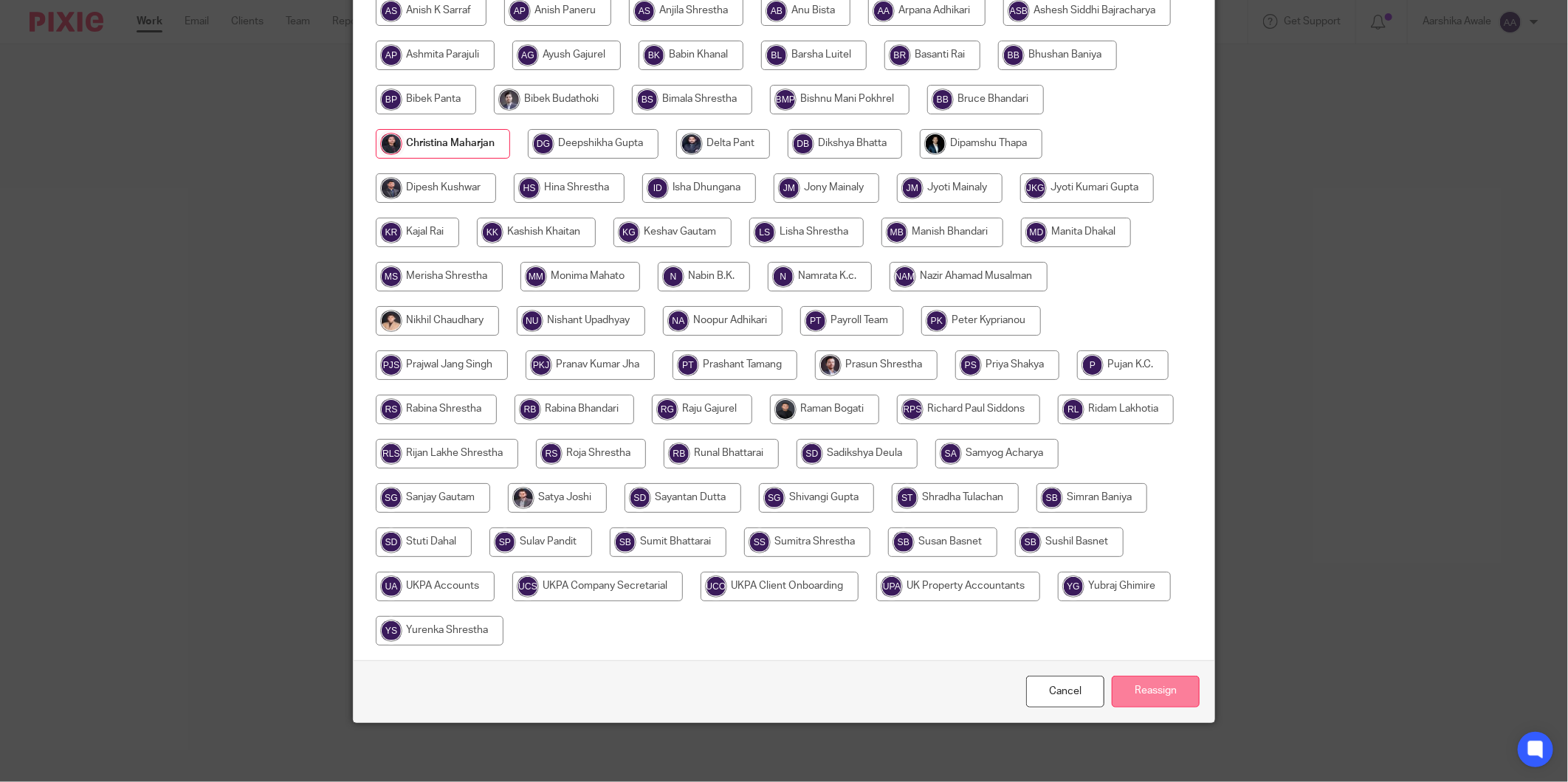
click at [1142, 698] on input "Reassign" at bounding box center [1155, 693] width 88 height 32
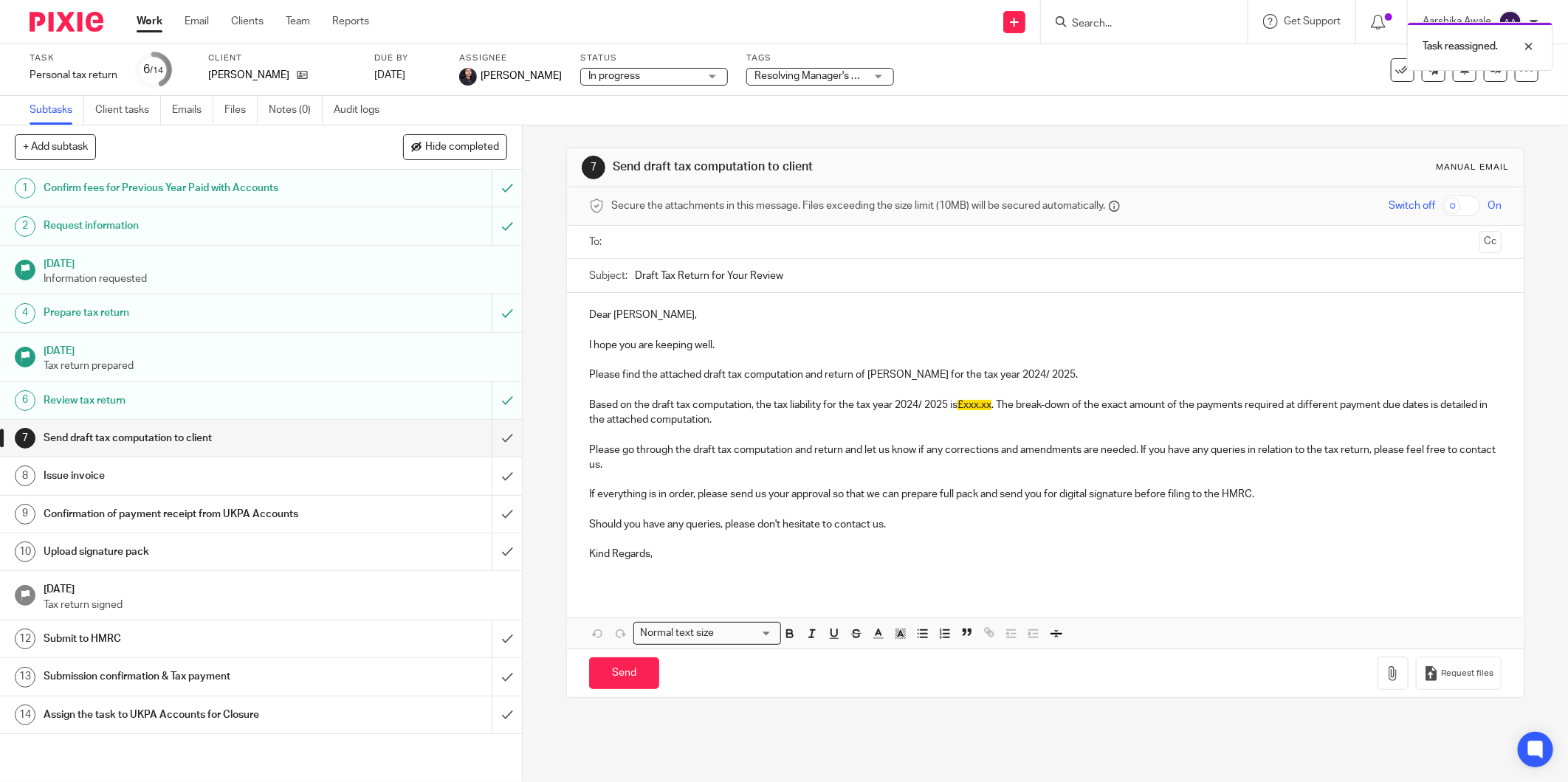
click at [80, 15] on img at bounding box center [66, 22] width 73 height 20
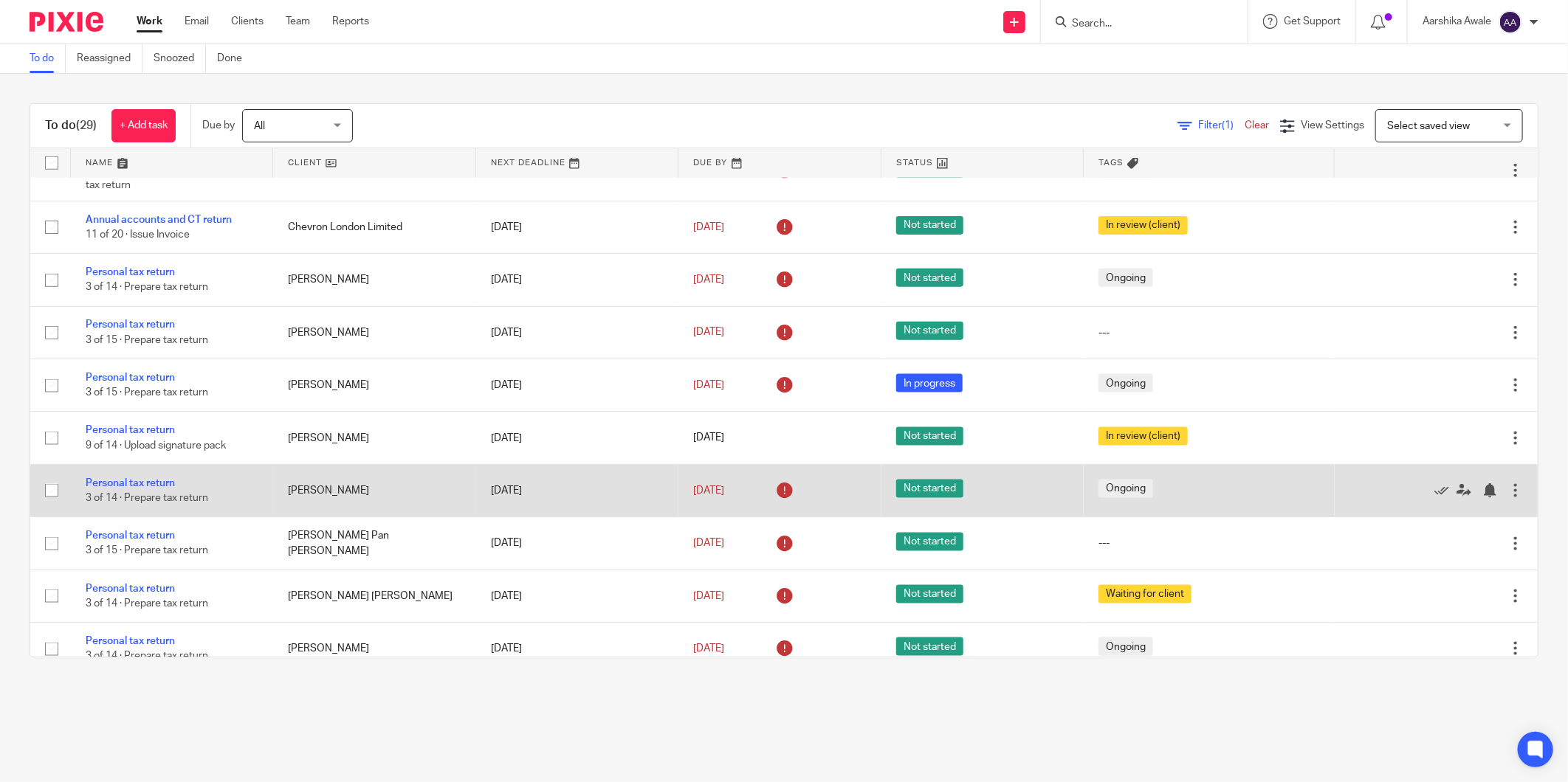
scroll to position [943, 0]
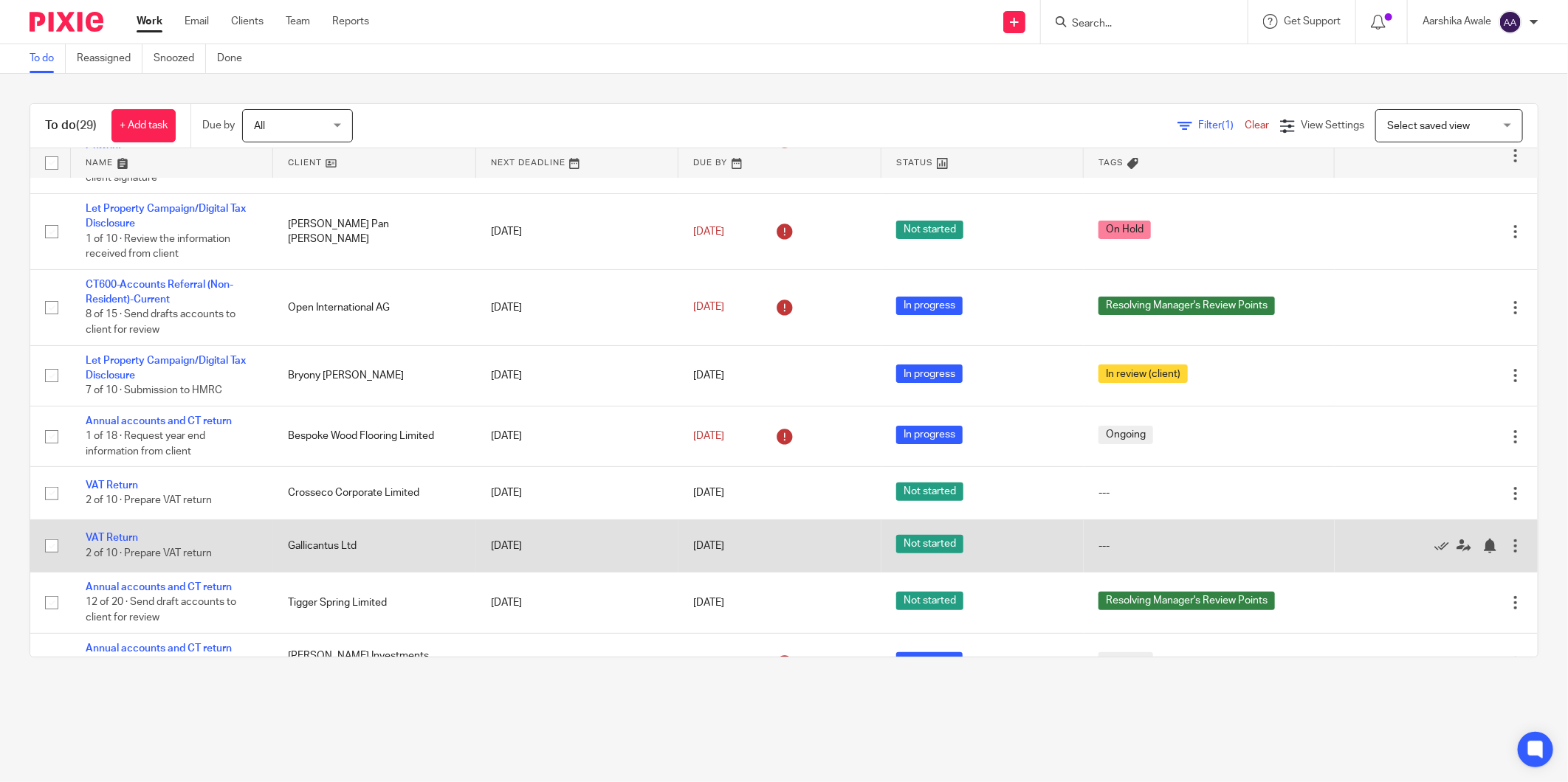
scroll to position [164, 0]
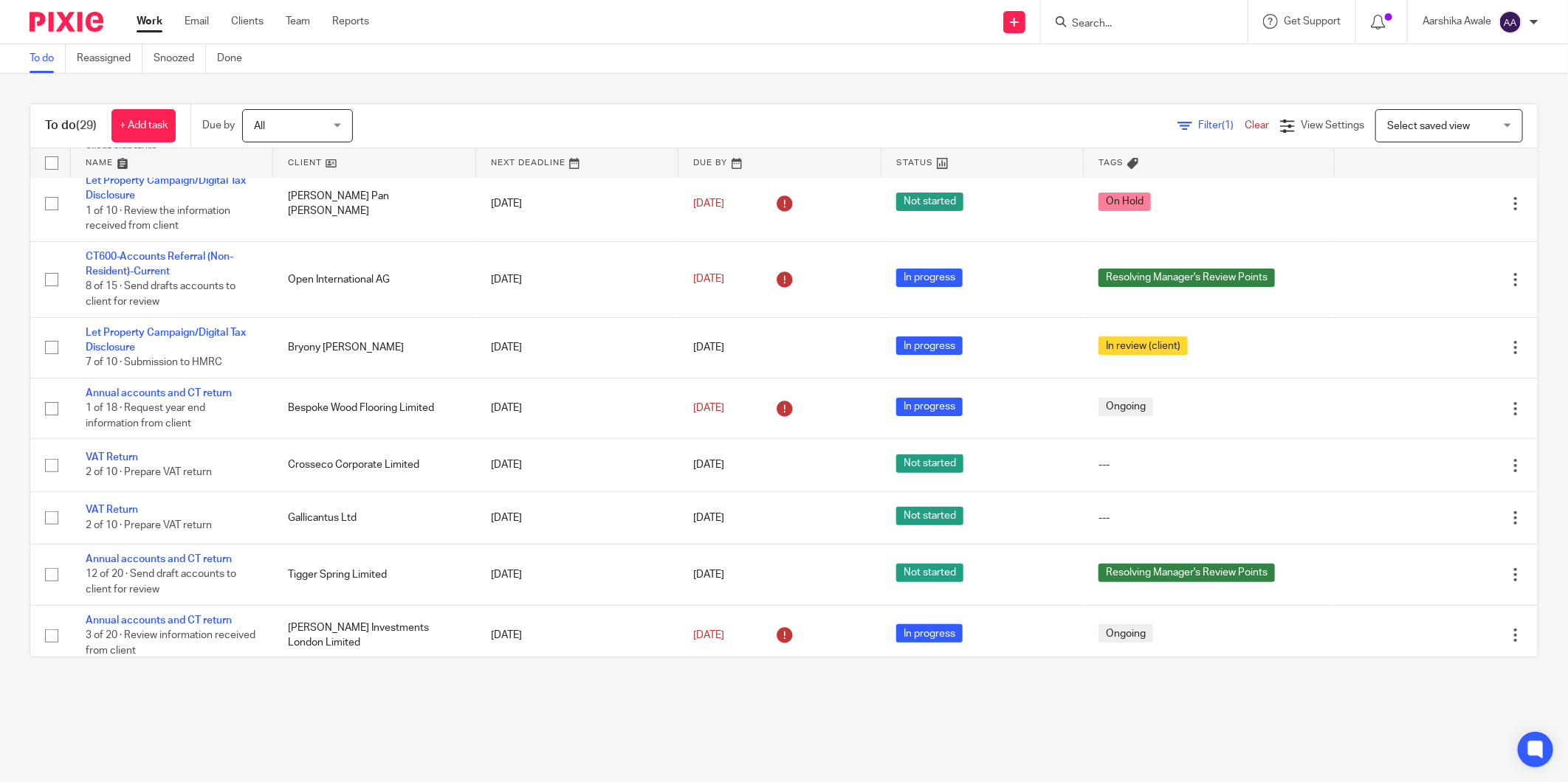
click at [661, 757] on main "To do Reassigned Snoozed Done To do (29) + Add task Due by All All [DATE] [DATE…" at bounding box center [784, 391] width 1568 height 782
click at [1167, 696] on main "To do Reassigned Snoozed Done To do (29) + Add task Due by All All [DATE] [DATE…" at bounding box center [784, 391] width 1568 height 782
